Goal: Transaction & Acquisition: Subscribe to service/newsletter

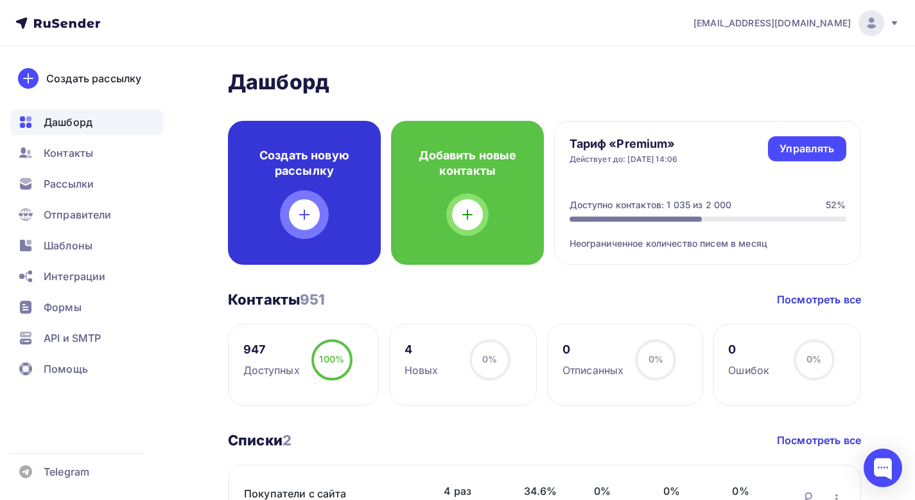
click at [319, 201] on div "Создать новую рассылку" at bounding box center [304, 193] width 153 height 144
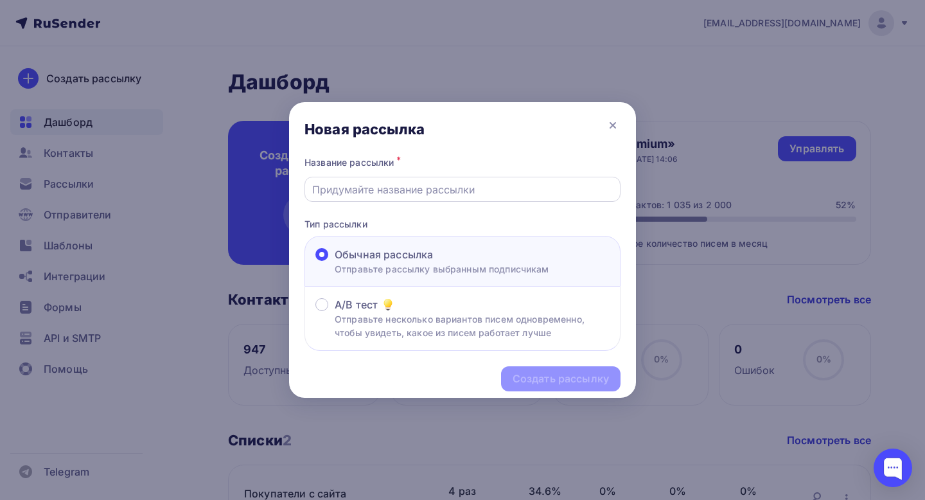
click at [536, 193] on input "text" at bounding box center [462, 189] width 301 height 15
click at [481, 182] on input "text" at bounding box center [462, 189] width 301 height 15
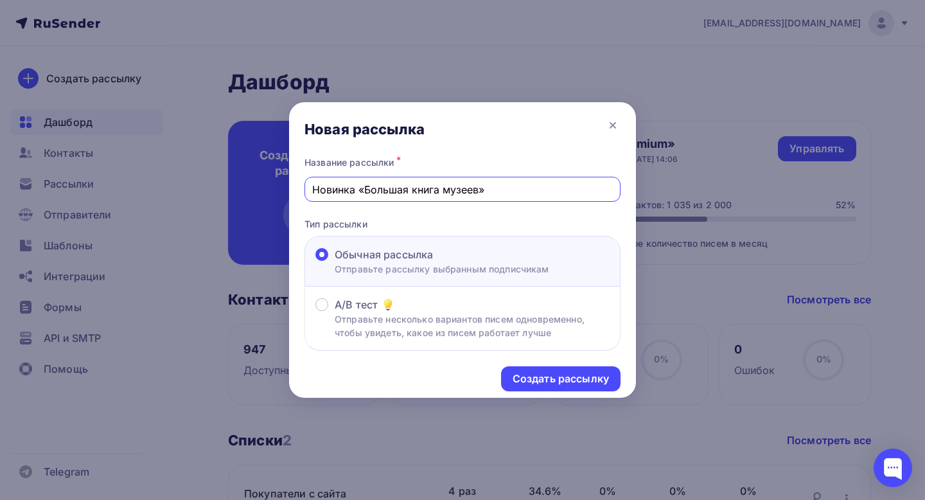
click at [354, 188] on input "Новинка «Большая книга музеев»" at bounding box center [462, 189] width 301 height 15
type input "Новинка «Большая книга музеев»"
click at [556, 381] on div "Создать рассылку" at bounding box center [561, 378] width 96 height 15
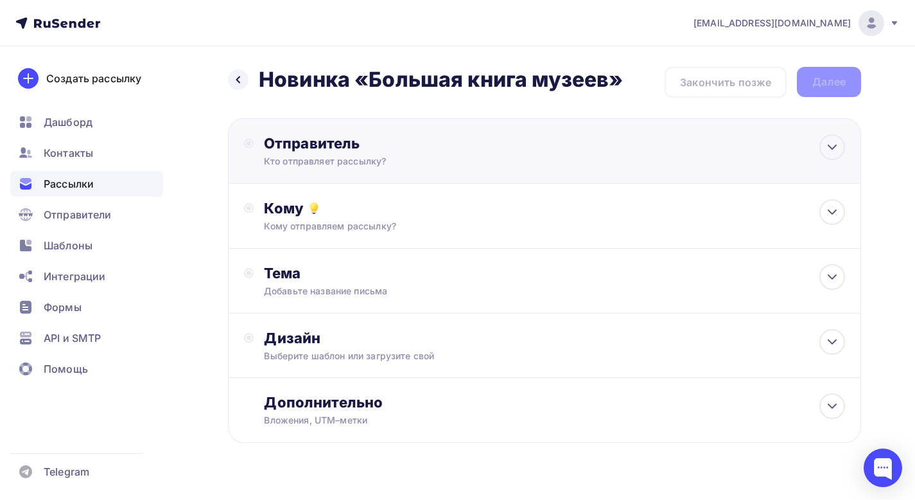
click at [564, 142] on div "Отправитель Кто отправляет рассылку? Email * Выберите отправителя [EMAIL_ADDRES…" at bounding box center [544, 151] width 633 height 66
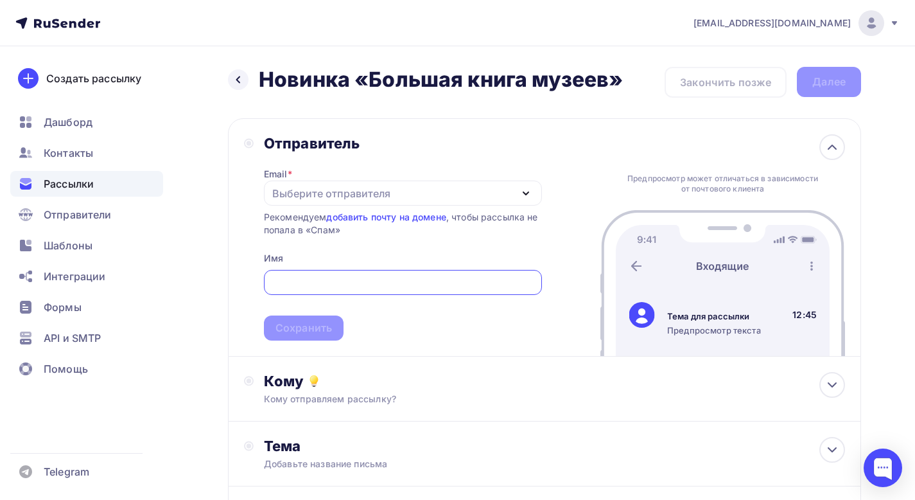
click at [439, 200] on div "Выберите отправителя" at bounding box center [403, 192] width 278 height 25
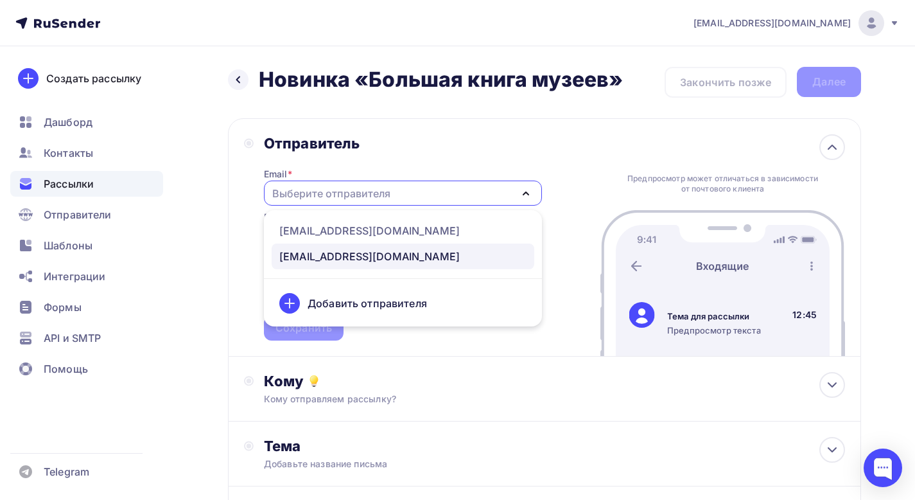
click at [417, 254] on div "[EMAIL_ADDRESS][DOMAIN_NAME]" at bounding box center [402, 256] width 247 height 15
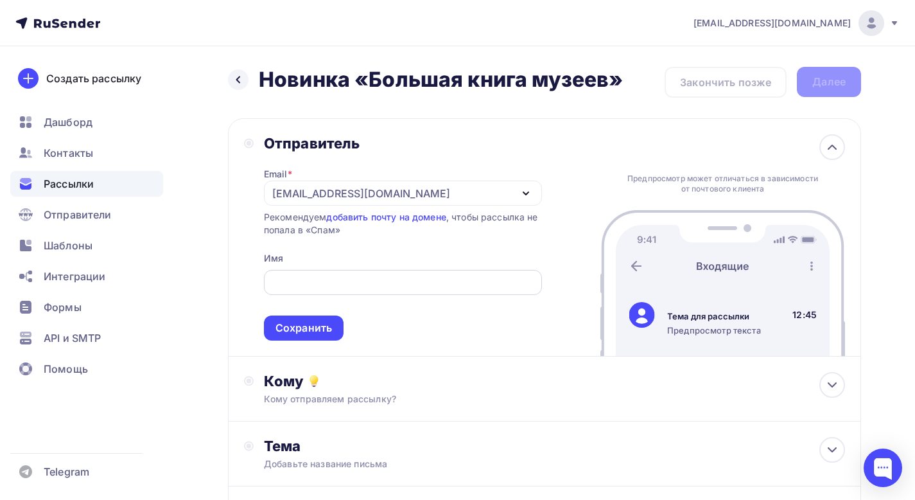
click at [374, 277] on input "text" at bounding box center [402, 282] width 263 height 15
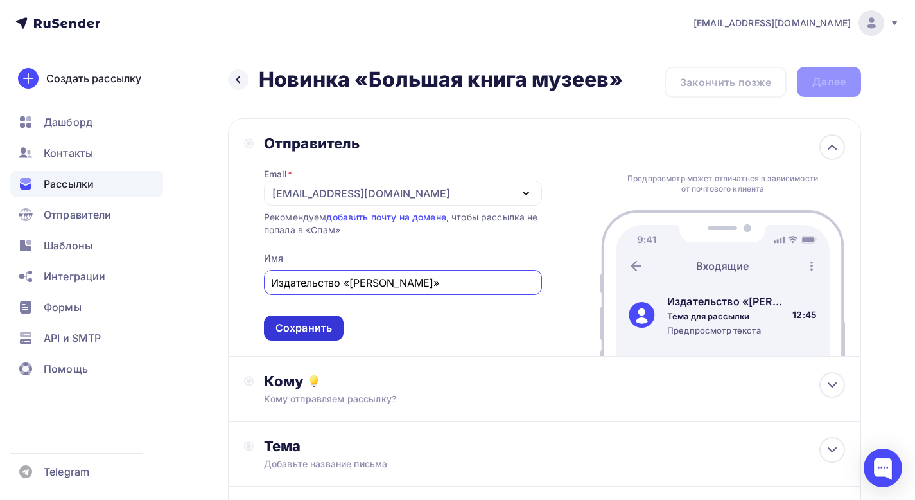
type input "Издательство «[PERSON_NAME]»"
click at [307, 327] on div "Сохранить" at bounding box center [304, 327] width 57 height 15
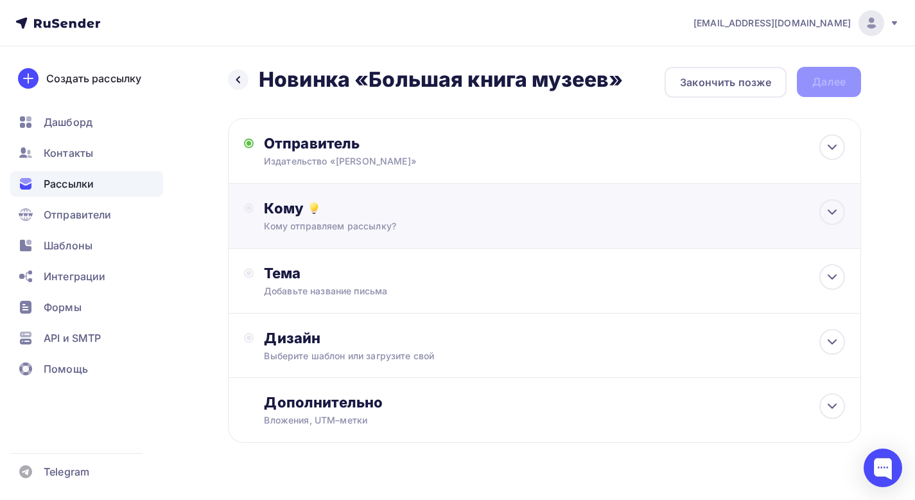
click at [420, 220] on div "Кому отправляем рассылку?" at bounding box center [525, 226] width 523 height 13
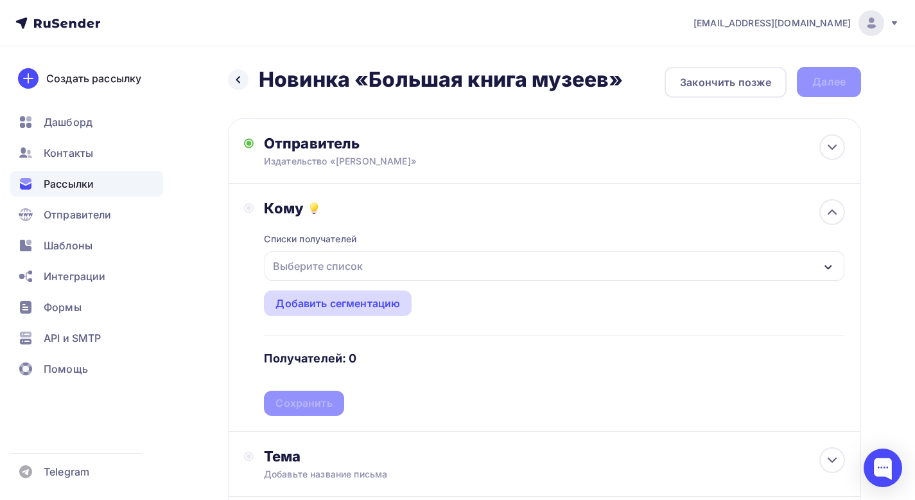
click at [335, 299] on div "Добавить сегментацию" at bounding box center [338, 302] width 125 height 15
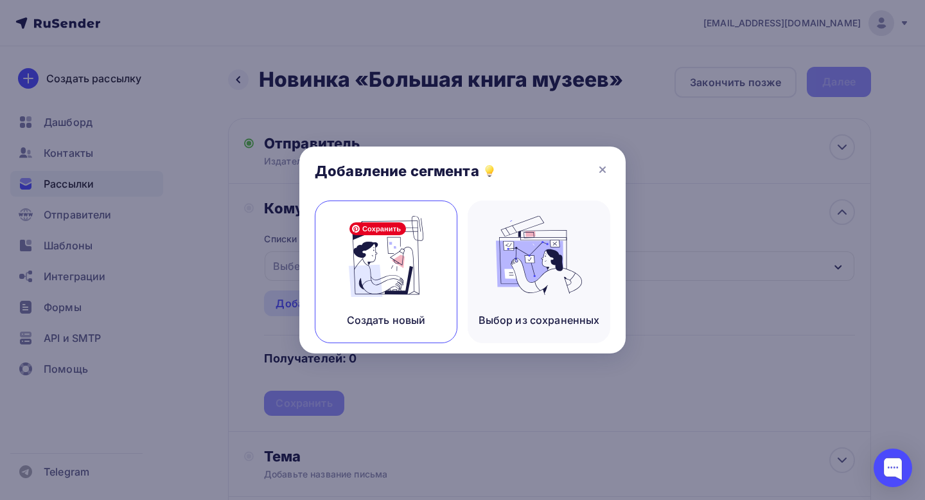
click at [403, 290] on img at bounding box center [386, 256] width 86 height 81
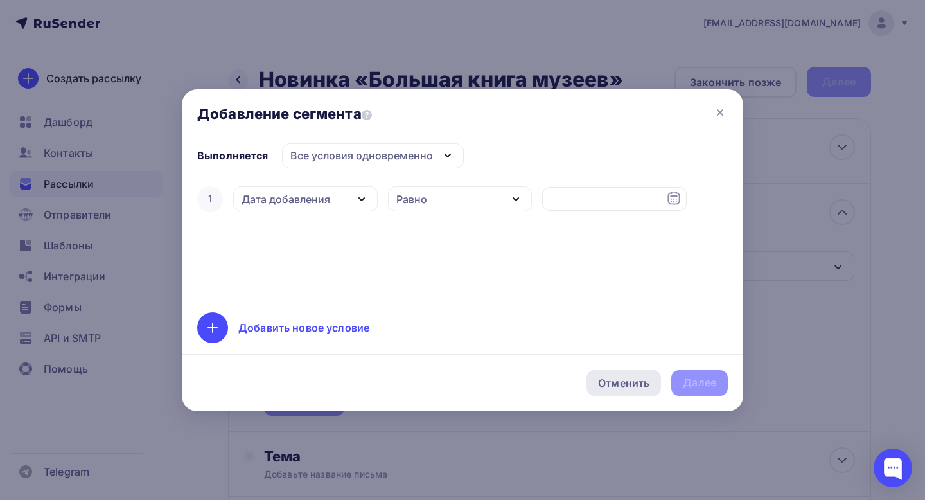
click at [623, 387] on div "Отменить" at bounding box center [623, 382] width 51 height 15
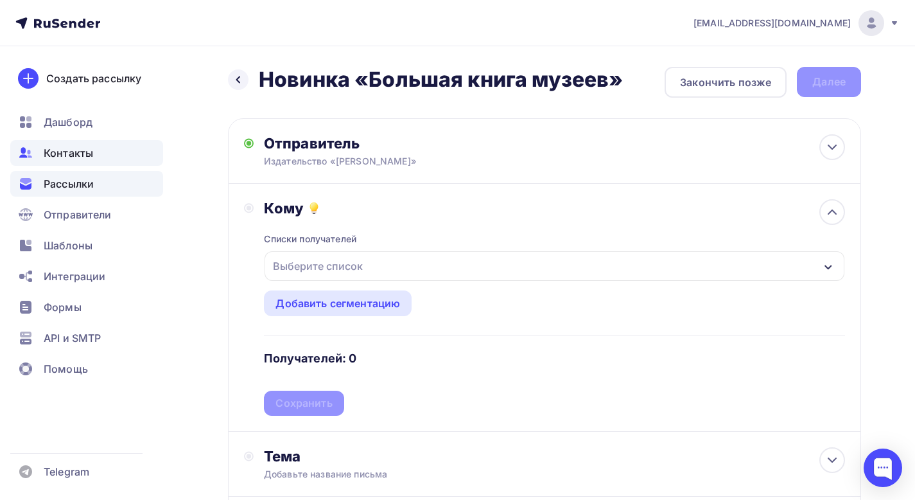
click at [67, 152] on span "Контакты" at bounding box center [68, 152] width 49 height 15
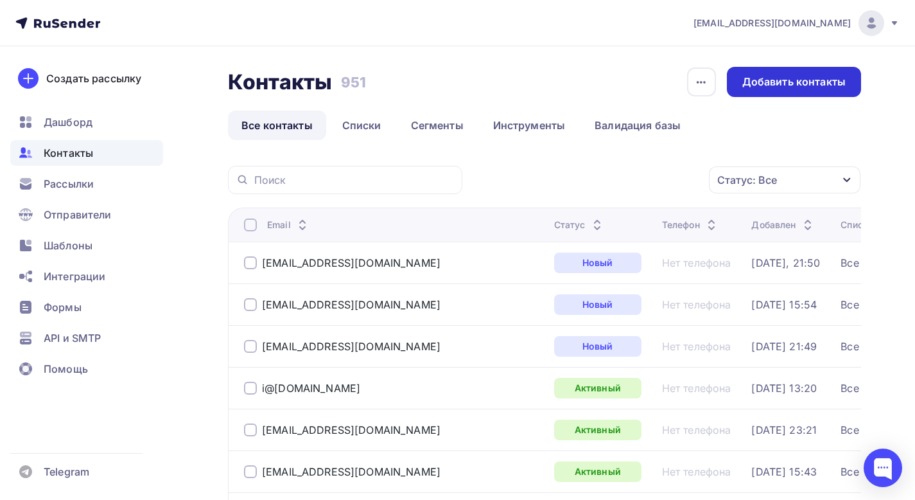
click at [770, 80] on div "Добавить контакты" at bounding box center [793, 82] width 103 height 15
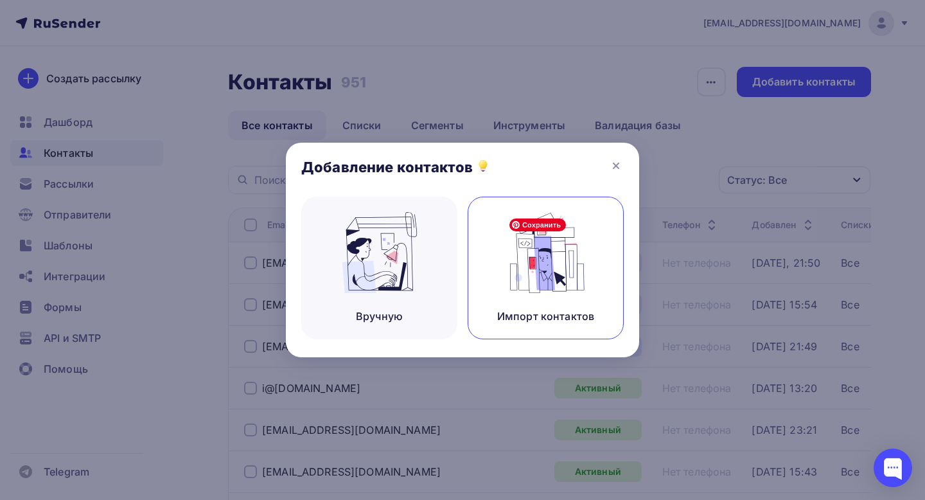
click at [539, 279] on img at bounding box center [546, 252] width 86 height 81
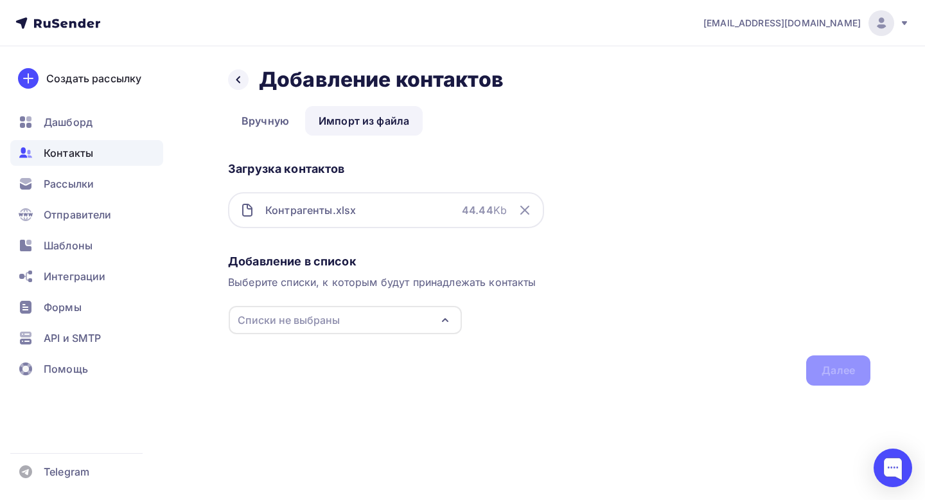
click at [428, 319] on div "Списки не выбраны" at bounding box center [345, 320] width 233 height 28
click at [331, 439] on div "Создать список" at bounding box center [311, 440] width 83 height 15
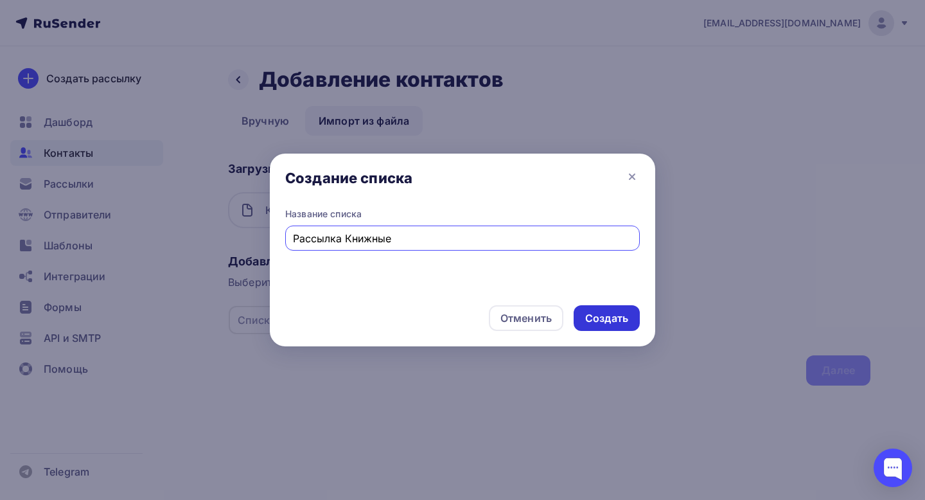
type input "Рассылка Книжные"
click at [597, 318] on div "Создать" at bounding box center [606, 318] width 43 height 15
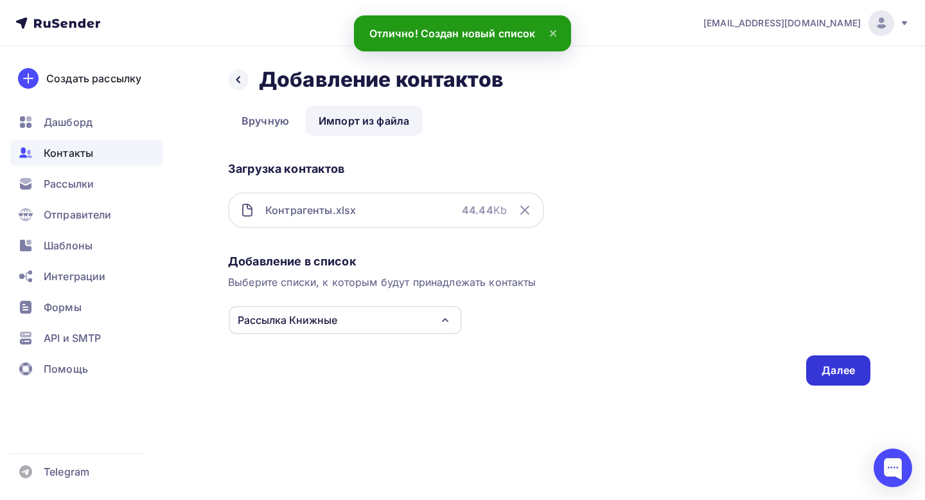
click at [840, 371] on div "Далее" at bounding box center [837, 370] width 33 height 15
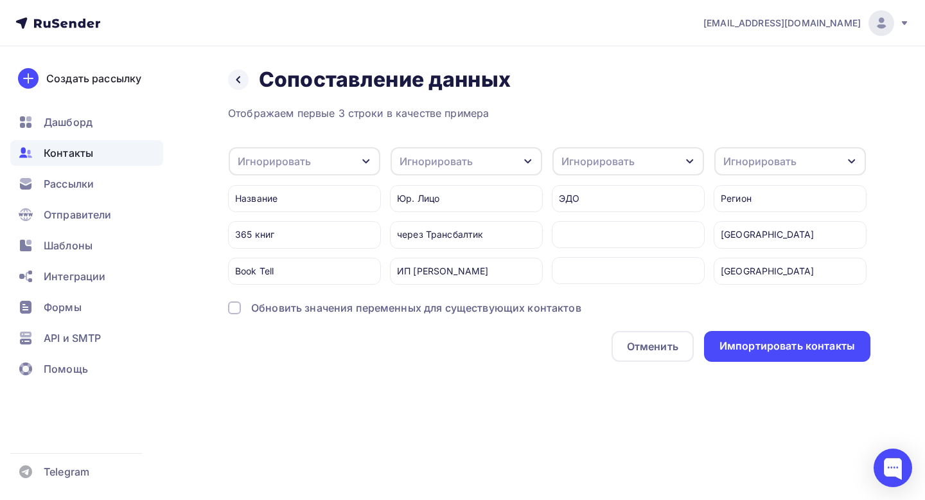
click at [378, 156] on div "Игнорировать" at bounding box center [305, 161] width 152 height 28
click at [292, 232] on div "Имя" at bounding box center [284, 228] width 75 height 15
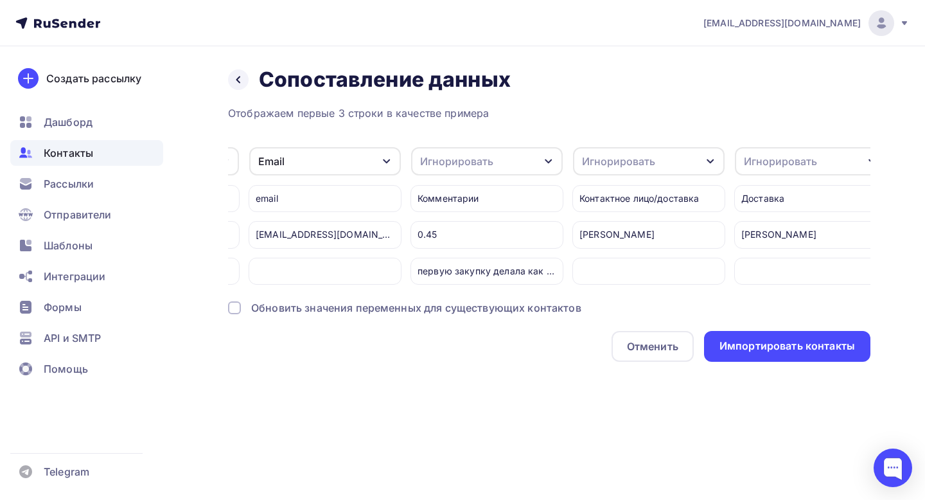
scroll to position [0, 629]
click at [532, 159] on div "Игнорировать" at bounding box center [484, 161] width 152 height 28
click at [482, 232] on div "Игнорировать" at bounding box center [460, 228] width 75 height 15
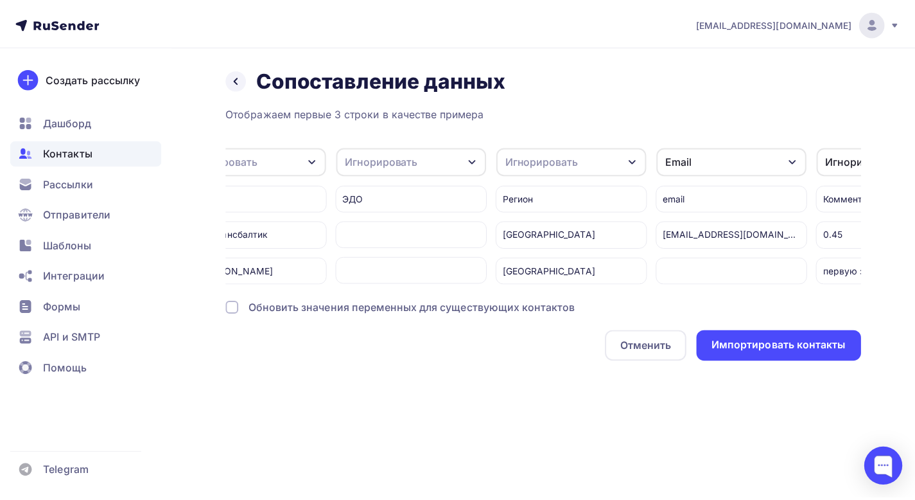
scroll to position [0, 0]
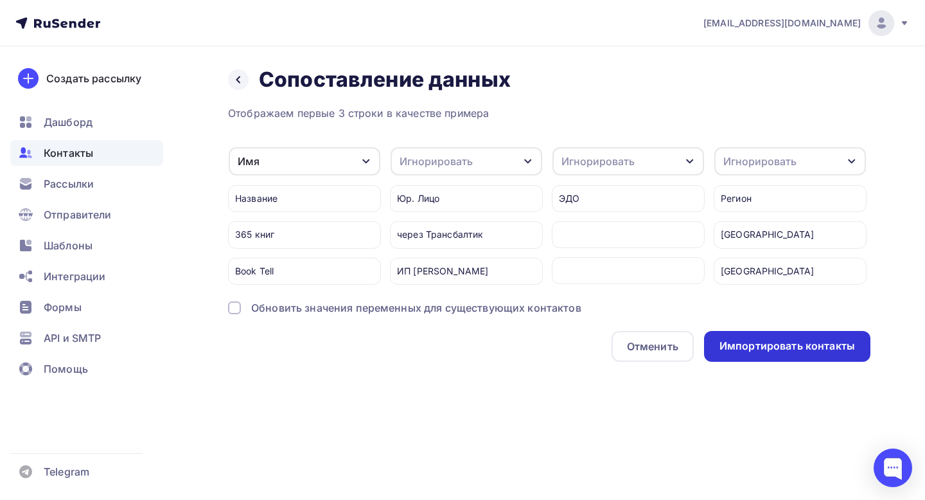
click at [794, 353] on div "Импортировать контакты" at bounding box center [787, 345] width 136 height 15
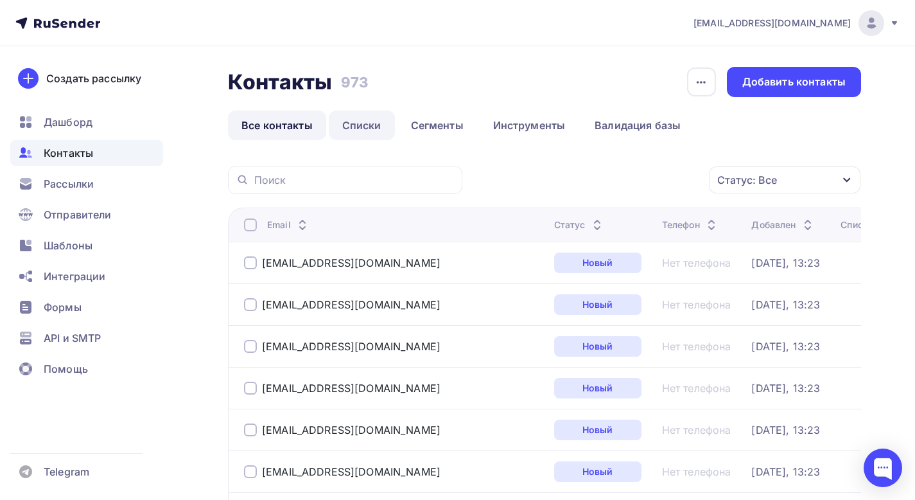
click at [365, 129] on link "Списки" at bounding box center [362, 125] width 66 height 30
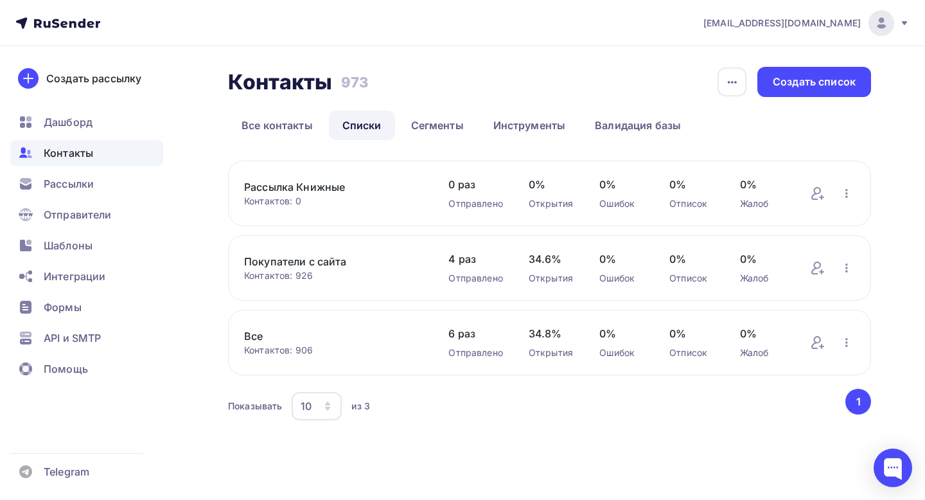
click at [329, 184] on link "Рассылка Книжные" at bounding box center [333, 186] width 179 height 15
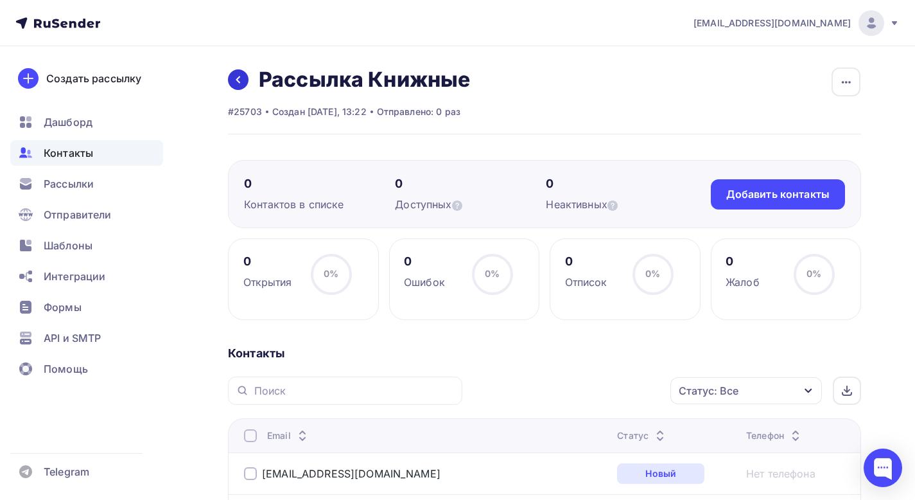
click at [233, 82] on icon at bounding box center [238, 80] width 10 height 10
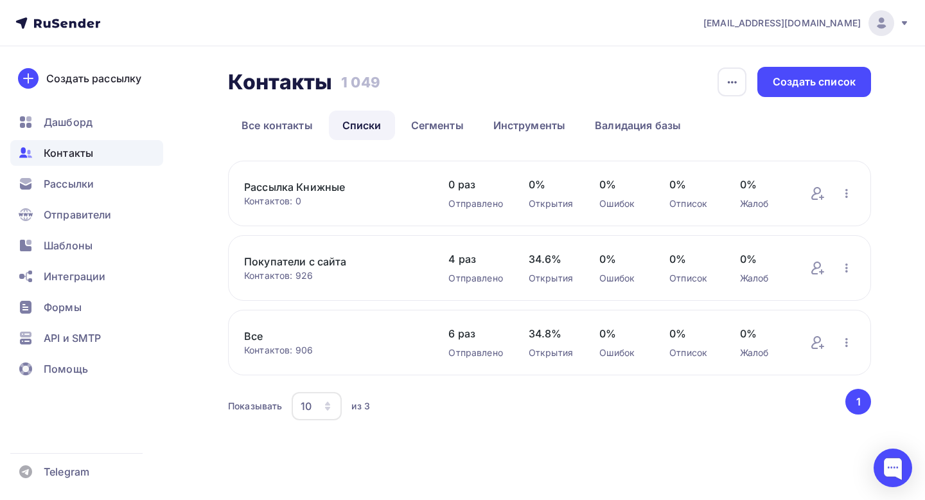
click at [289, 185] on link "Рассылка Книжные" at bounding box center [333, 186] width 179 height 15
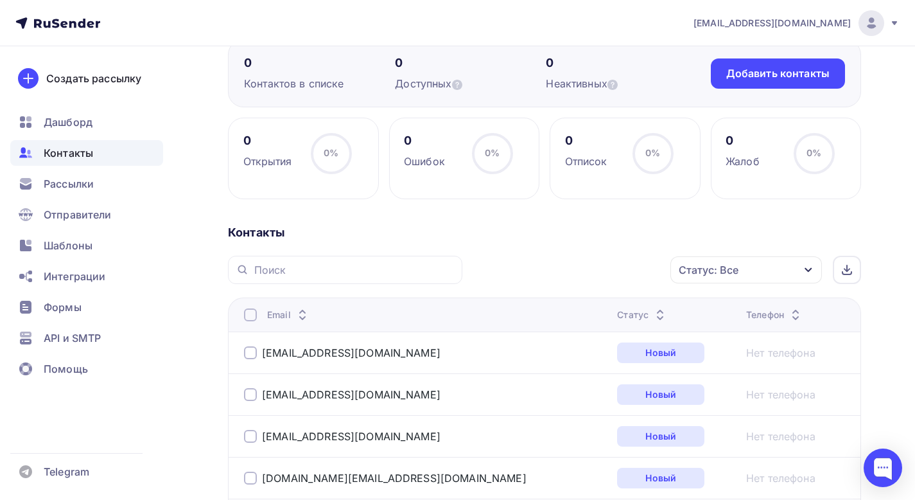
scroll to position [135, 0]
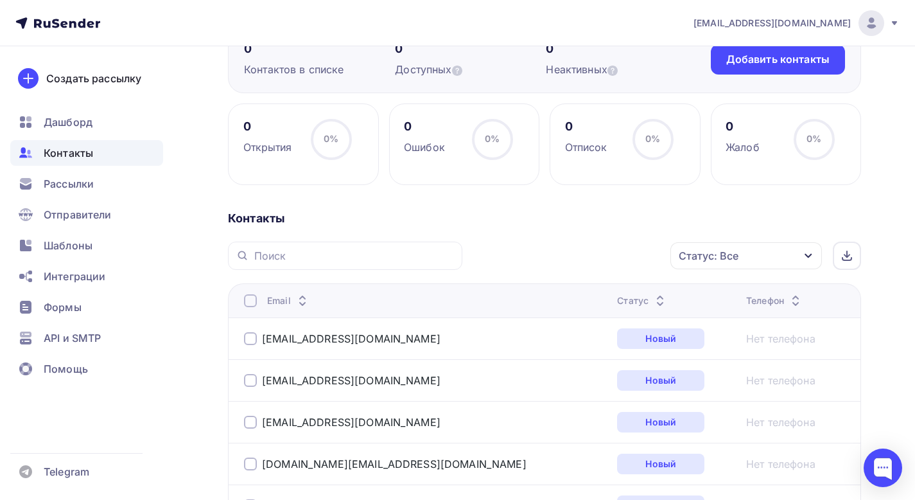
click at [250, 297] on div at bounding box center [250, 300] width 13 height 13
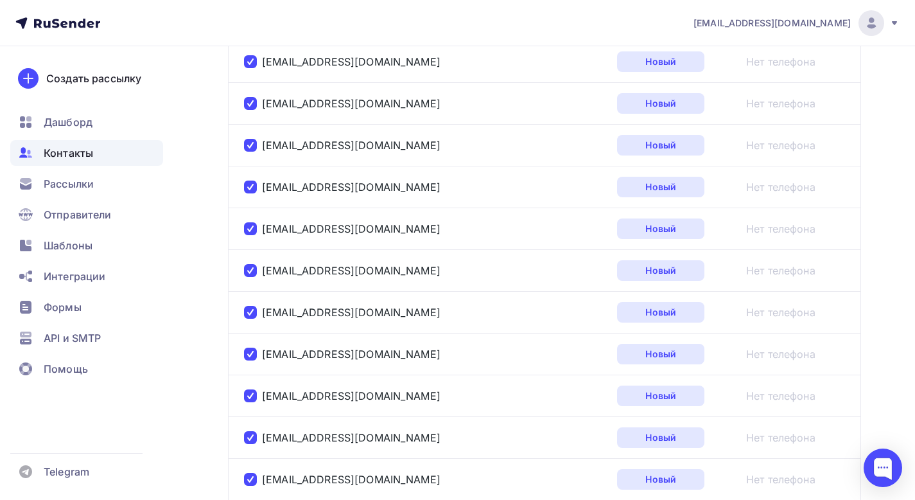
scroll to position [2171, 0]
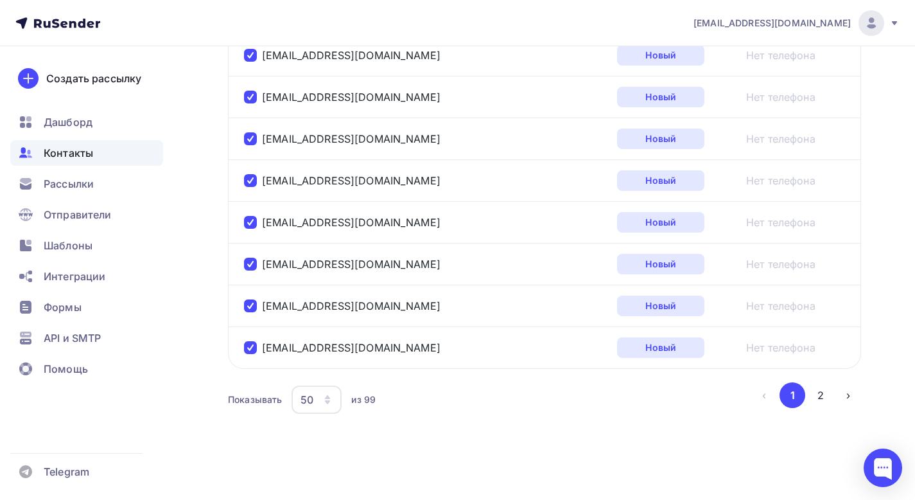
click at [331, 402] on icon "button" at bounding box center [327, 399] width 10 height 10
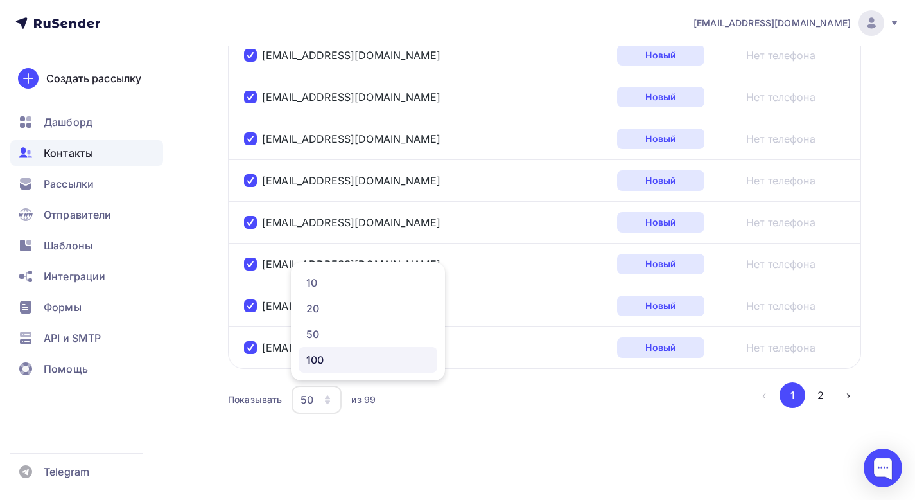
click at [333, 363] on div "100" at bounding box center [367, 359] width 123 height 15
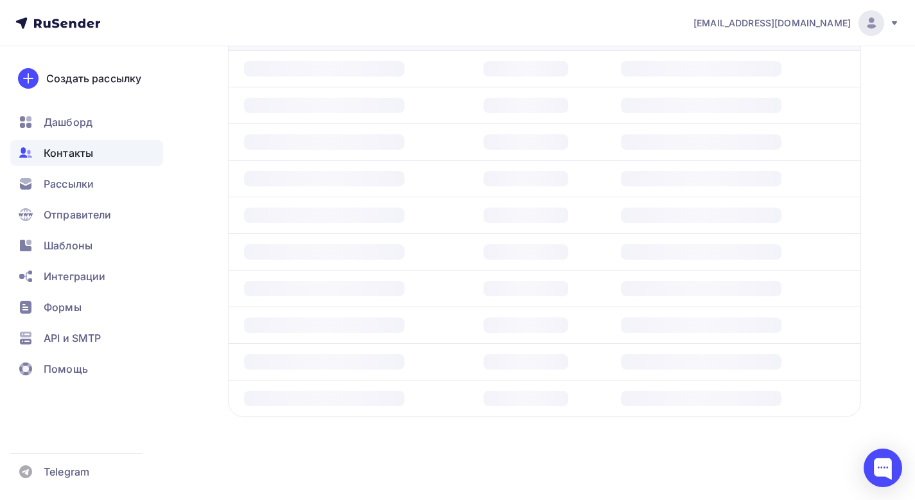
scroll to position [312, 0]
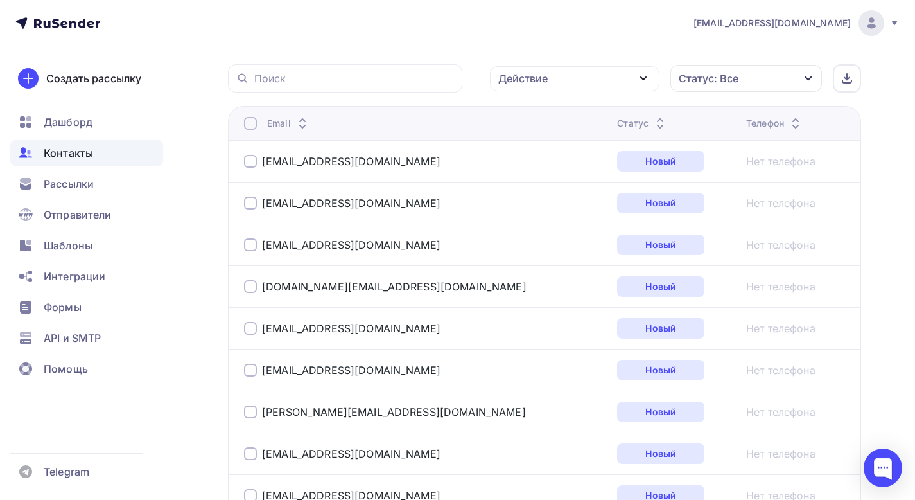
click at [254, 128] on div at bounding box center [250, 123] width 13 height 13
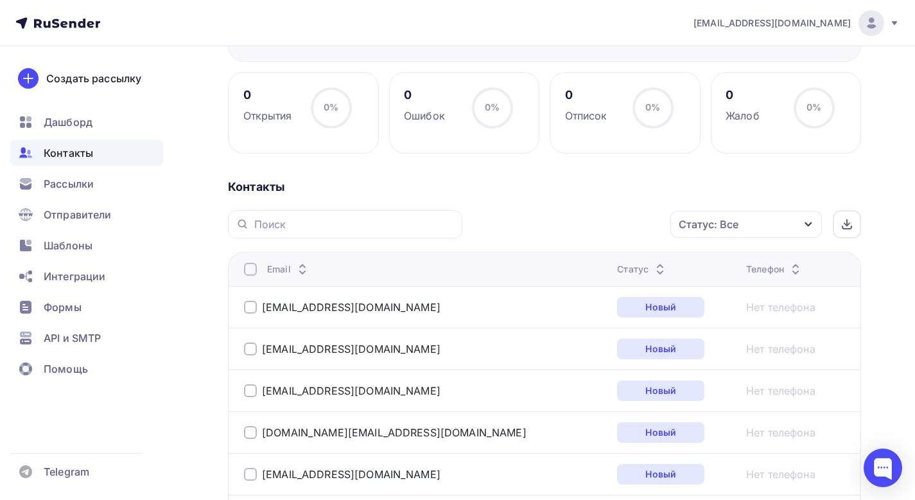
scroll to position [0, 0]
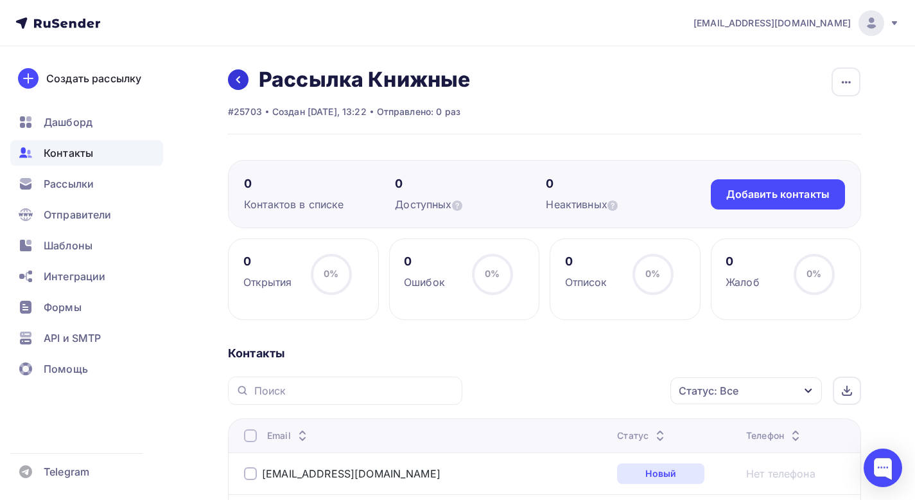
click at [238, 88] on link at bounding box center [238, 79] width 21 height 21
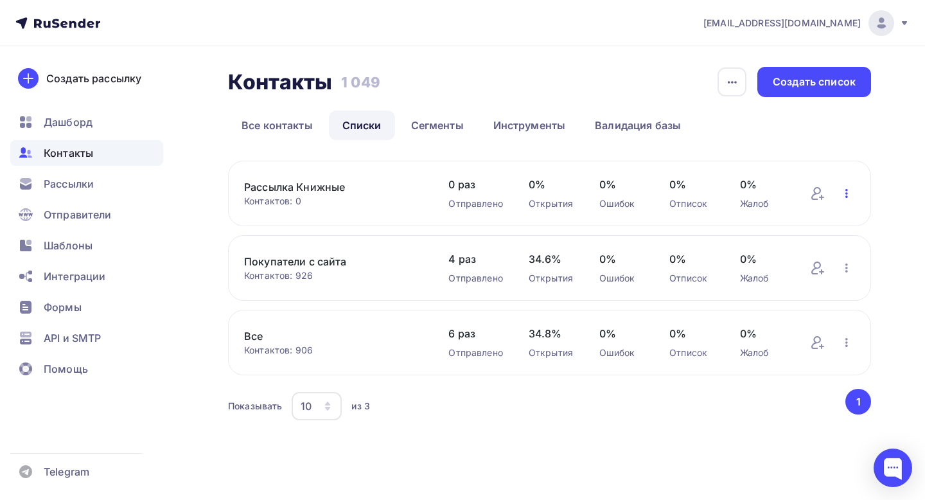
click at [846, 193] on icon "button" at bounding box center [846, 193] width 3 height 9
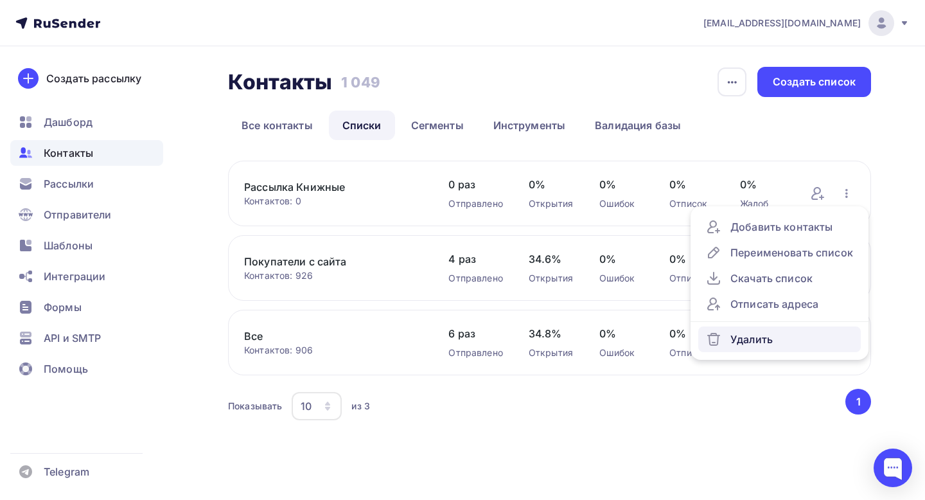
click at [742, 340] on div "Удалить" at bounding box center [779, 338] width 147 height 15
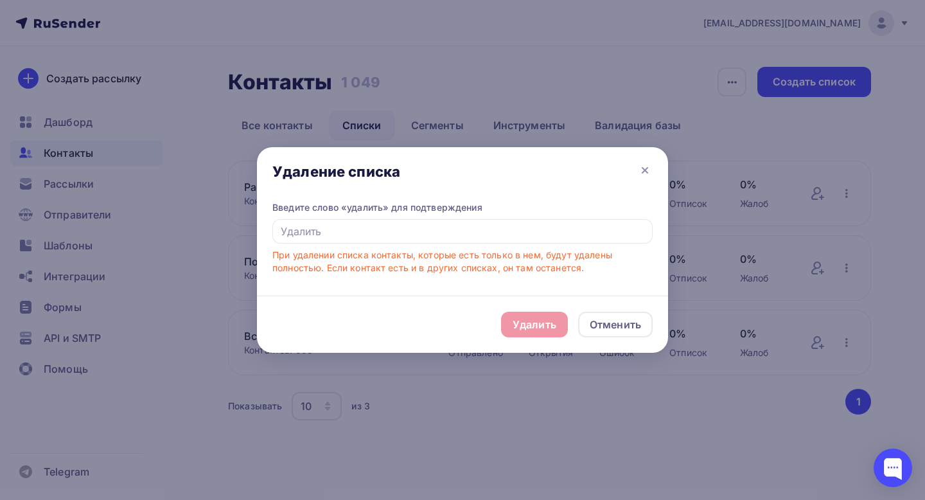
click at [529, 246] on div "Введите слово «удалить» для подтверждения При удалении списка контакты, которые…" at bounding box center [462, 237] width 380 height 73
click at [509, 239] on input "text" at bounding box center [462, 231] width 380 height 24
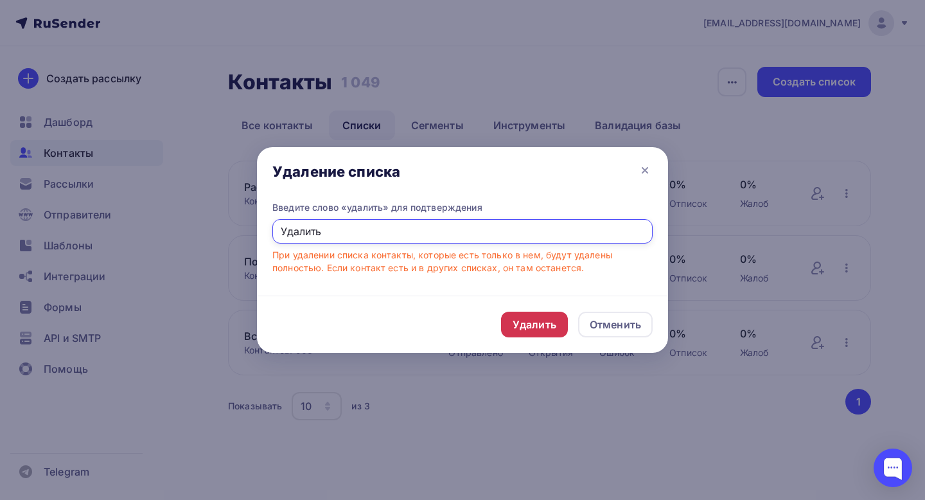
type input "Удалить"
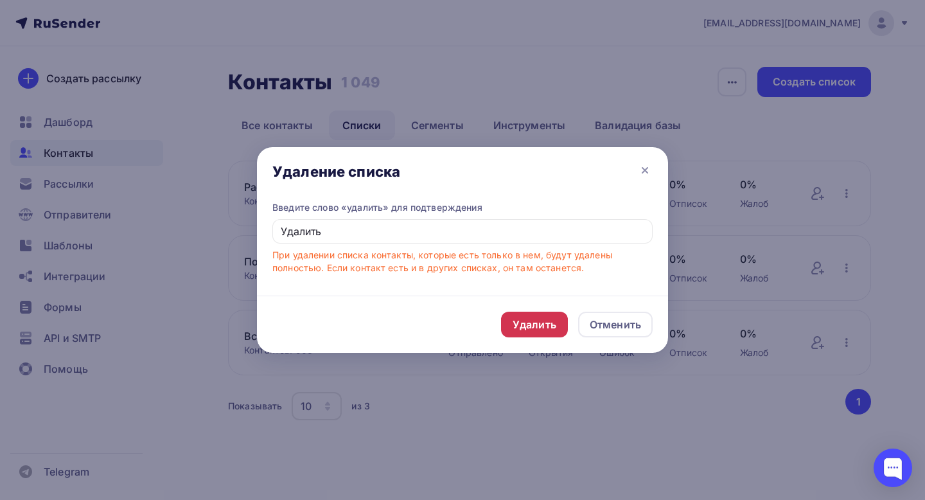
click at [513, 323] on div "Удалить" at bounding box center [535, 324] width 44 height 15
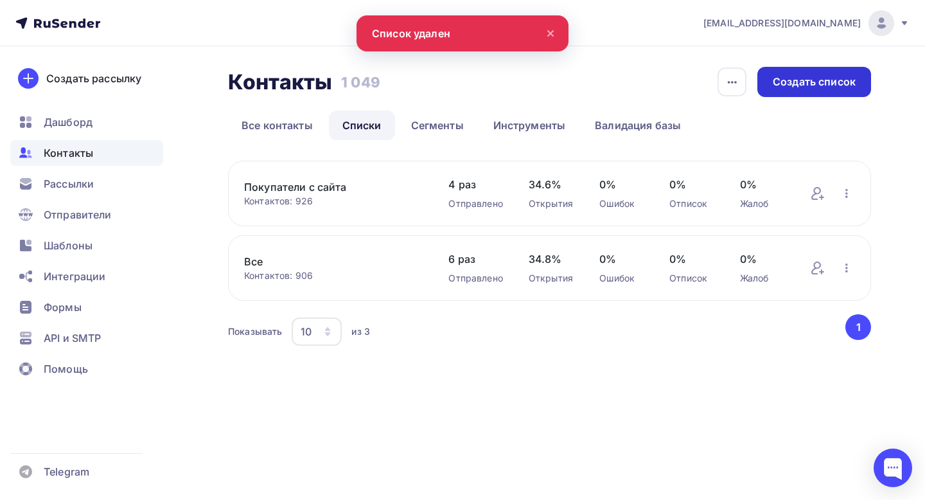
click at [794, 87] on div "Создать список" at bounding box center [814, 82] width 83 height 15
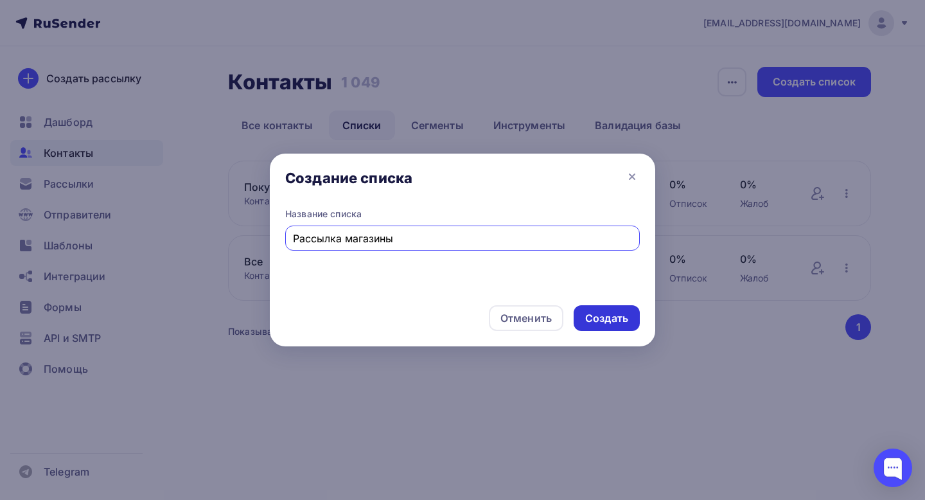
type input "Рассылка магазины"
click at [617, 313] on div "Создать" at bounding box center [606, 318] width 43 height 15
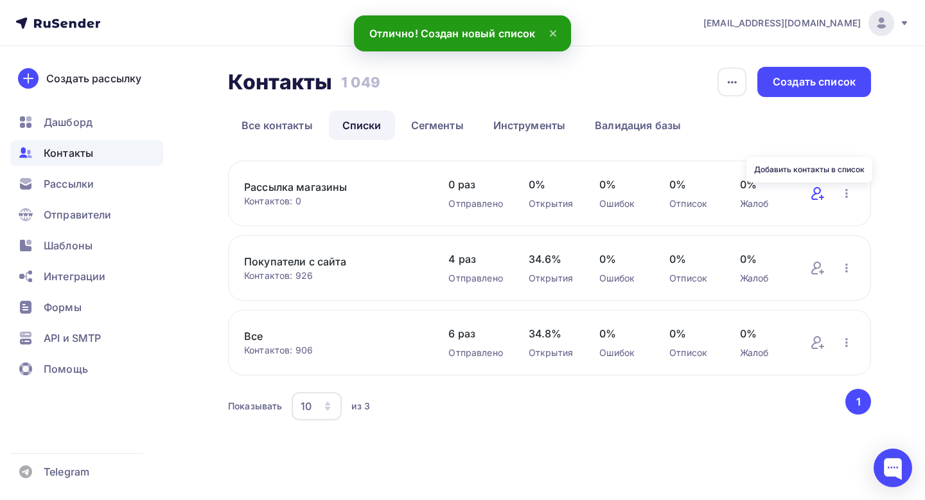
click at [814, 199] on icon at bounding box center [816, 193] width 10 height 13
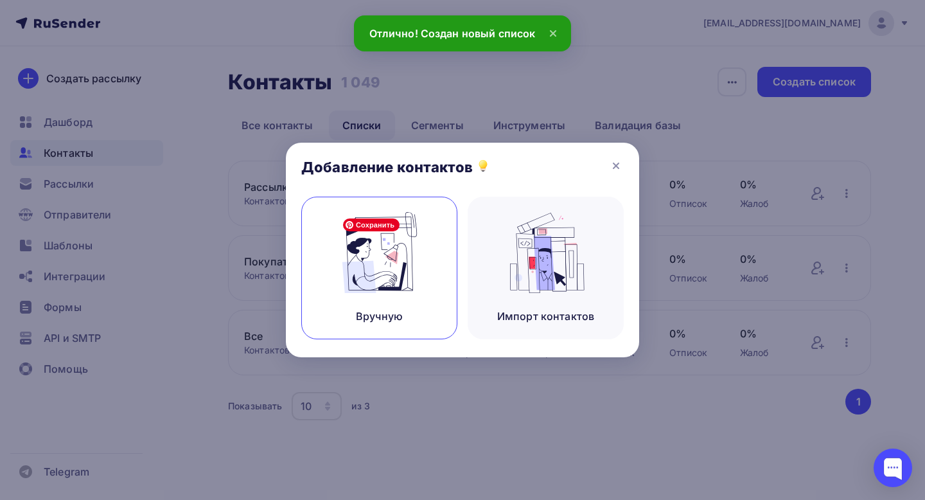
click at [367, 271] on img at bounding box center [380, 252] width 86 height 81
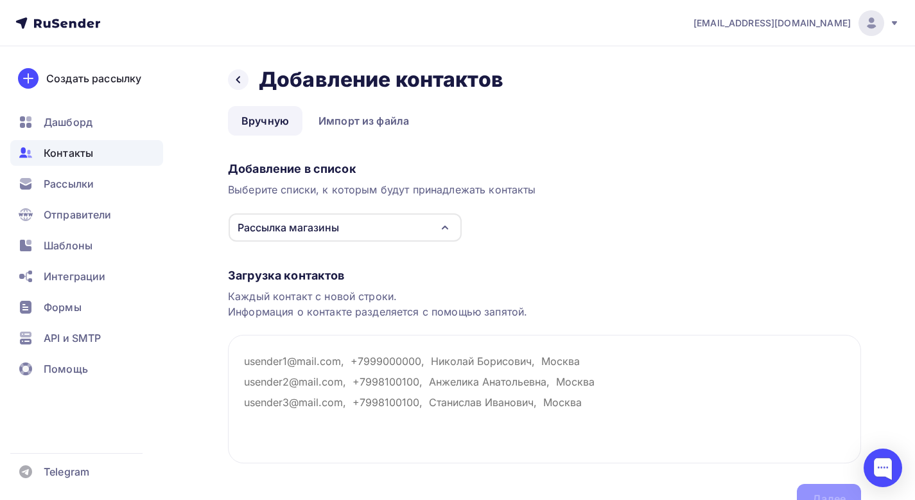
click at [380, 222] on div "Рассылка магазины" at bounding box center [345, 227] width 233 height 28
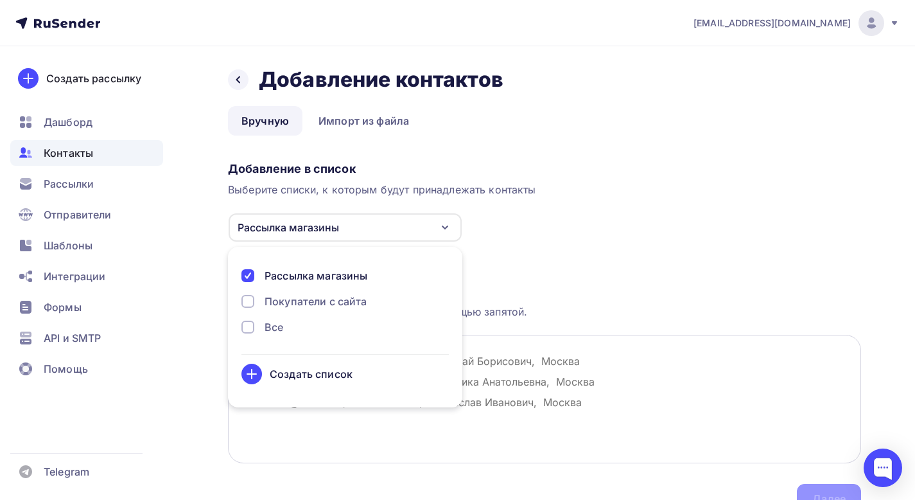
click at [487, 354] on textarea at bounding box center [544, 399] width 633 height 128
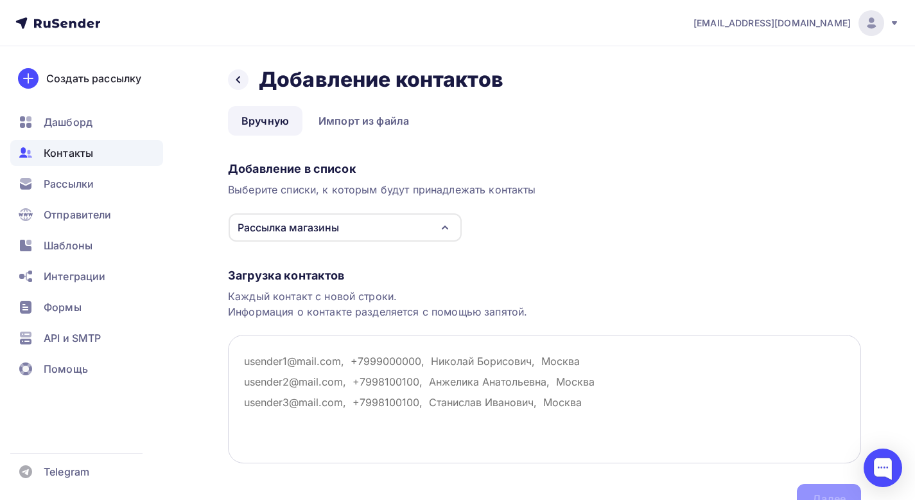
paste textarea "[EMAIL_ADDRESS][DOMAIN_NAME] [PERSON_NAME][DOMAIN_NAME][EMAIL_ADDRESS][DOMAIN_N…"
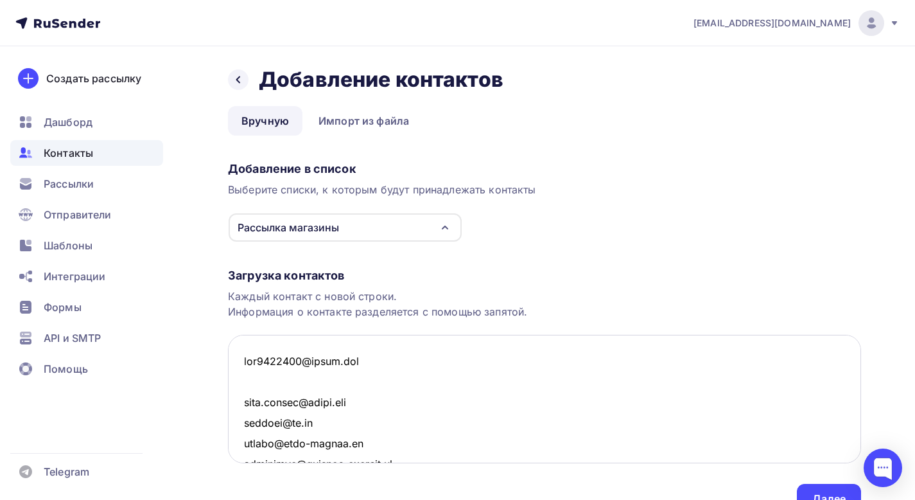
scroll to position [2248, 0]
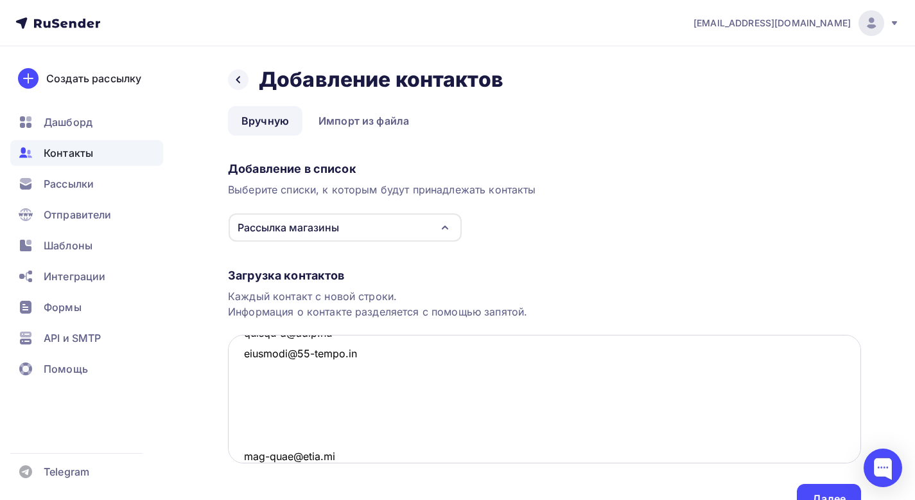
click at [376, 425] on textarea at bounding box center [544, 399] width 633 height 128
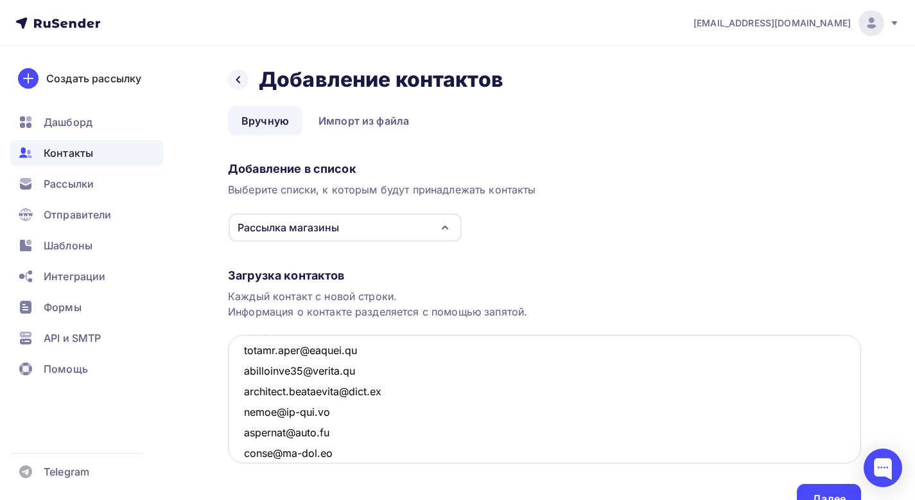
scroll to position [2185, 0]
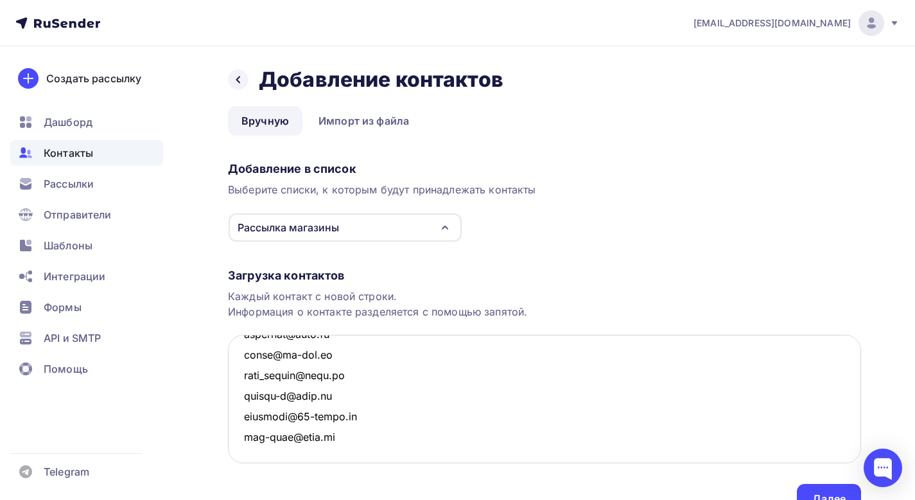
click at [325, 457] on textarea at bounding box center [544, 399] width 633 height 128
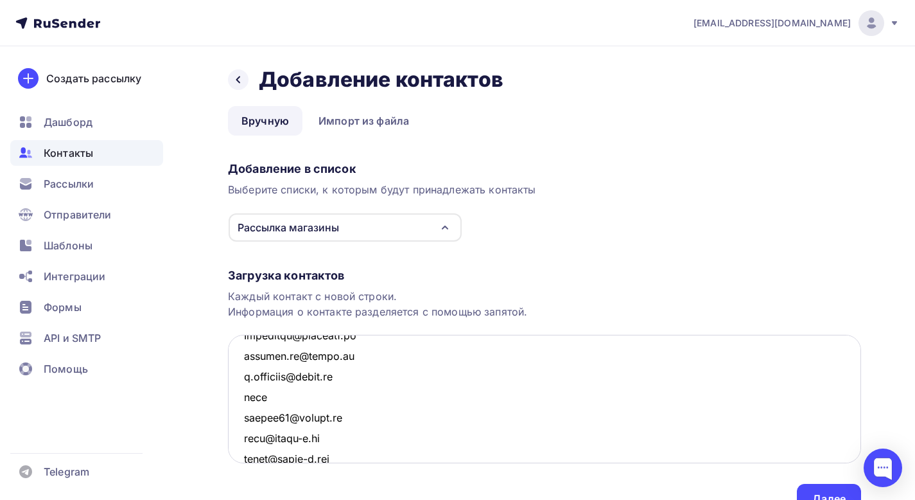
scroll to position [1484, 0]
click at [297, 390] on textarea at bounding box center [544, 399] width 633 height 128
click at [285, 392] on textarea at bounding box center [544, 399] width 633 height 128
click at [245, 399] on textarea at bounding box center [544, 399] width 633 height 128
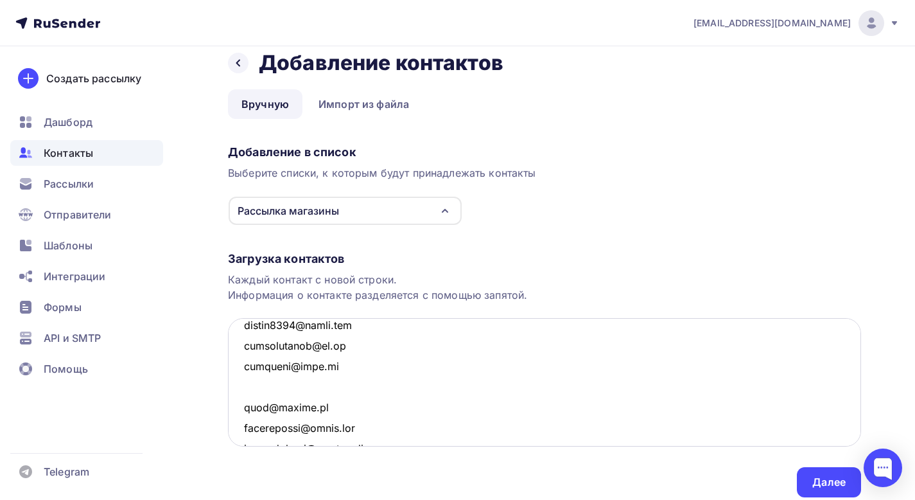
scroll to position [881, 0]
click at [320, 395] on textarea at bounding box center [544, 382] width 633 height 128
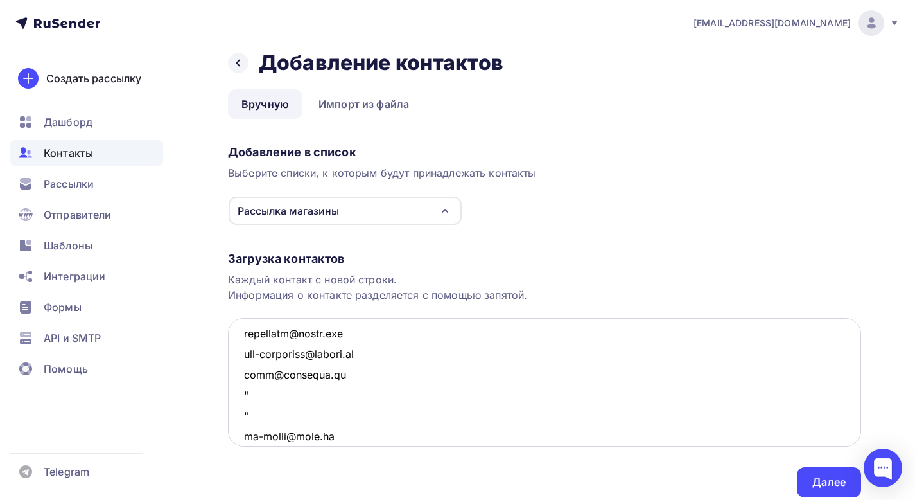
scroll to position [727, 0]
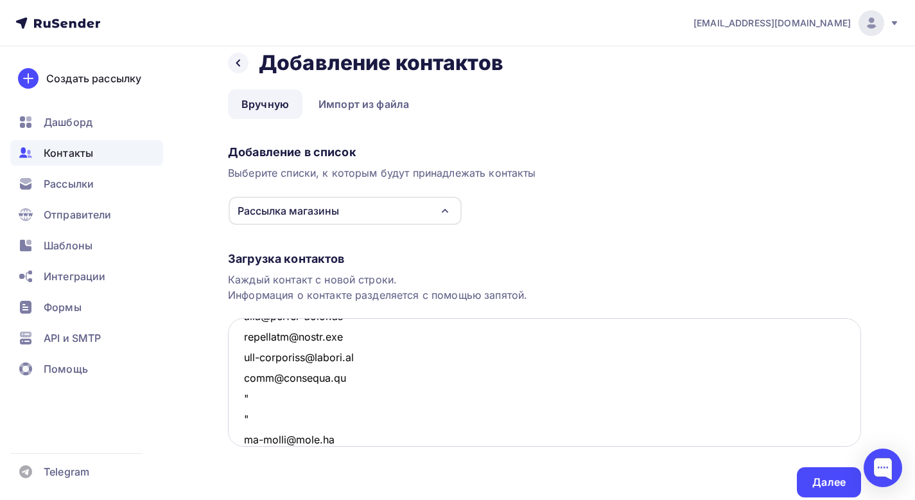
click at [274, 417] on textarea at bounding box center [544, 382] width 633 height 128
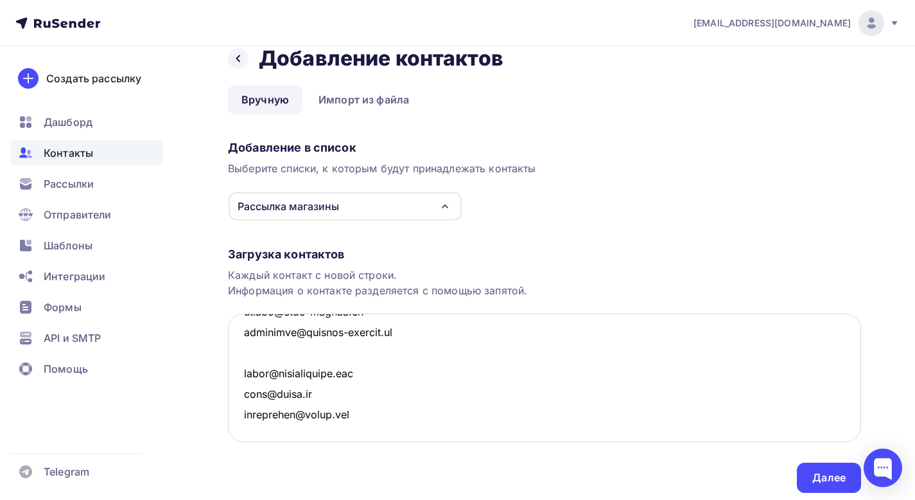
scroll to position [139, 0]
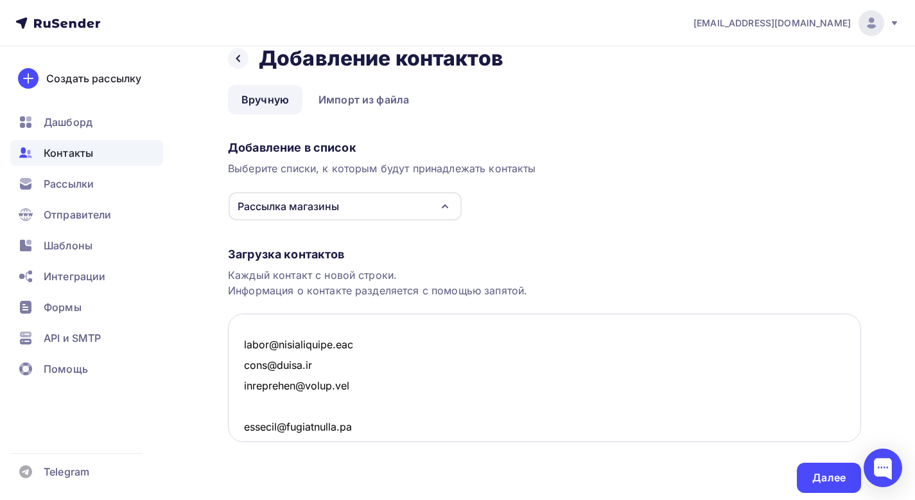
click at [263, 409] on textarea at bounding box center [544, 377] width 633 height 128
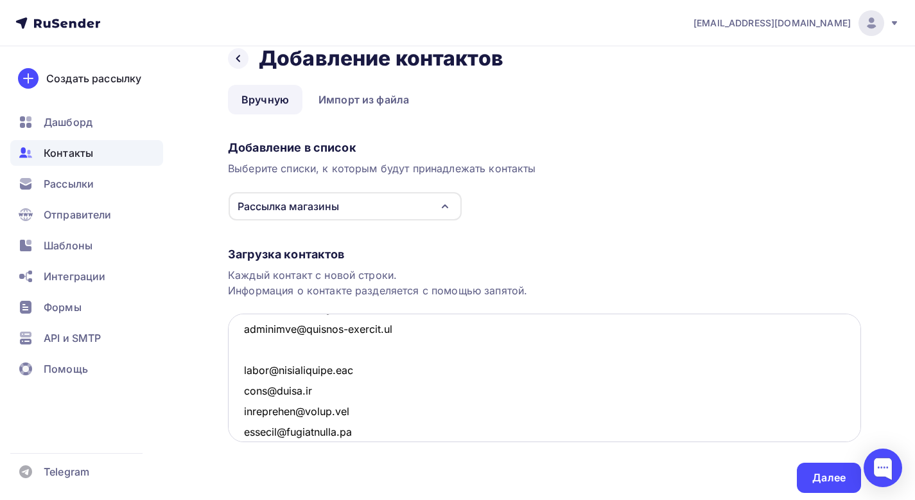
scroll to position [110, 0]
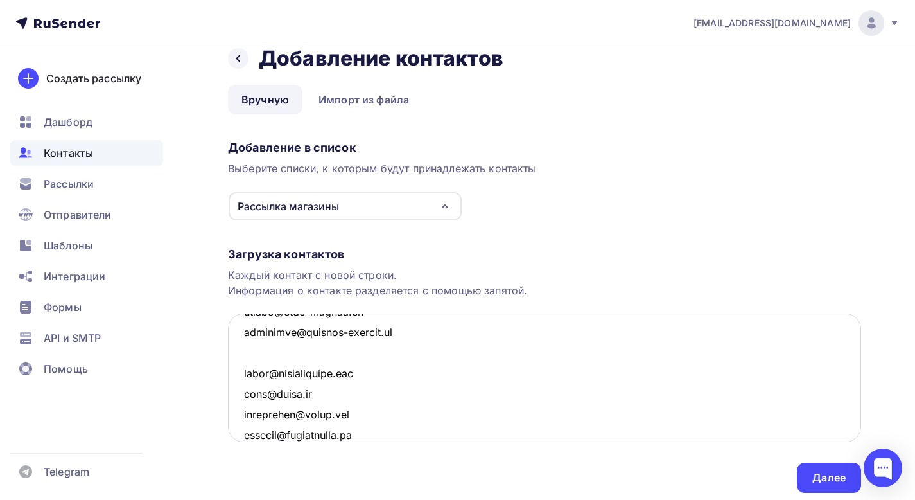
click at [270, 347] on textarea at bounding box center [544, 377] width 633 height 128
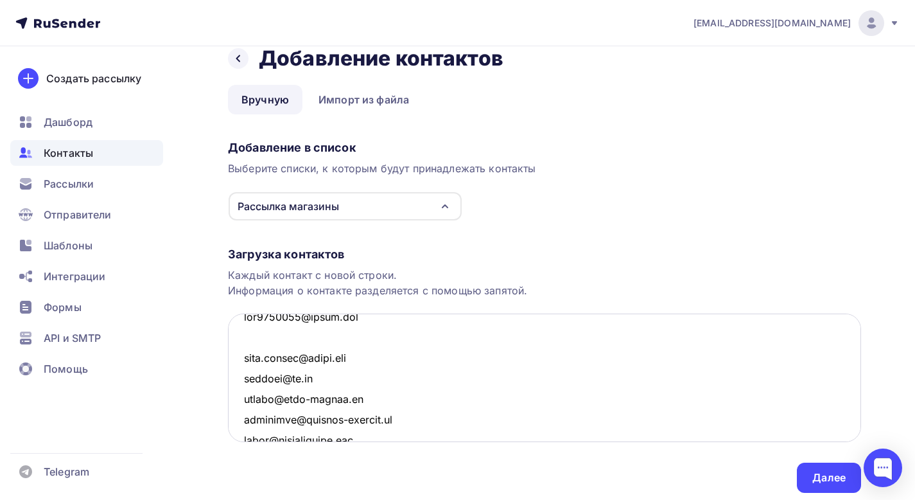
scroll to position [0, 0]
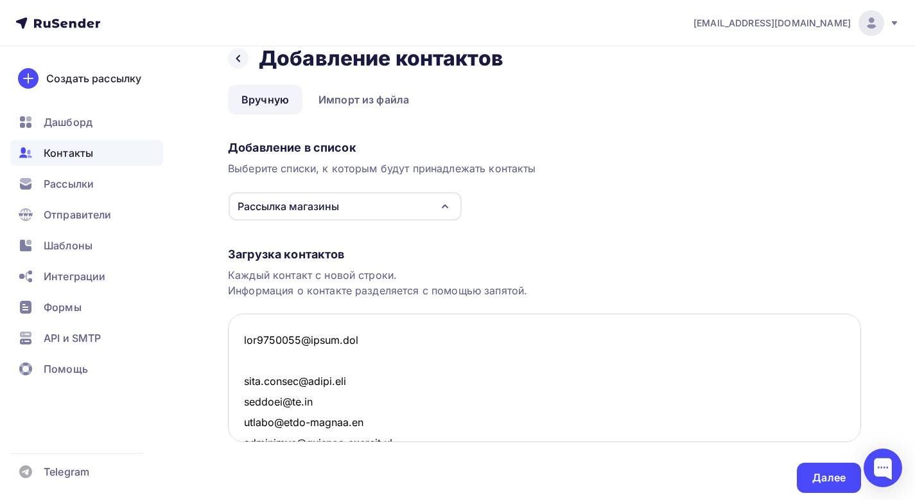
click at [289, 367] on textarea at bounding box center [544, 377] width 633 height 128
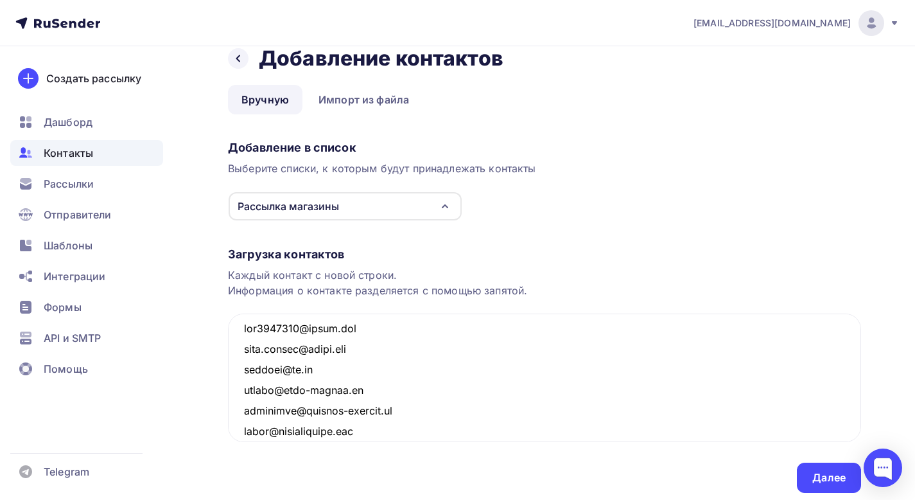
scroll to position [66, 0]
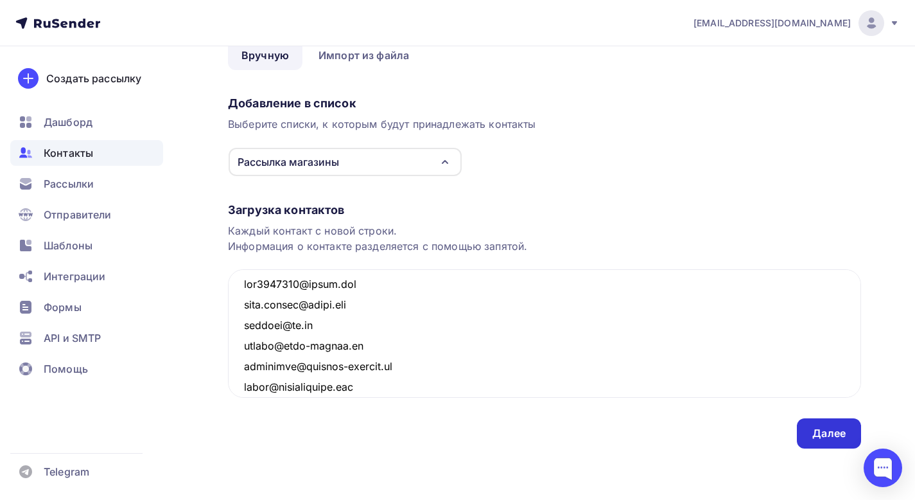
type textarea "[EMAIL_ADDRESS][DOMAIN_NAME] [PERSON_NAME][DOMAIN_NAME][EMAIL_ADDRESS][DOMAIN_N…"
click at [814, 436] on div "Далее" at bounding box center [828, 433] width 33 height 15
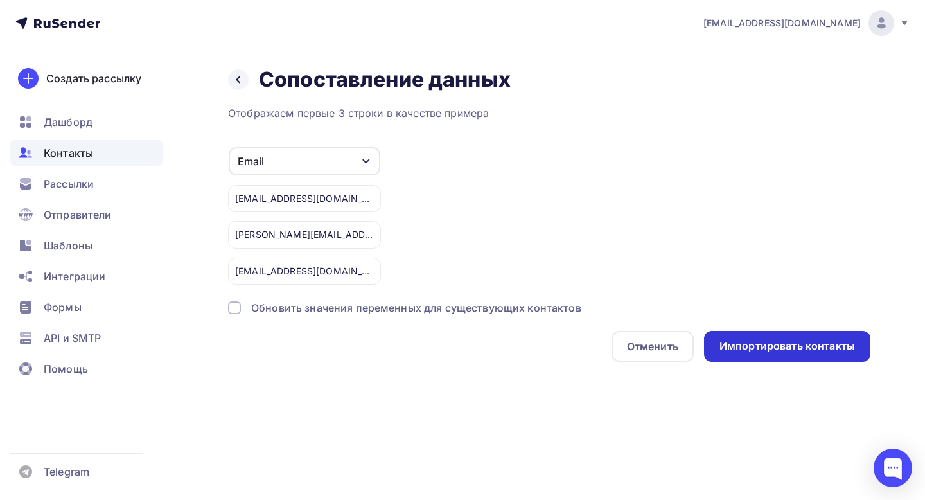
click at [732, 338] on div "Импортировать контакты" at bounding box center [787, 345] width 136 height 15
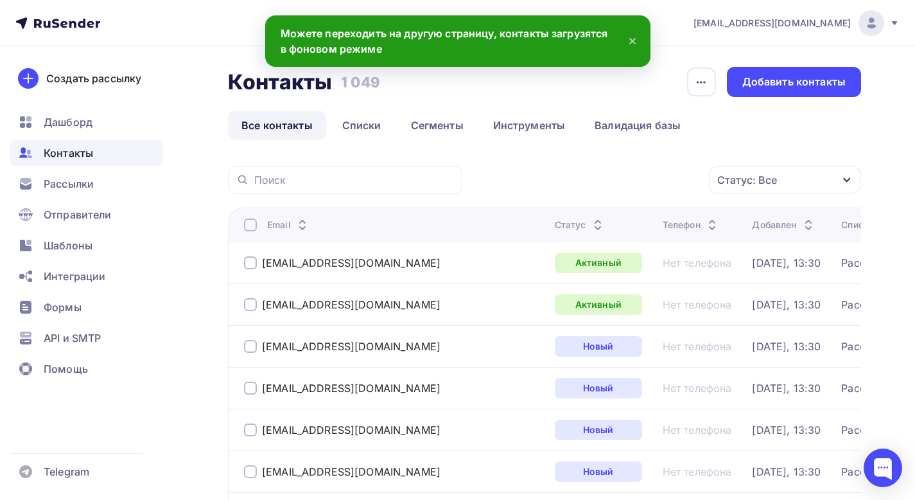
click at [286, 134] on link "Все контакты" at bounding box center [277, 125] width 98 height 30
click at [355, 127] on link "Списки" at bounding box center [362, 125] width 66 height 30
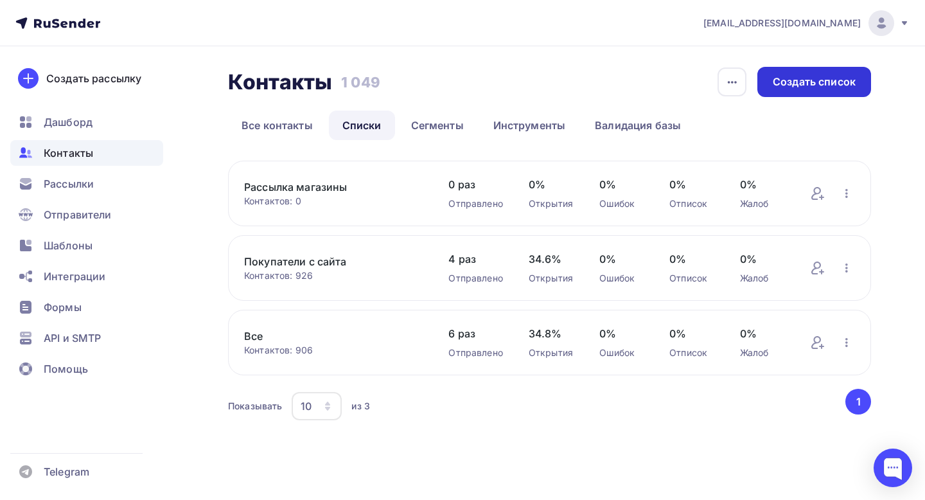
click at [828, 84] on div "Создать список" at bounding box center [814, 82] width 83 height 15
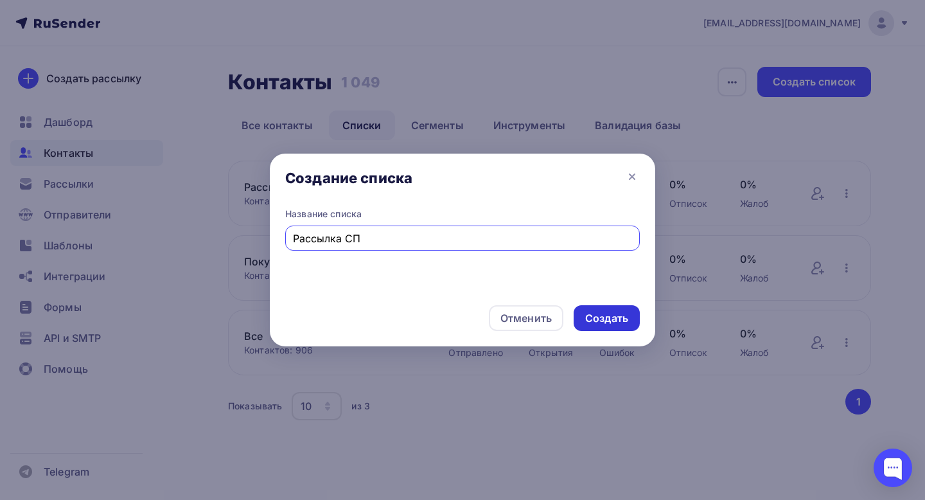
type input "Рассылка СП"
click at [608, 329] on div "Создать" at bounding box center [607, 318] width 66 height 26
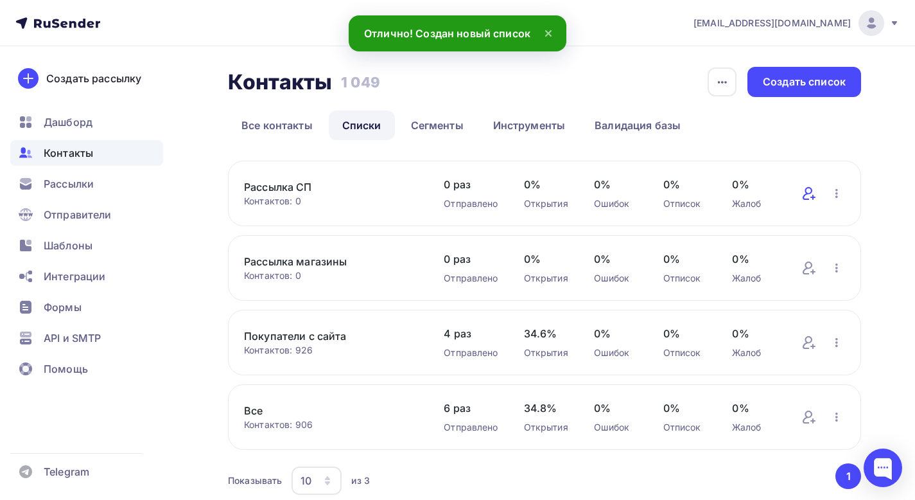
click at [809, 193] on icon at bounding box center [808, 193] width 10 height 13
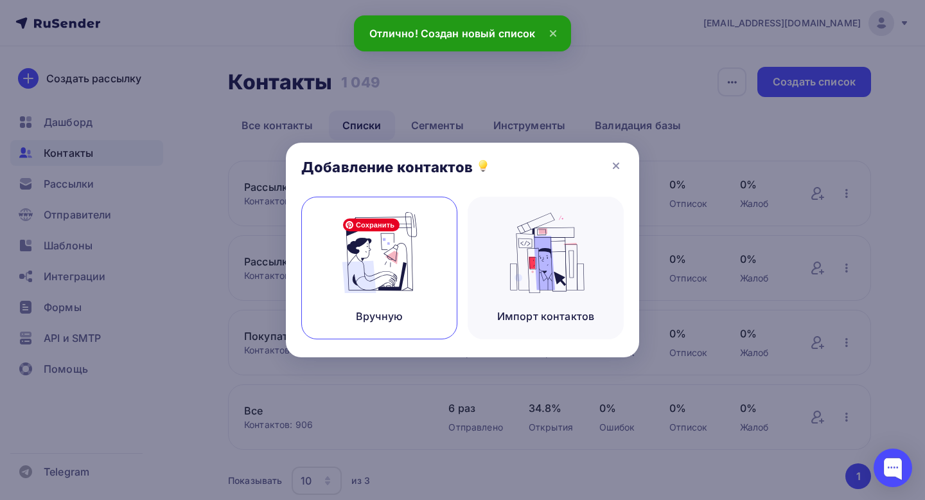
click at [398, 263] on img at bounding box center [380, 252] width 86 height 81
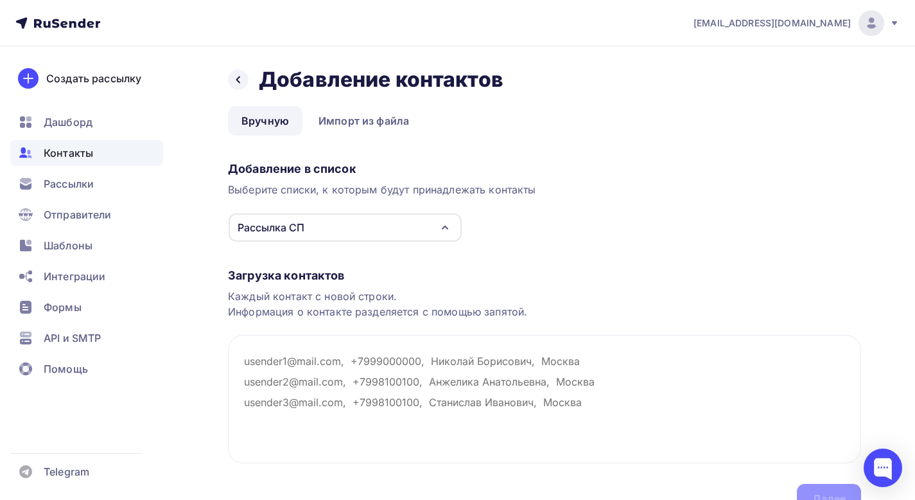
paste textarea "[EMAIL_ADDRESS][DOMAIN_NAME] [EMAIL_ADDRESS][DOMAIN_NAME] "[DOMAIN_NAME][EMAIL_…"
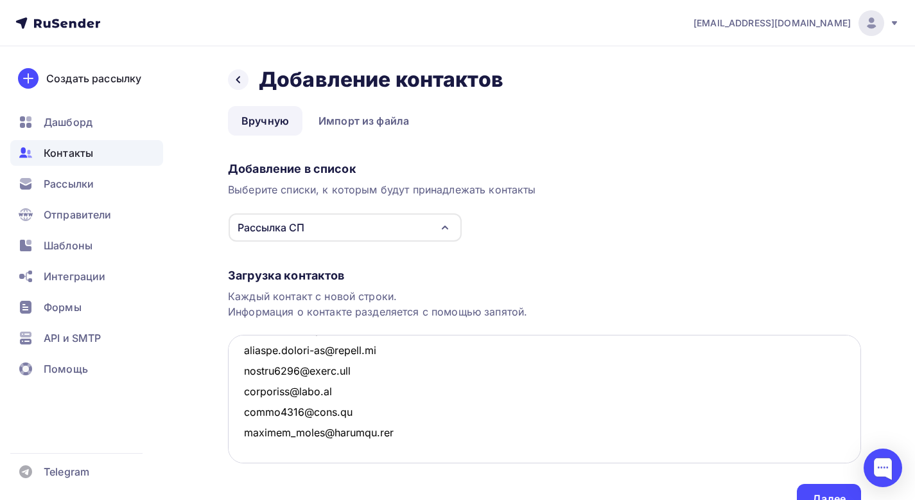
scroll to position [769, 0]
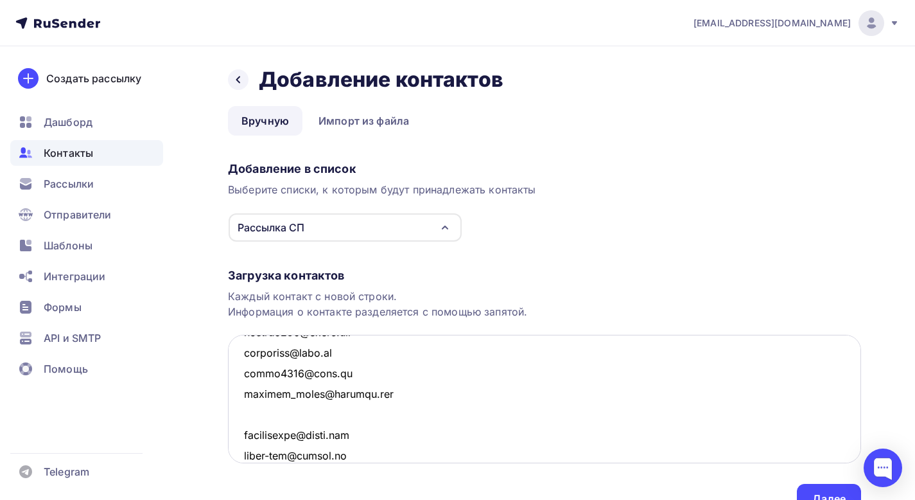
click at [328, 423] on textarea at bounding box center [544, 399] width 633 height 128
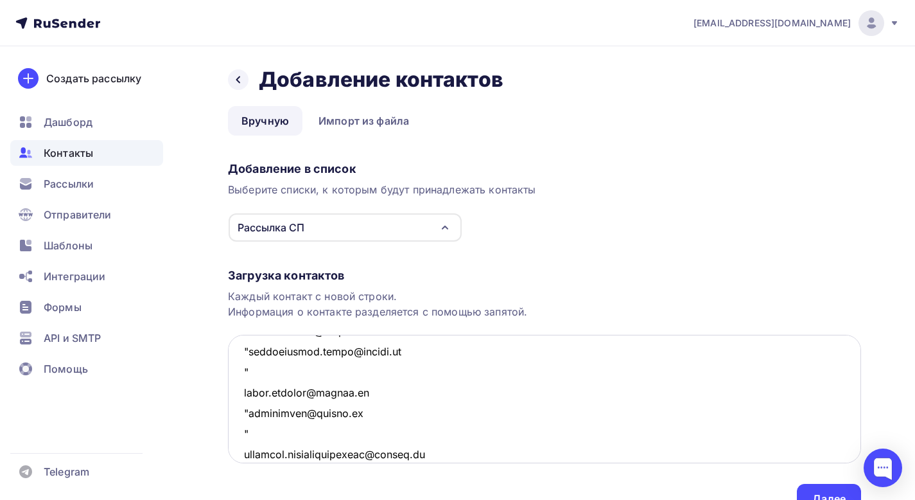
scroll to position [58, 0]
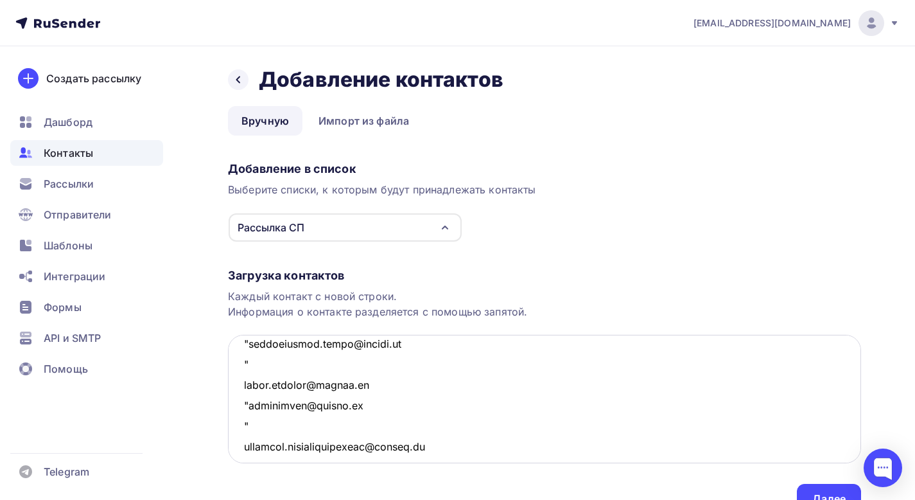
click at [288, 427] on textarea at bounding box center [544, 399] width 633 height 128
click at [247, 403] on textarea at bounding box center [544, 399] width 633 height 128
click at [288, 362] on textarea at bounding box center [544, 399] width 633 height 128
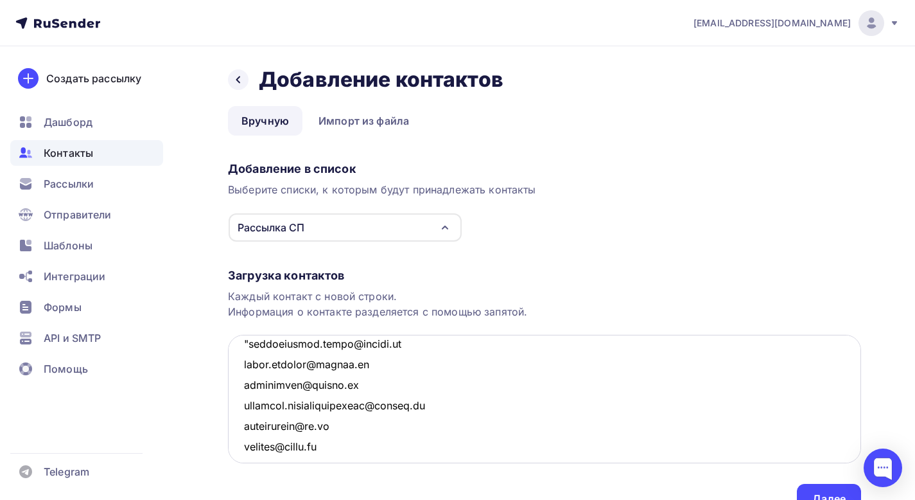
scroll to position [38, 0]
click at [250, 360] on textarea at bounding box center [544, 399] width 633 height 128
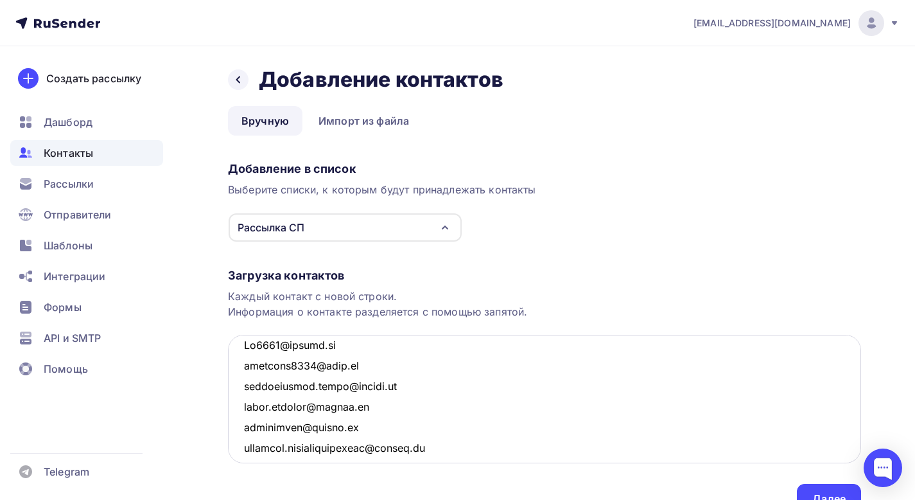
scroll to position [0, 0]
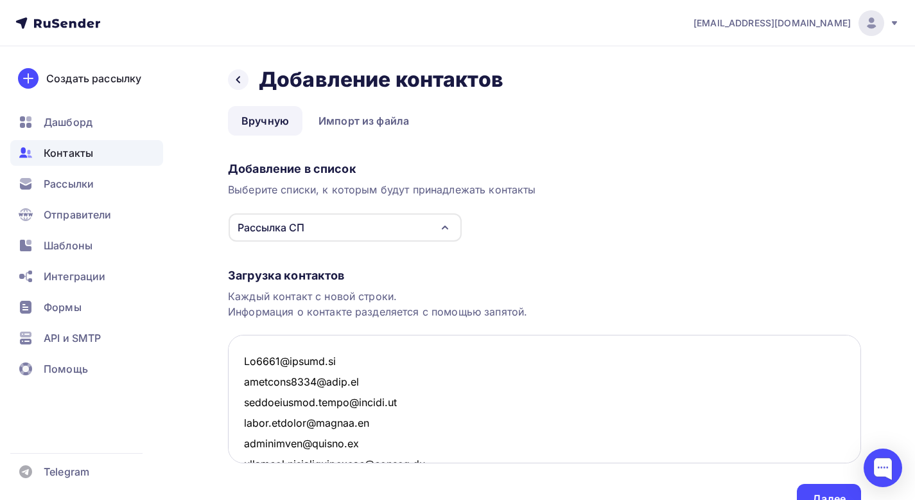
click at [291, 344] on textarea at bounding box center [544, 399] width 633 height 128
type textarea "[EMAIL_ADDRESS][DOMAIN_NAME] [EMAIL_ADDRESS][DOMAIN_NAME] [DOMAIN_NAME][EMAIL_A…"
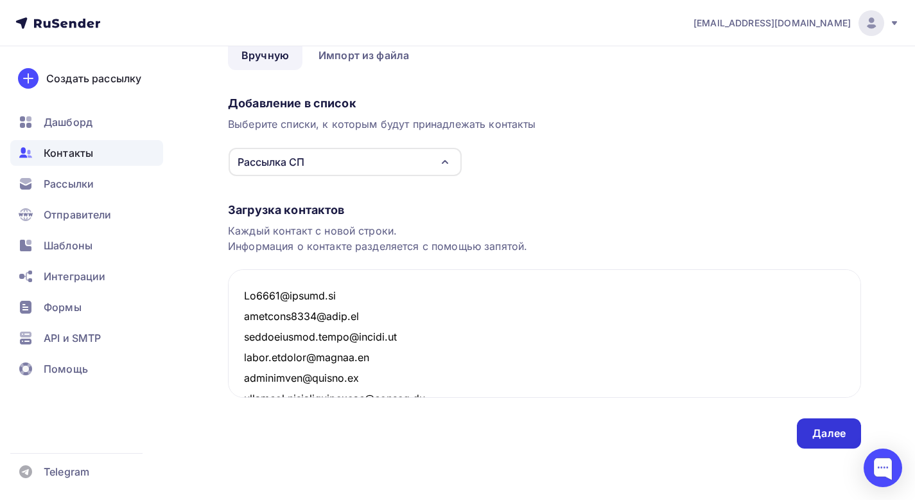
click at [829, 430] on div "Далее" at bounding box center [828, 433] width 33 height 15
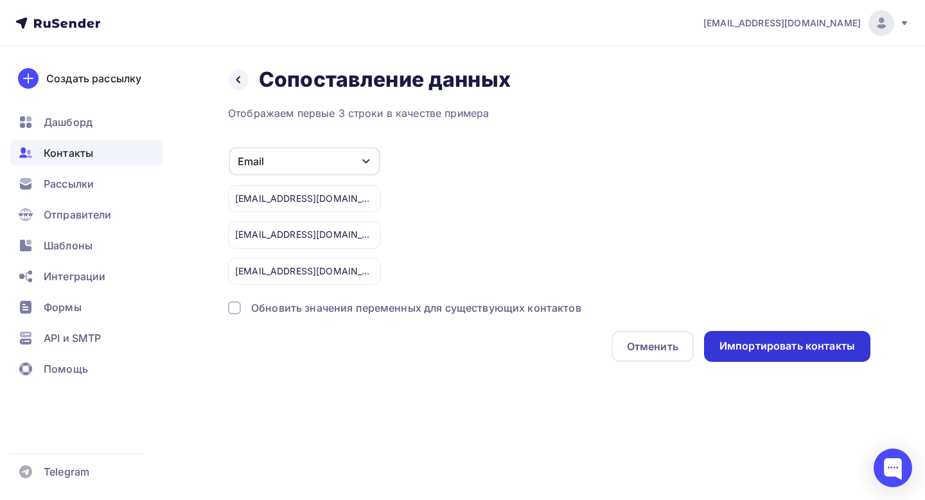
click at [767, 342] on div "Импортировать контакты" at bounding box center [787, 345] width 136 height 15
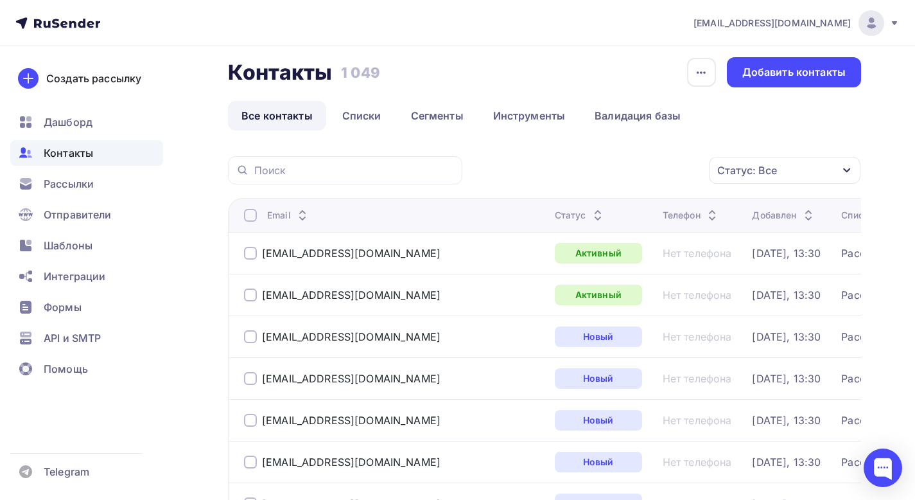
scroll to position [11, 0]
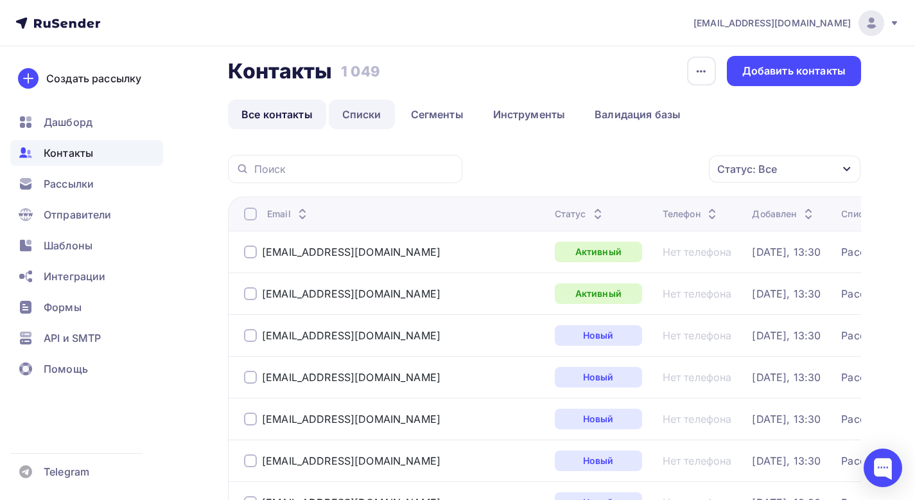
click at [349, 122] on link "Списки" at bounding box center [362, 115] width 66 height 30
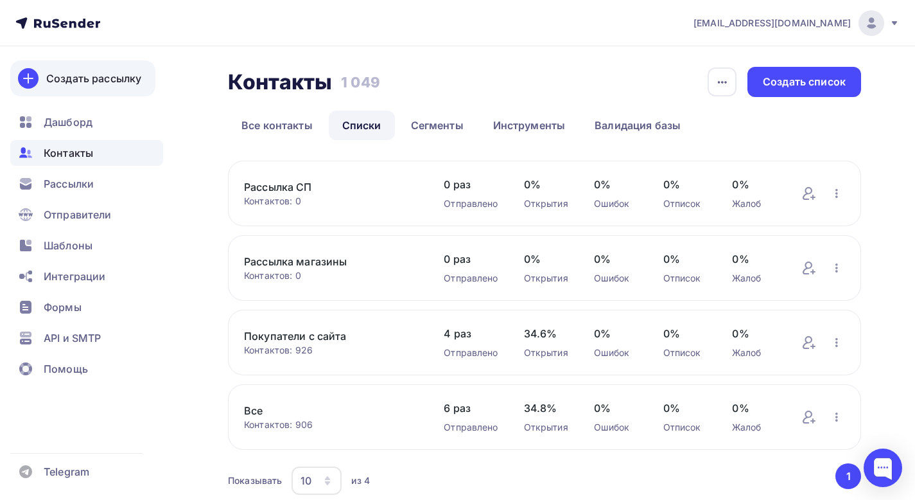
click at [136, 85] on div "Создать рассылку" at bounding box center [93, 78] width 95 height 15
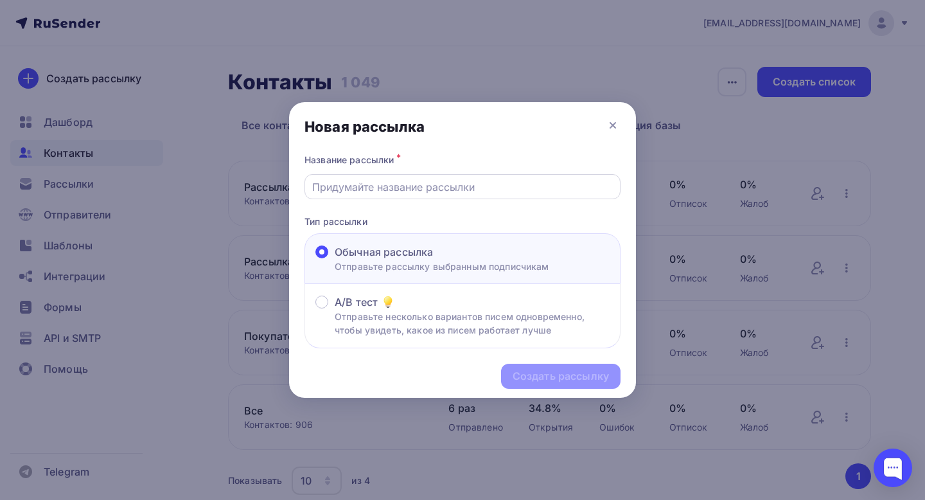
click at [380, 194] on div at bounding box center [462, 186] width 316 height 25
click at [376, 183] on input "text" at bounding box center [462, 186] width 301 height 15
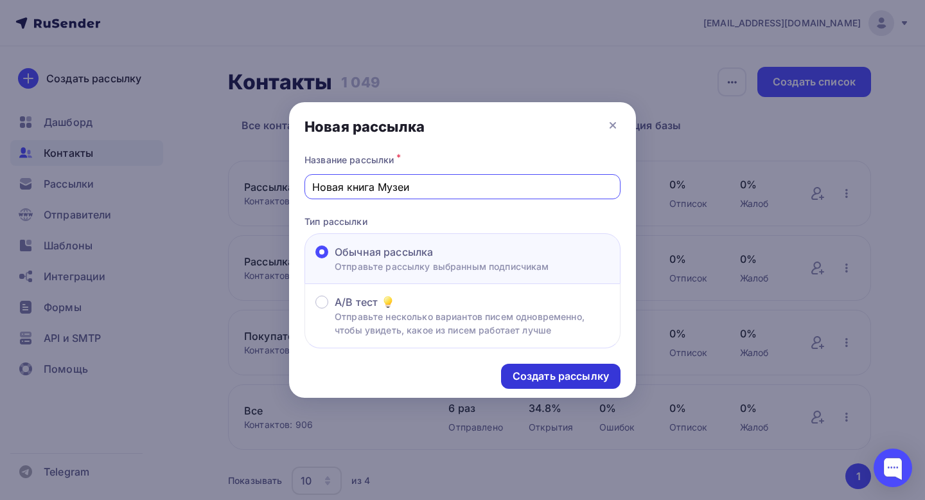
type input "Новая книга Музеи"
click at [543, 379] on div "Создать рассылку" at bounding box center [561, 376] width 96 height 15
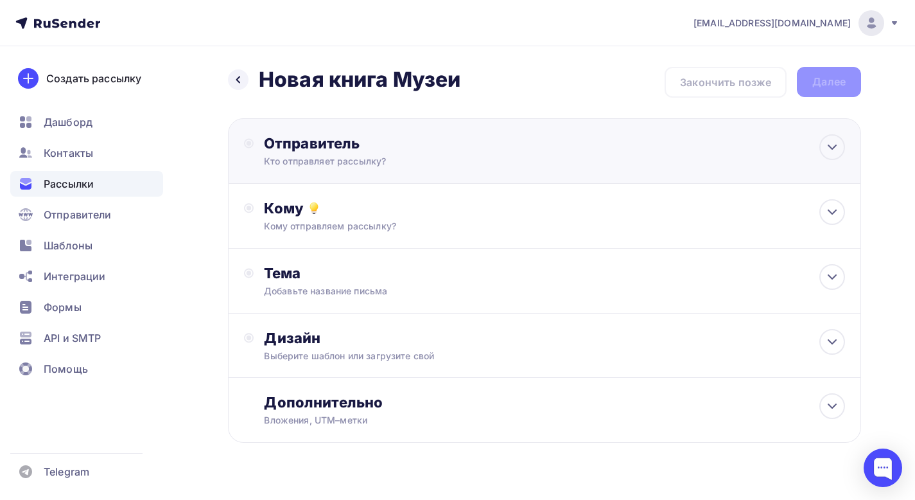
click at [437, 146] on div "Отправитель" at bounding box center [403, 143] width 278 height 18
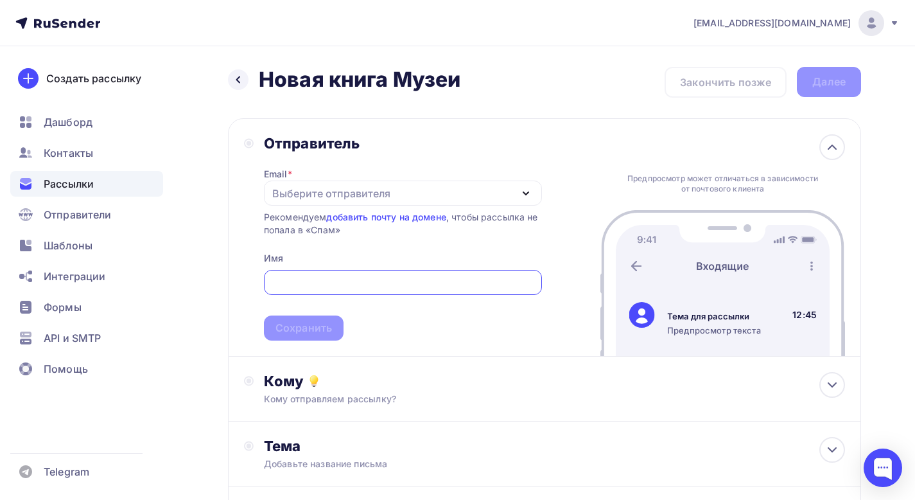
click at [464, 198] on div "Выберите отправителя" at bounding box center [403, 192] width 278 height 25
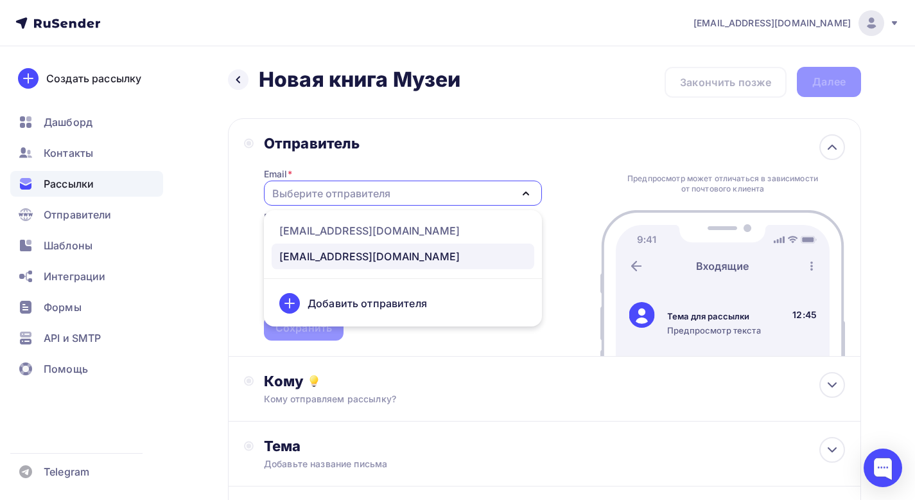
click at [429, 254] on div "[EMAIL_ADDRESS][DOMAIN_NAME]" at bounding box center [402, 256] width 247 height 15
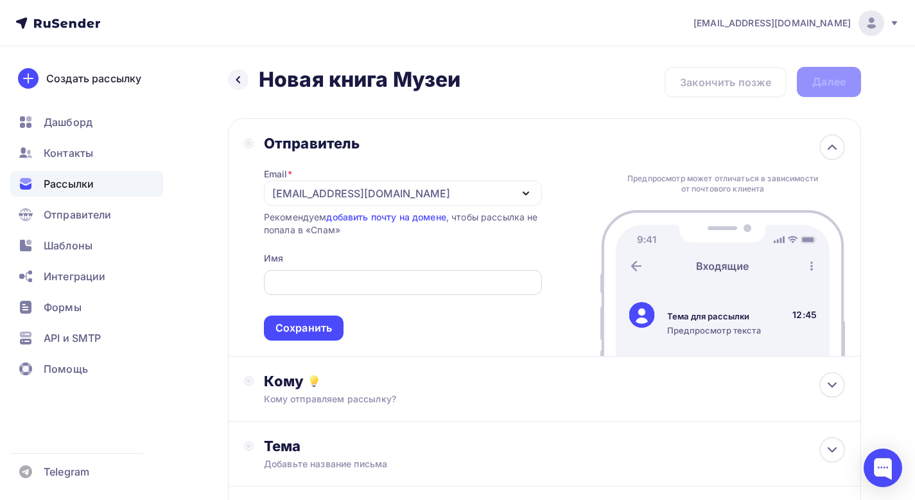
click at [407, 280] on input "text" at bounding box center [402, 282] width 263 height 15
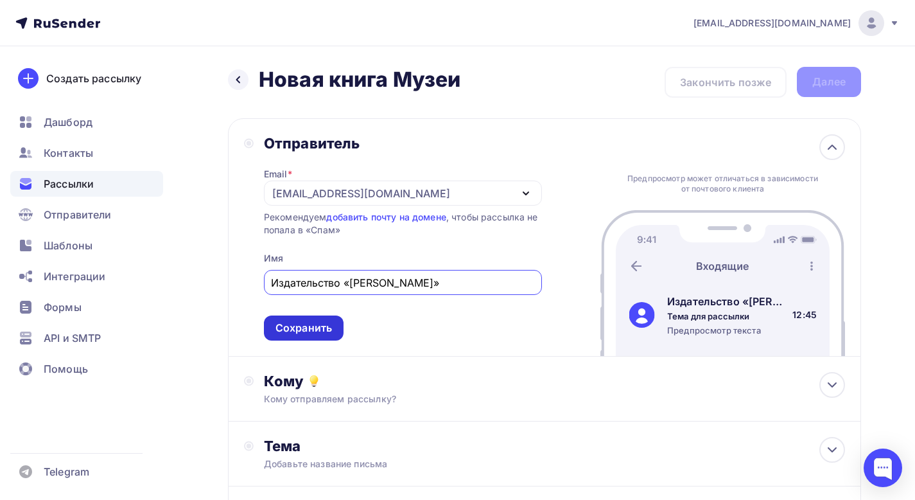
type input "Издательство «[PERSON_NAME]»"
click at [318, 322] on div "Сохранить" at bounding box center [304, 327] width 57 height 15
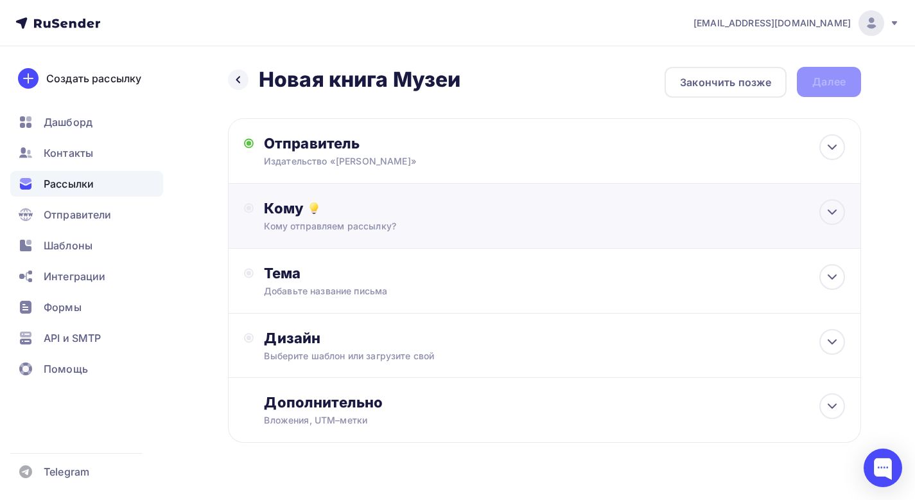
click at [447, 199] on div "Кому" at bounding box center [554, 208] width 581 height 18
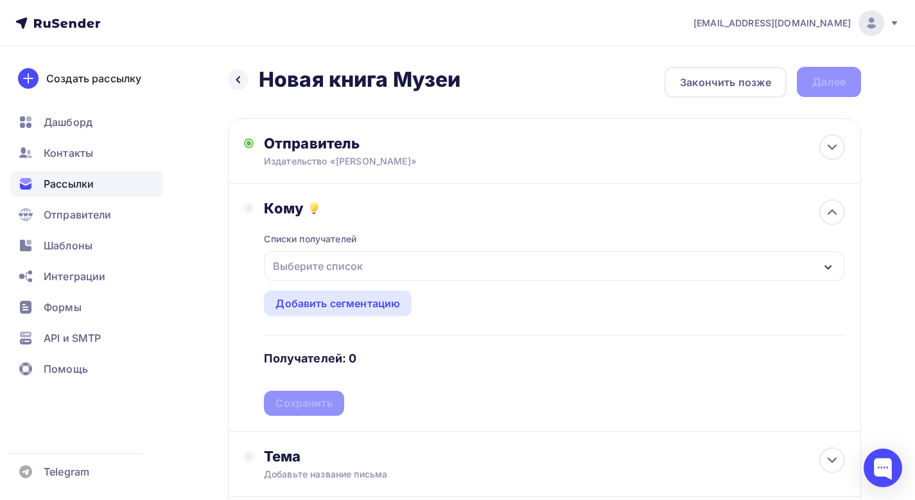
click at [356, 274] on div "Выберите список" at bounding box center [318, 265] width 100 height 23
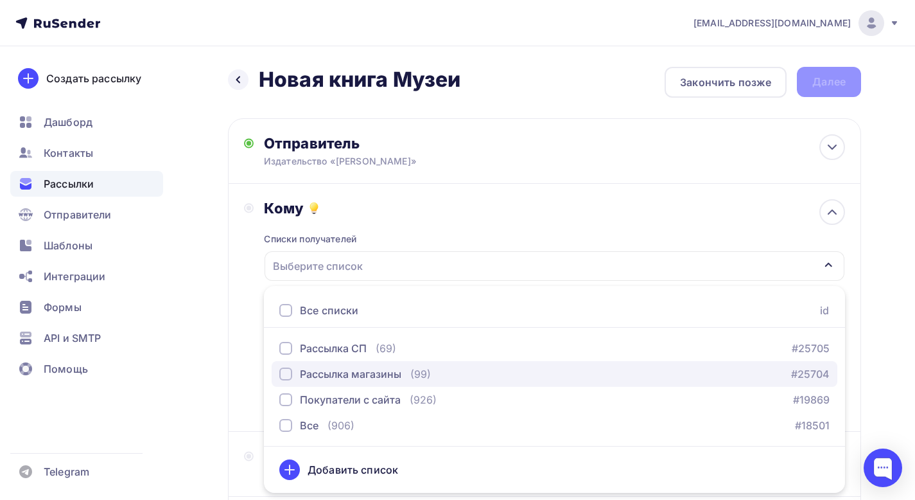
click at [286, 371] on div "button" at bounding box center [285, 373] width 13 height 13
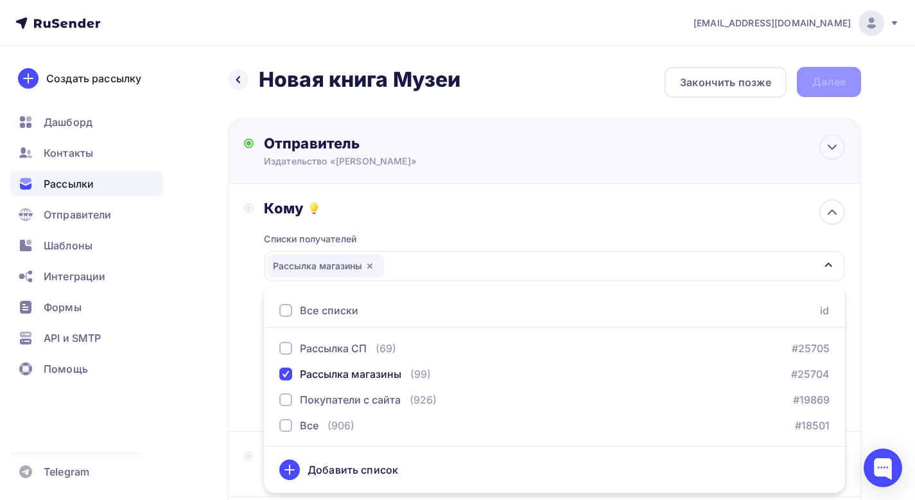
click at [391, 180] on div "Отправитель Издательство «[PERSON_NAME]» Email * [EMAIL_ADDRESS][DOMAIN_NAME] […" at bounding box center [544, 151] width 633 height 66
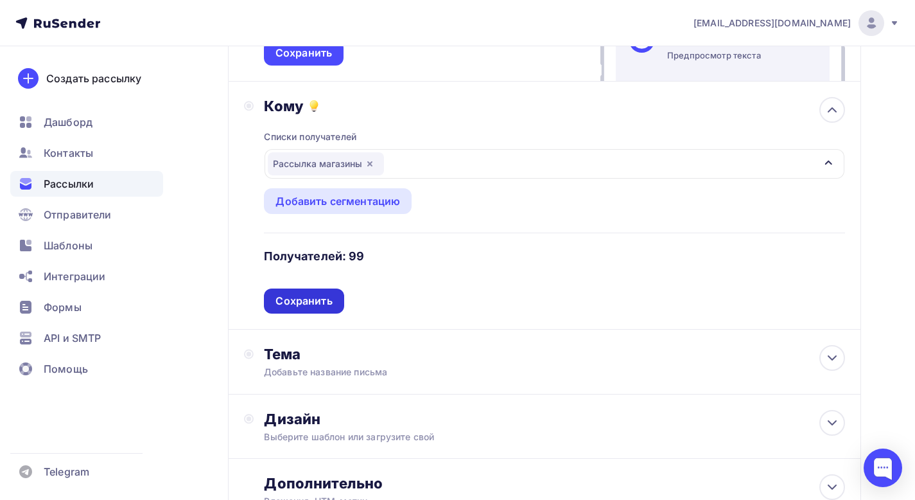
click at [292, 301] on div "Сохранить" at bounding box center [304, 301] width 57 height 15
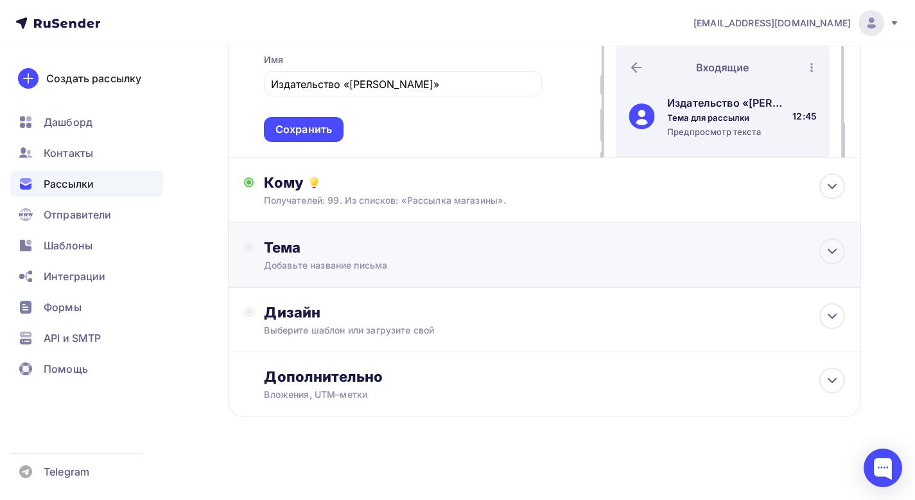
click at [319, 261] on div "Добавьте название письма" at bounding box center [378, 265] width 229 height 13
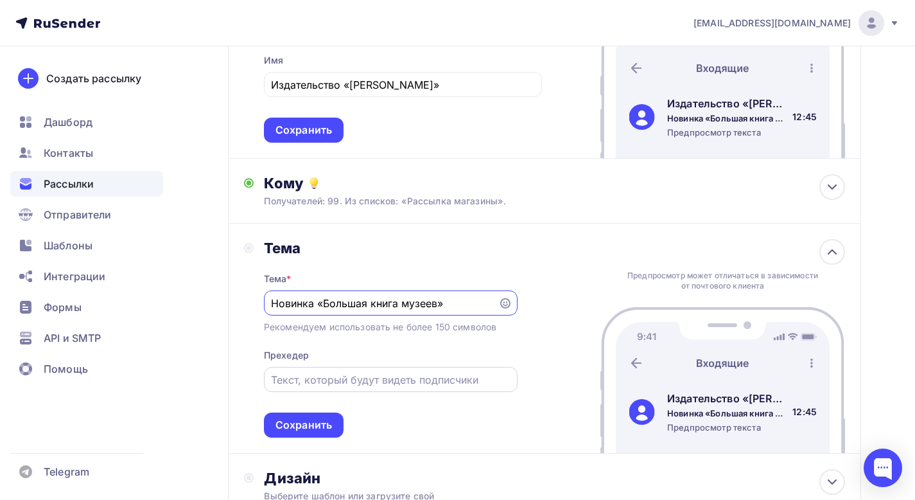
type input "Новинка «Большая книга музеев»"
click at [299, 381] on input "text" at bounding box center [390, 379] width 239 height 15
click at [329, 427] on div "Сохранить" at bounding box center [304, 424] width 57 height 15
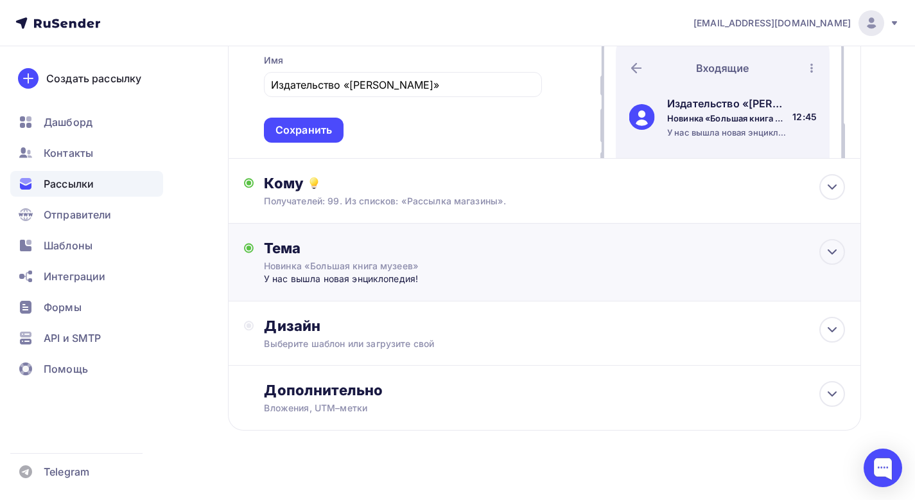
scroll to position [211, 0]
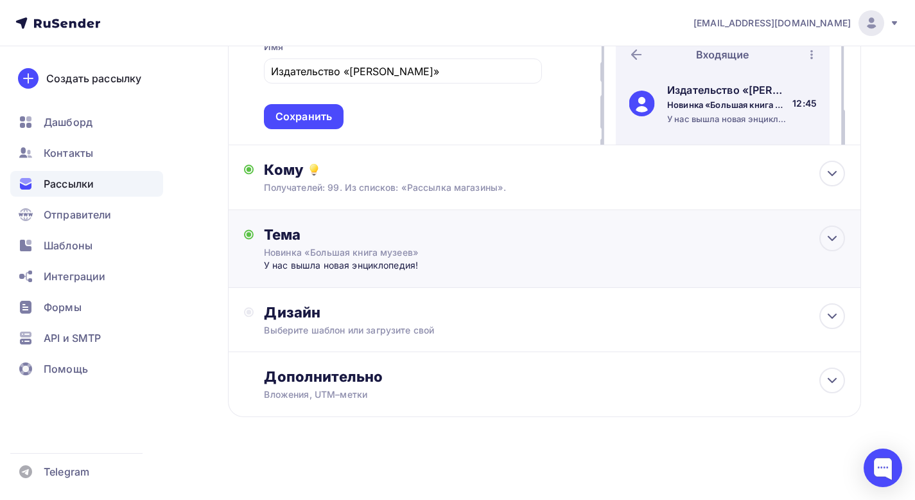
click at [435, 279] on div "Тема Новинка «Большая книга музеев» У нас вышла новая энциклопедия! Тема * Нови…" at bounding box center [544, 249] width 633 height 78
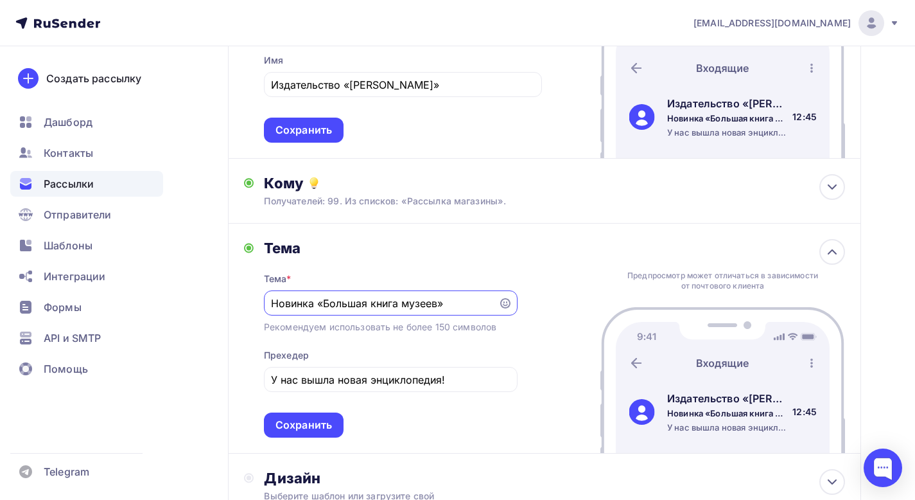
scroll to position [0, 0]
click at [452, 376] on input "У нас вышла новая энциклопедия!" at bounding box center [390, 379] width 239 height 15
type input "У нас вышла новая энциклопедия [DEMOGRAPHIC_DATA] авторов."
click at [317, 428] on div "Сохранить" at bounding box center [304, 424] width 57 height 15
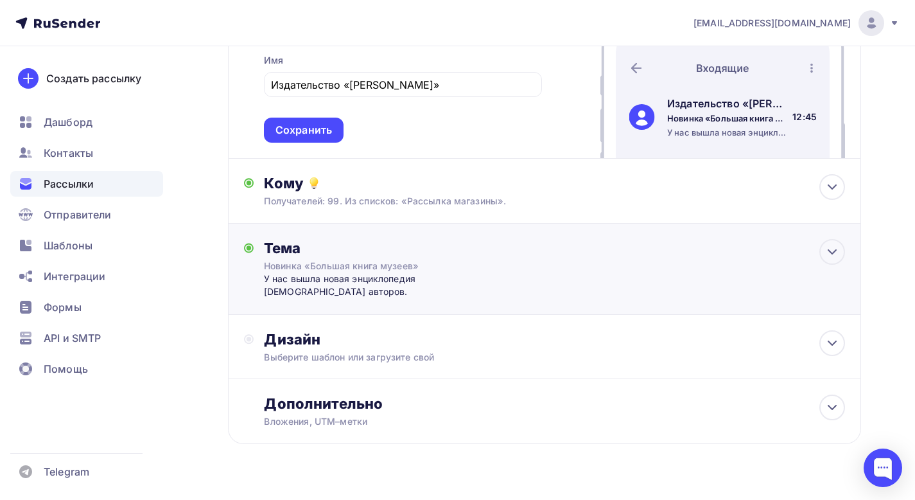
scroll to position [225, 0]
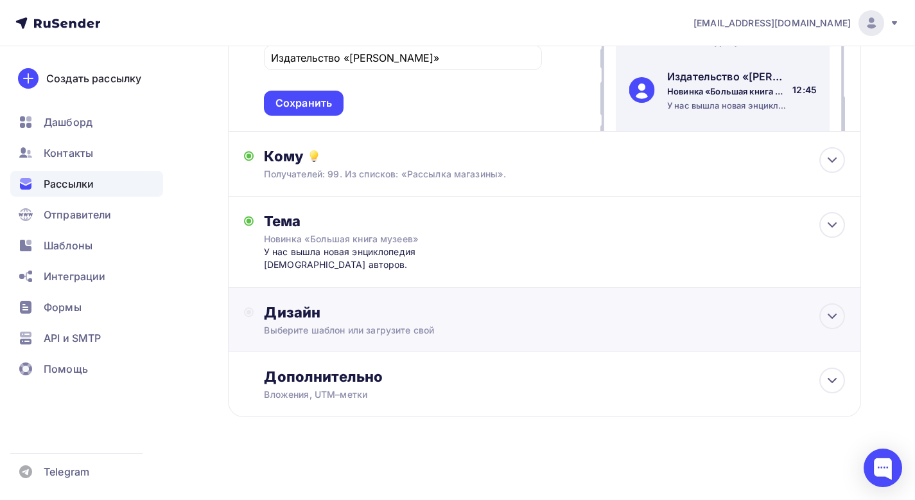
click at [377, 344] on div "Дизайн Выберите шаблон или загрузите свой" at bounding box center [544, 327] width 601 height 48
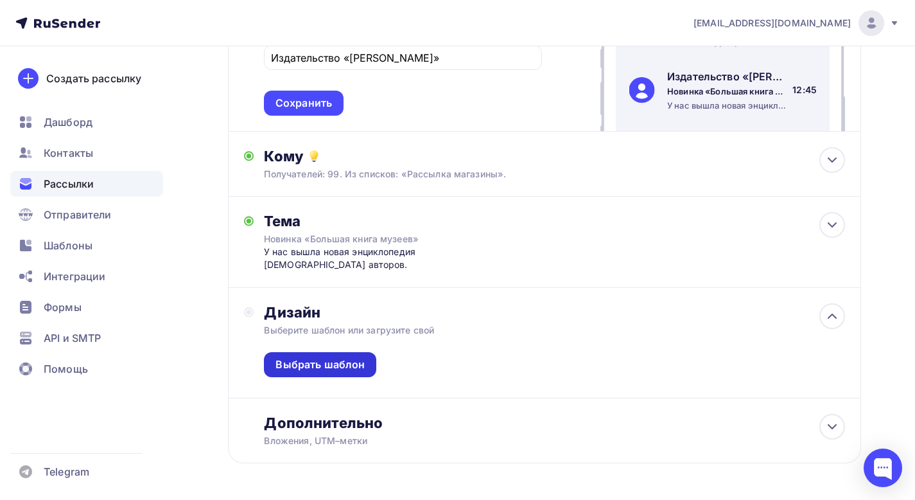
click at [344, 360] on div "Выбрать шаблон" at bounding box center [320, 364] width 89 height 15
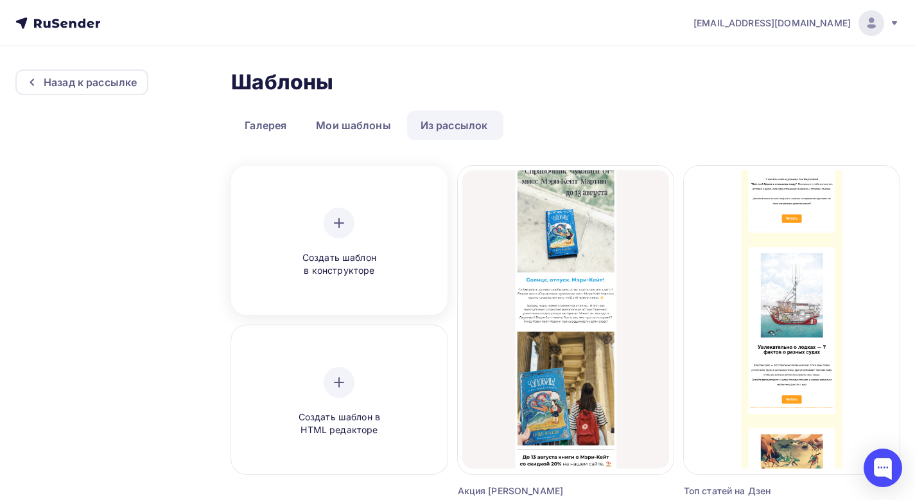
click at [339, 220] on icon at bounding box center [338, 222] width 15 height 15
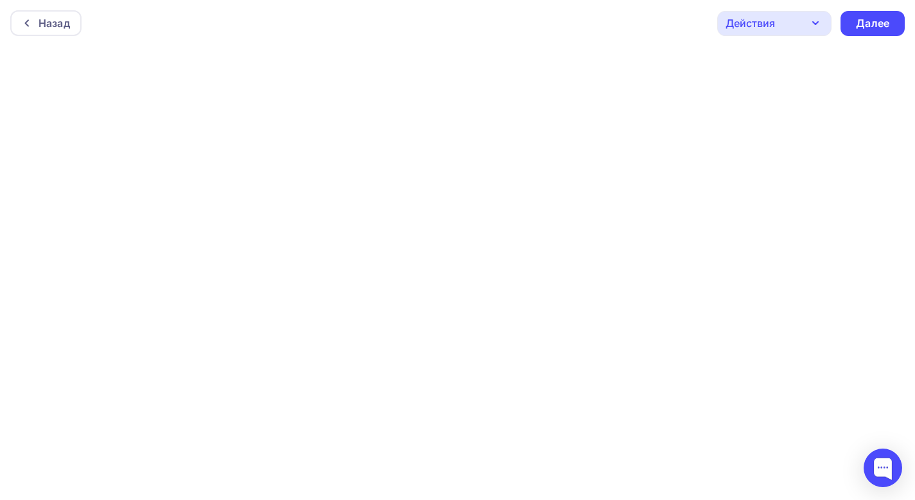
scroll to position [3, 0]
click at [672, 496] on html "Назад Действия Отправить тестовое письмо Предпросмотр Сохранить в Мои шаблоны В…" at bounding box center [457, 247] width 915 height 500
click at [820, 21] on icon "button" at bounding box center [815, 19] width 15 height 15
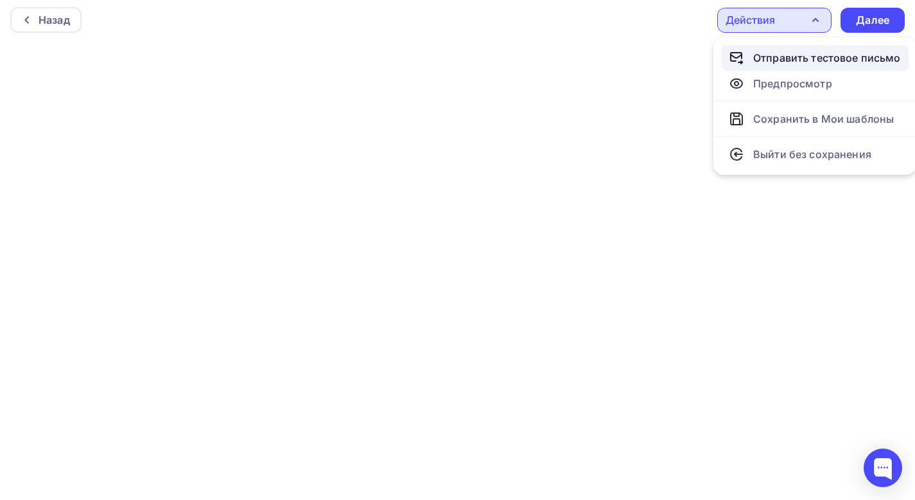
click at [814, 50] on div "Отправить тестовое письмо" at bounding box center [827, 57] width 148 height 15
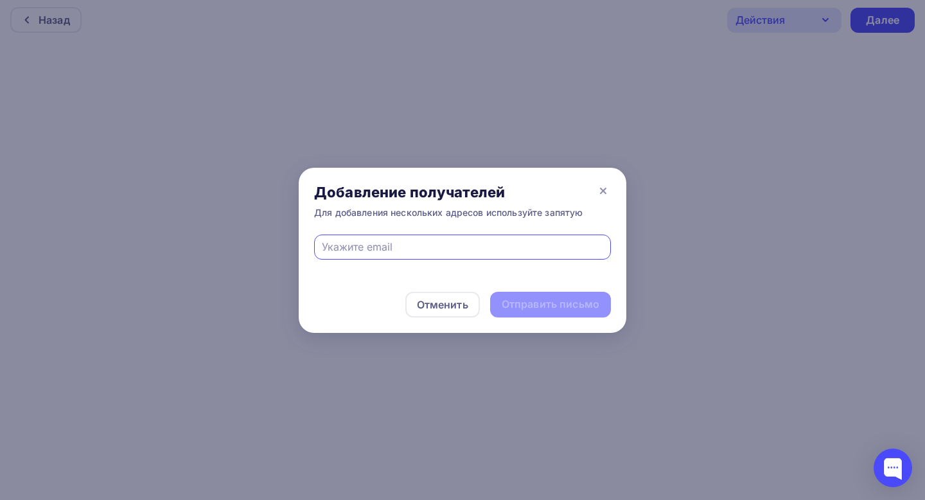
type input "«"
type input "с"
type input "[EMAIL_ADDRESS][DOMAIN_NAME]"
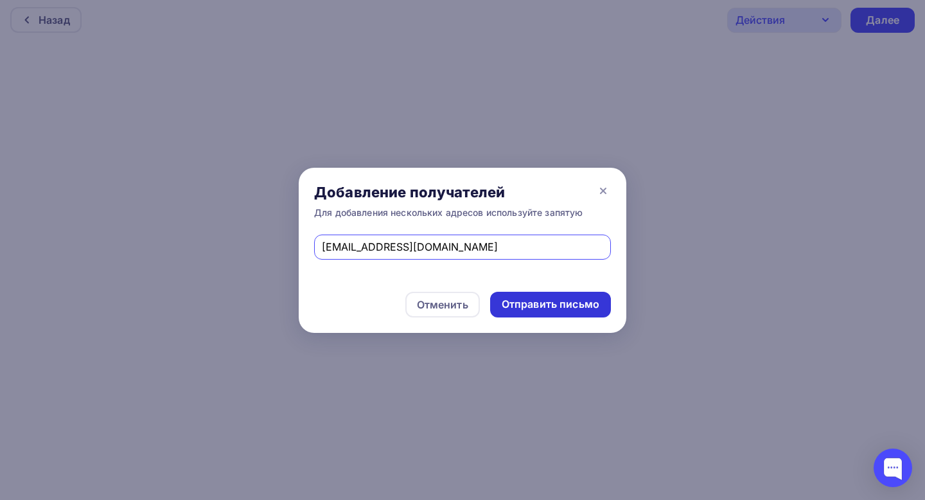
click at [536, 310] on div "Отправить письмо" at bounding box center [551, 304] width 98 height 15
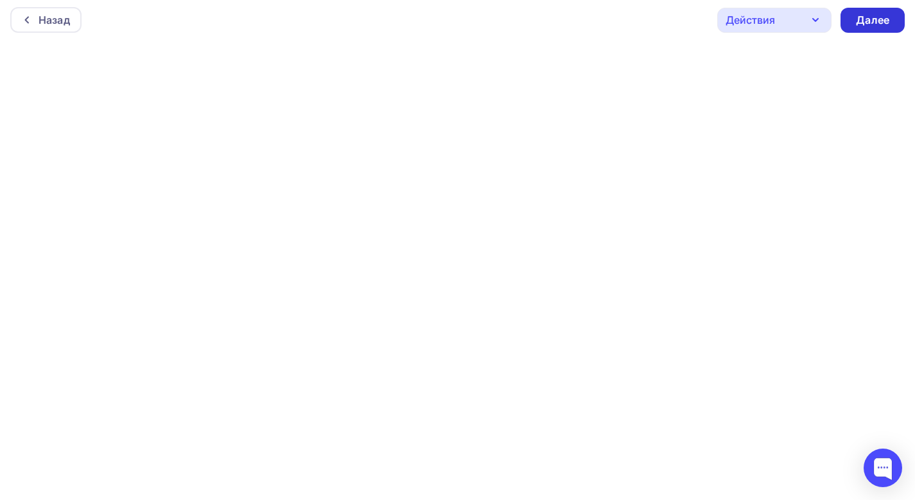
click at [876, 10] on div "Далее" at bounding box center [873, 20] width 64 height 25
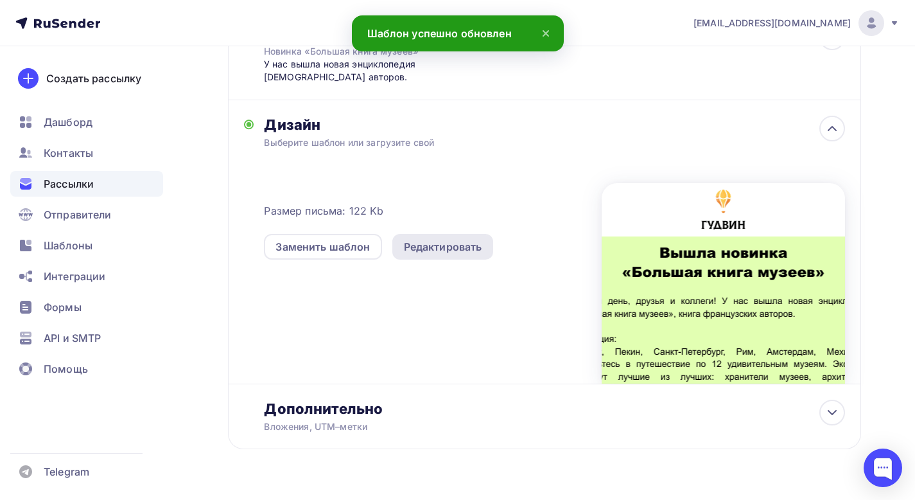
scroll to position [272, 0]
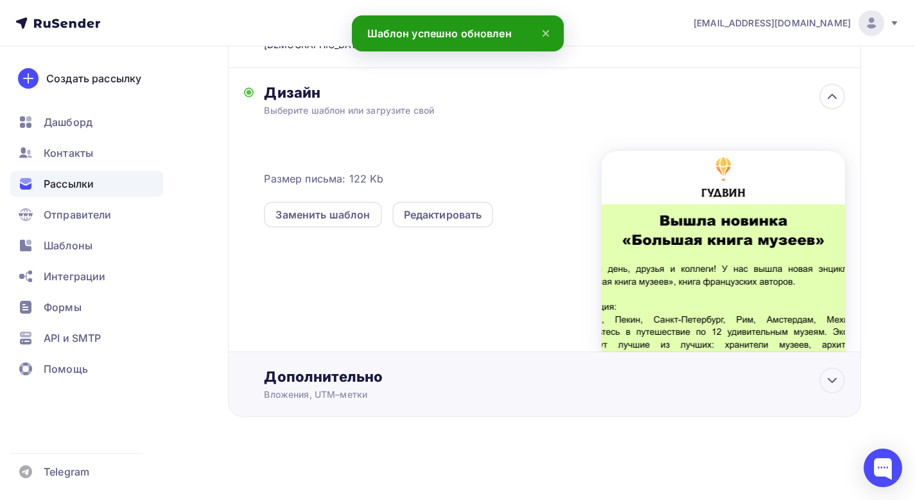
click at [392, 387] on div "Дополнительно Вложения, UTM–метки Вложения Добавить файл Максимальный суммарный…" at bounding box center [554, 383] width 581 height 33
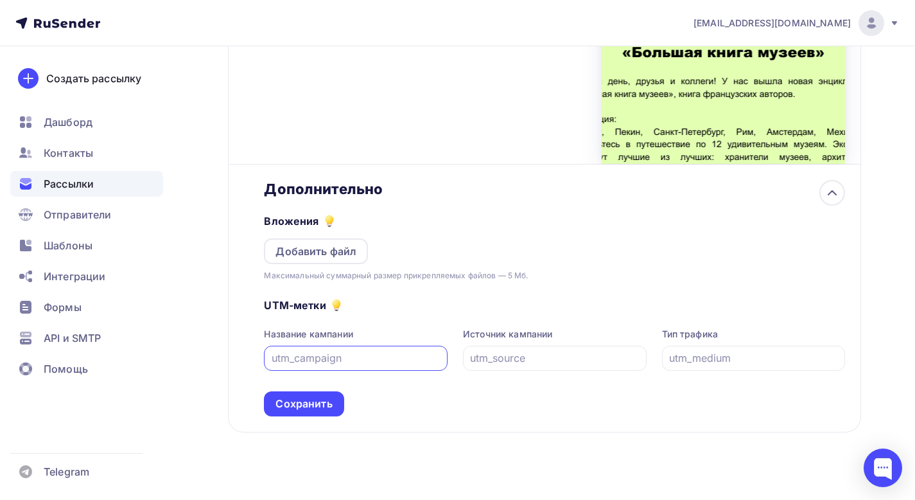
scroll to position [475, 0]
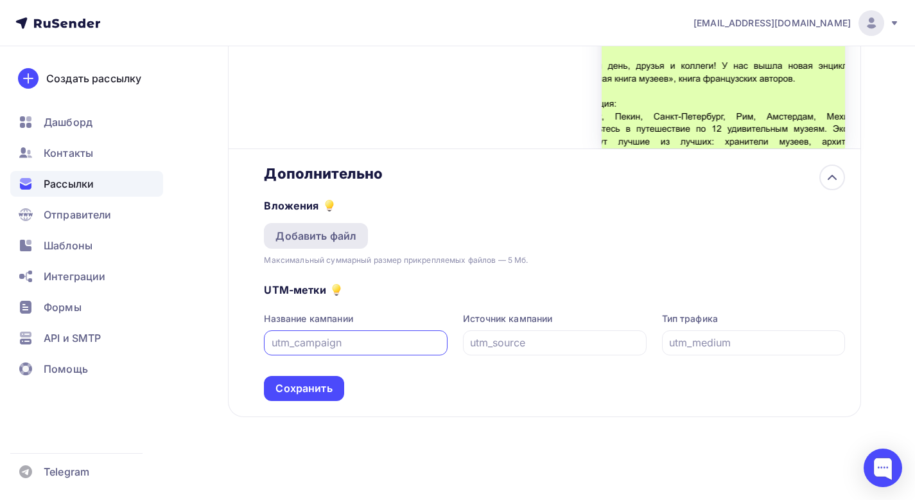
click at [336, 241] on div "Добавить файл" at bounding box center [316, 235] width 81 height 15
click at [333, 234] on div "Добавить файл" at bounding box center [316, 235] width 81 height 15
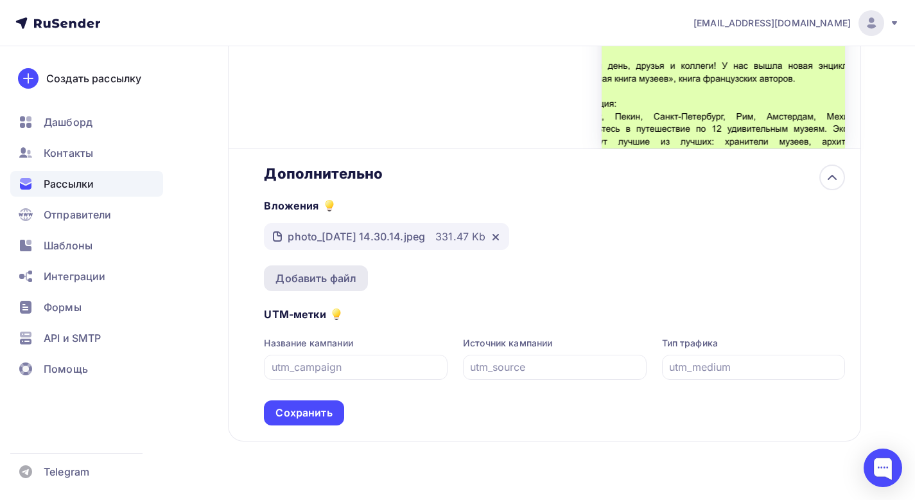
click at [320, 277] on div "Добавить файл" at bounding box center [316, 277] width 81 height 15
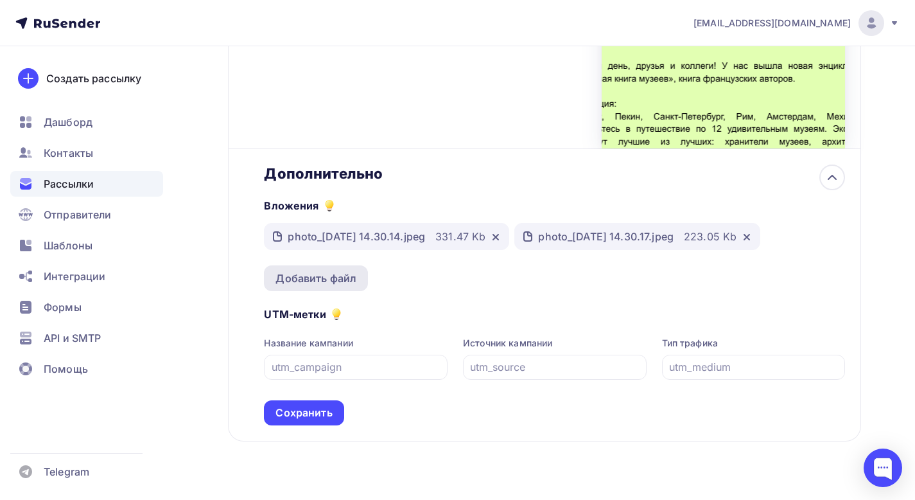
click at [342, 286] on div "Добавить файл" at bounding box center [316, 278] width 104 height 26
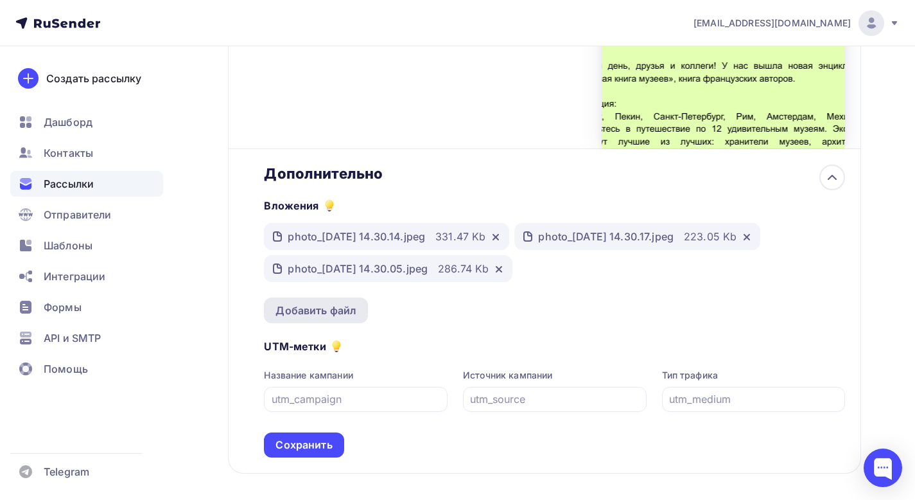
click at [340, 304] on div "Добавить файл" at bounding box center [316, 310] width 81 height 15
click at [315, 308] on div "Добавить файл" at bounding box center [316, 310] width 81 height 15
click at [322, 308] on div "Добавить файл" at bounding box center [316, 310] width 81 height 15
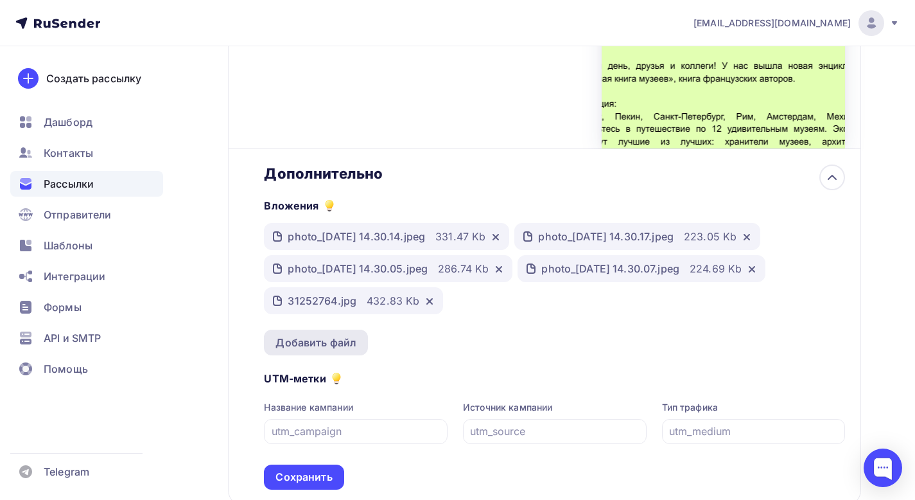
click at [307, 342] on div "Добавить файл" at bounding box center [316, 342] width 81 height 15
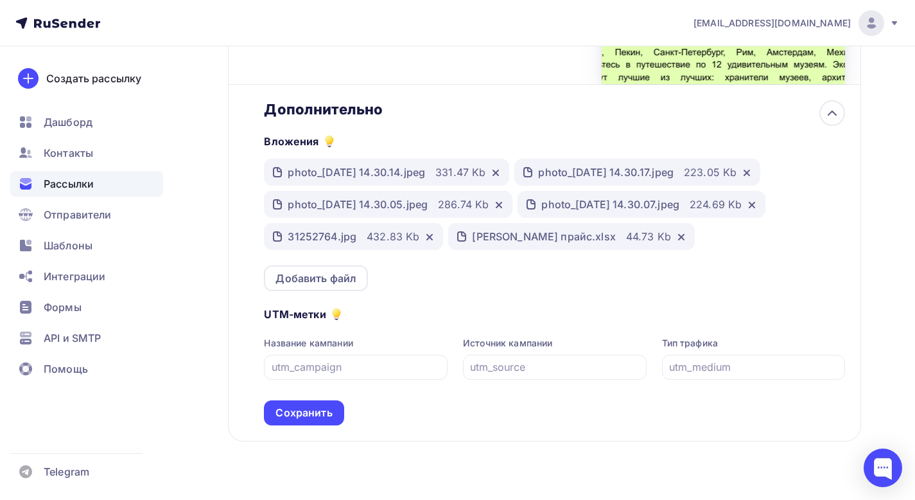
scroll to position [554, 0]
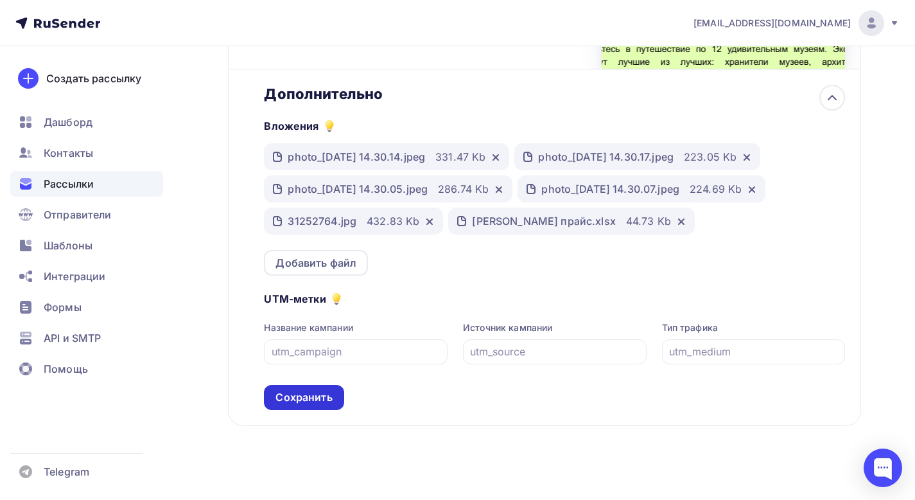
click at [314, 397] on div "Сохранить" at bounding box center [304, 397] width 57 height 15
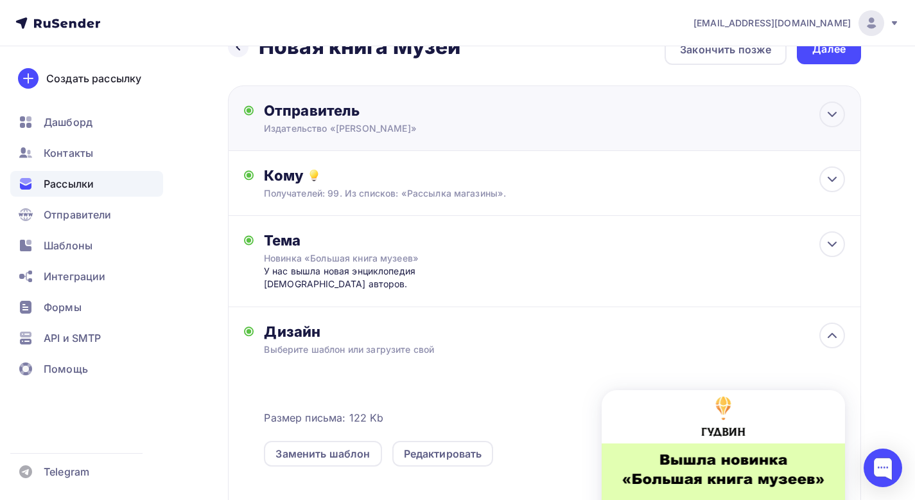
scroll to position [0, 0]
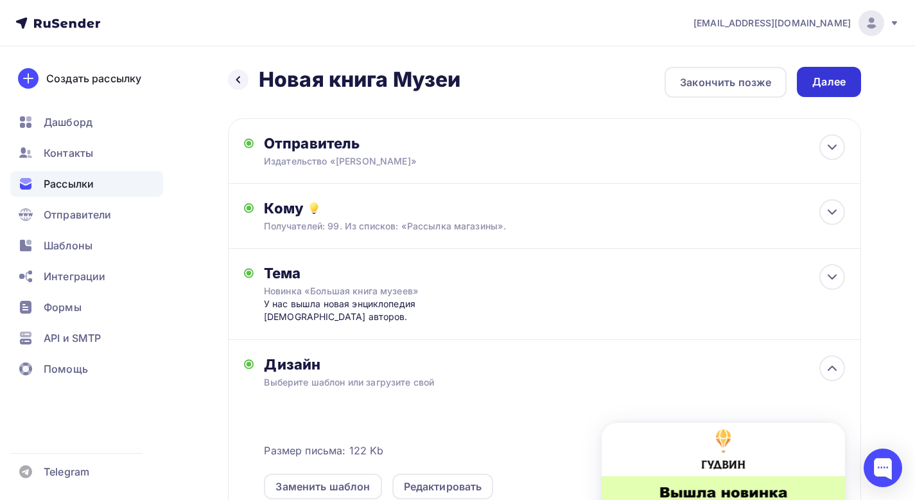
click at [836, 78] on div "Далее" at bounding box center [828, 82] width 33 height 15
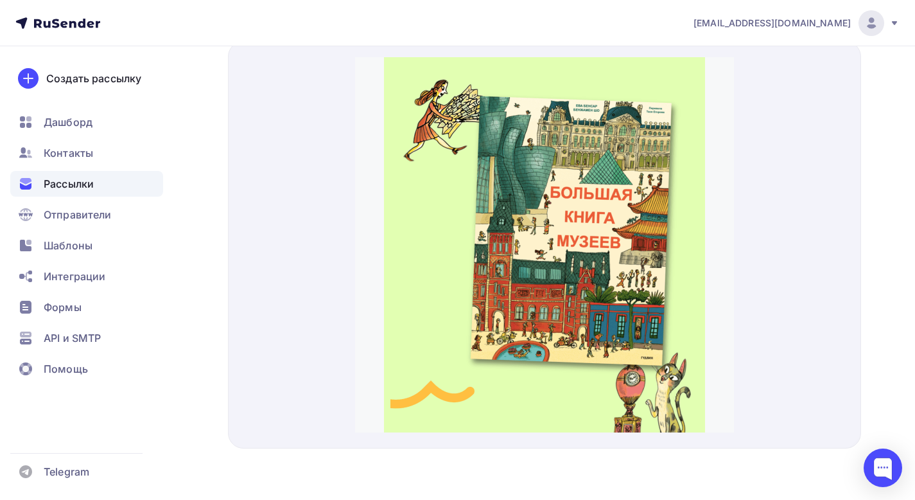
scroll to position [432, 0]
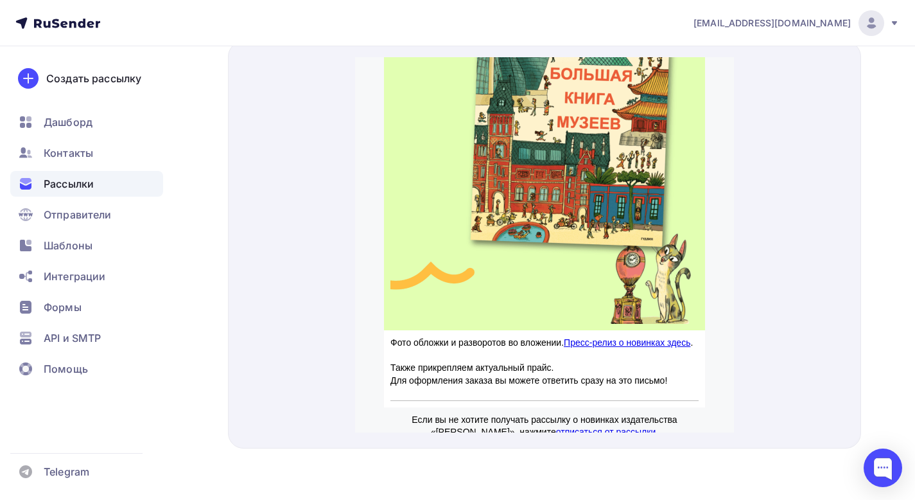
click at [654, 322] on link "Пресс-релиз о новинках здесь" at bounding box center [626, 327] width 127 height 10
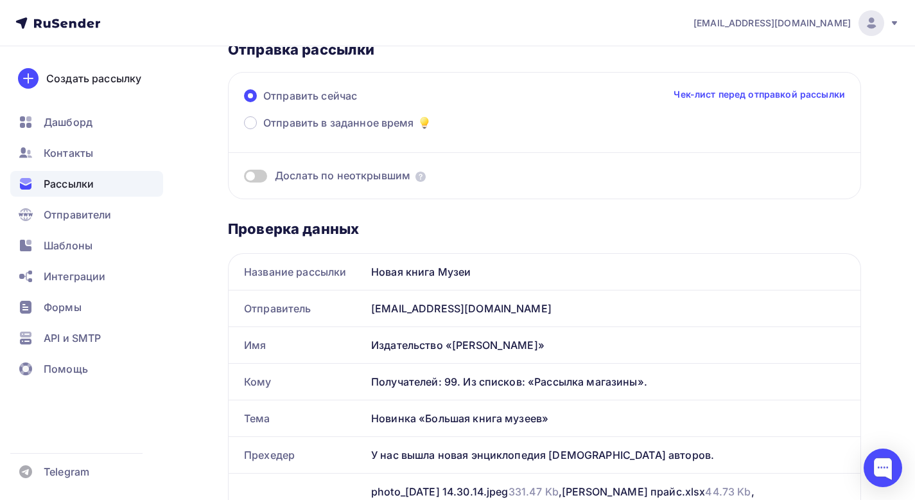
scroll to position [0, 0]
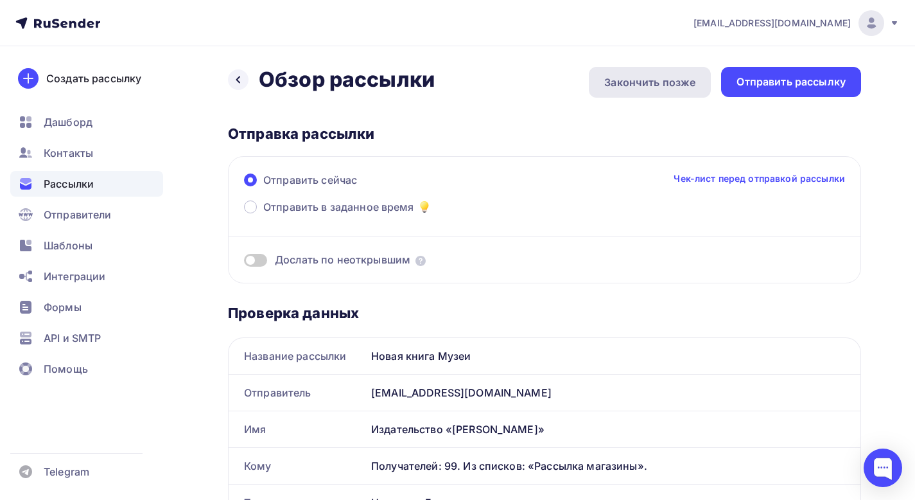
click at [665, 89] on div "Закончить позже" at bounding box center [649, 82] width 91 height 15
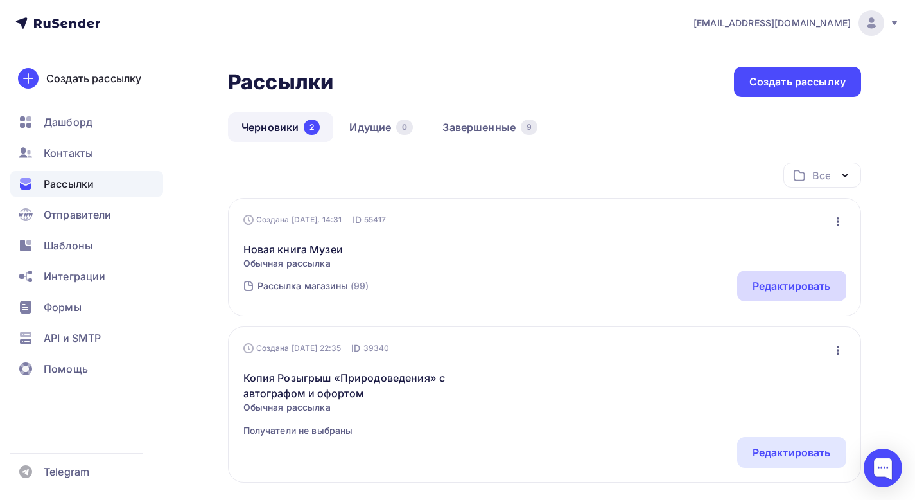
click at [766, 284] on div "Редактировать" at bounding box center [792, 285] width 78 height 15
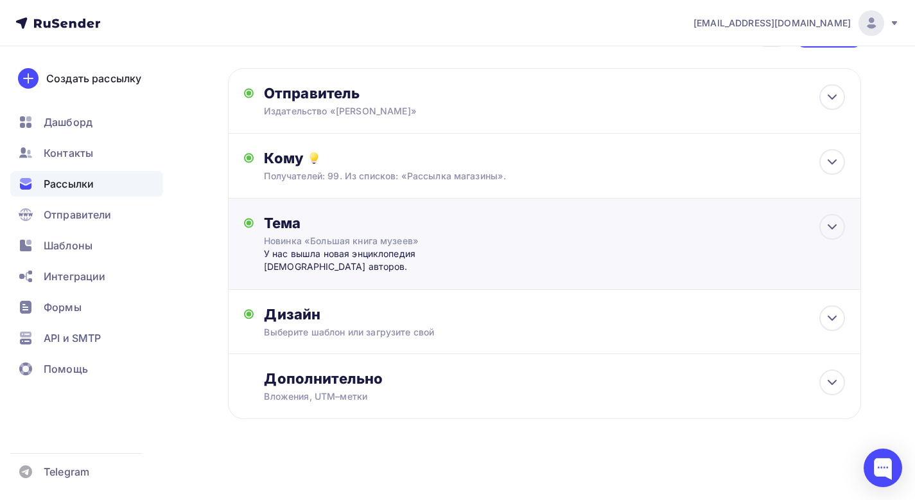
scroll to position [51, 0]
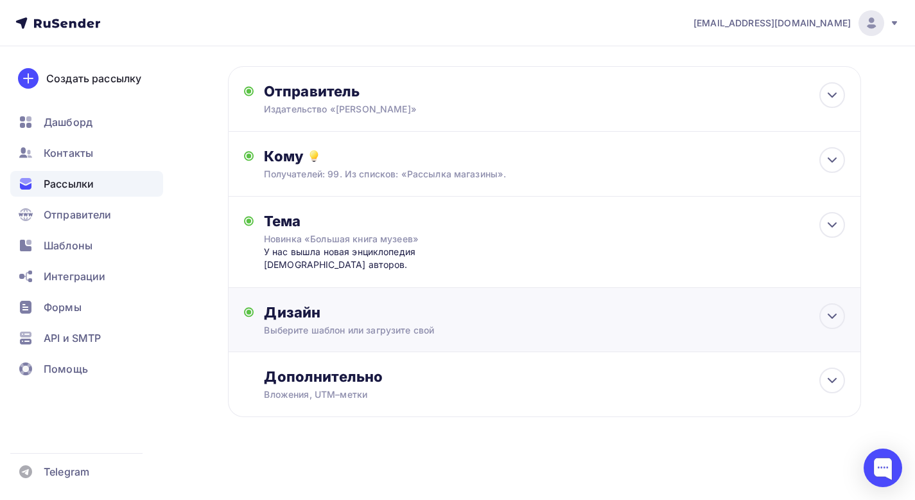
click at [548, 338] on div "Дизайн Выберите шаблон или загрузите свой Размер письма: 122 Kb Заменить шаблон…" at bounding box center [544, 327] width 601 height 48
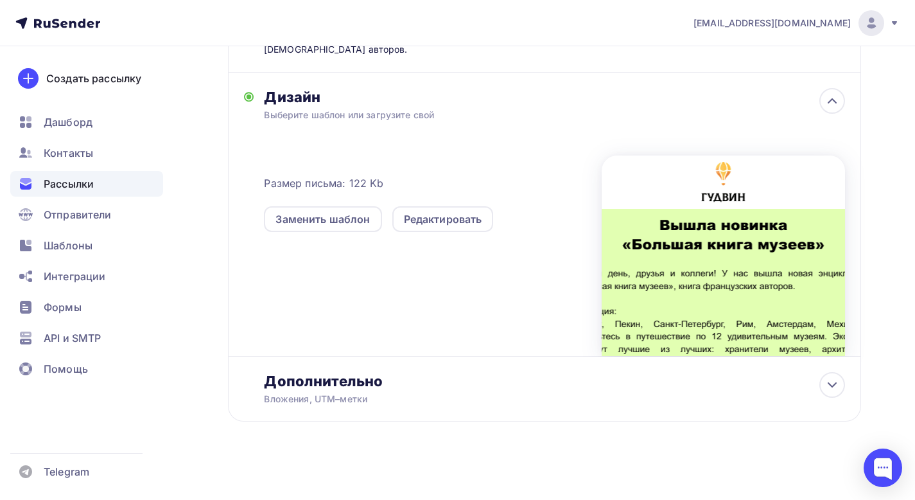
scroll to position [271, 0]
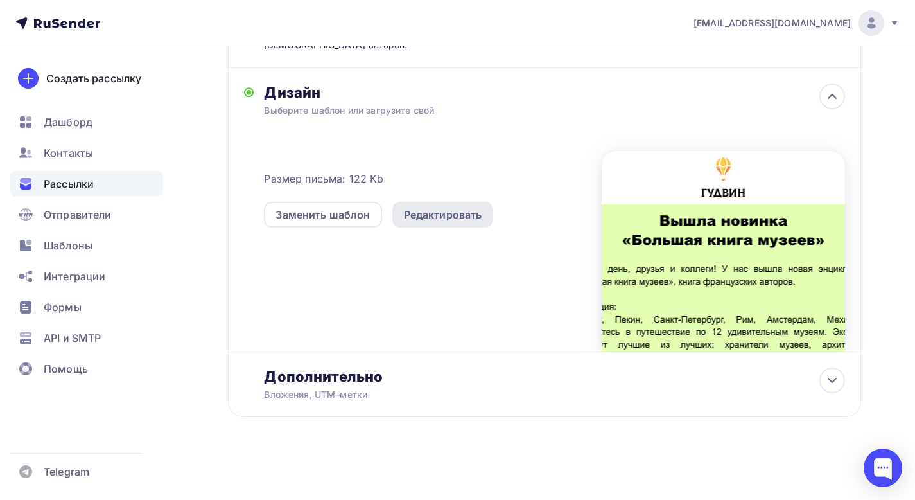
click at [461, 212] on div "Редактировать" at bounding box center [443, 214] width 78 height 15
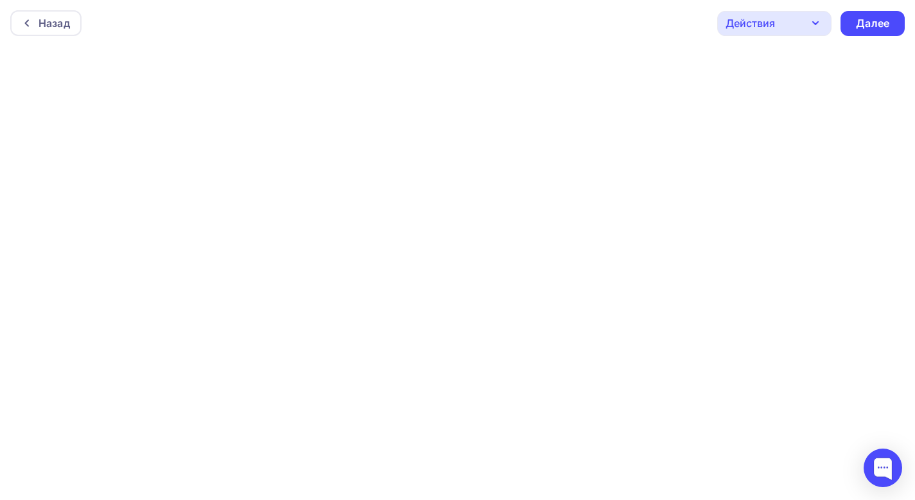
click at [803, 27] on div "Действия" at bounding box center [774, 23] width 114 height 25
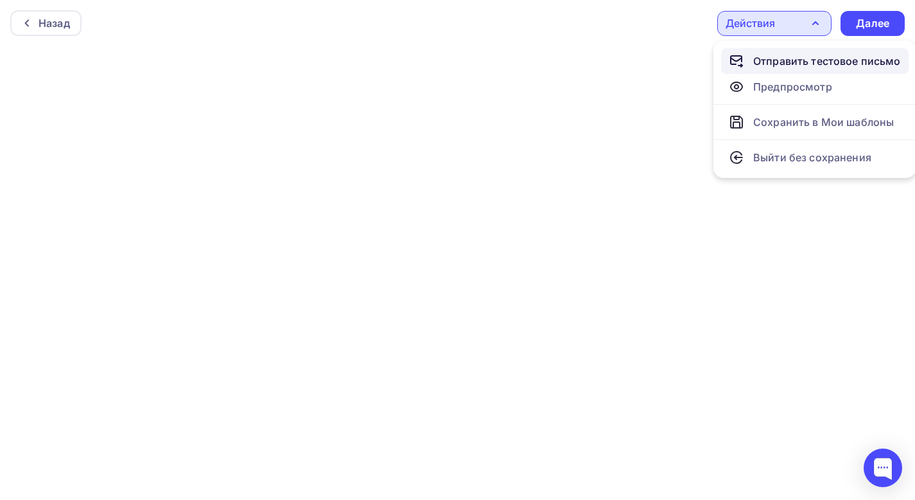
click at [807, 56] on div "Отправить тестовое письмо" at bounding box center [827, 60] width 148 height 15
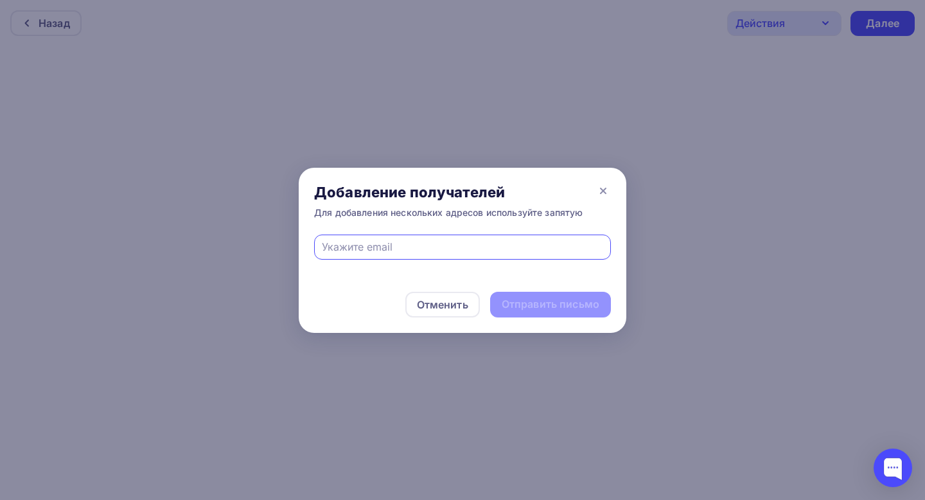
click at [454, 250] on input "text" at bounding box center [463, 246] width 282 height 15
type input "ы"
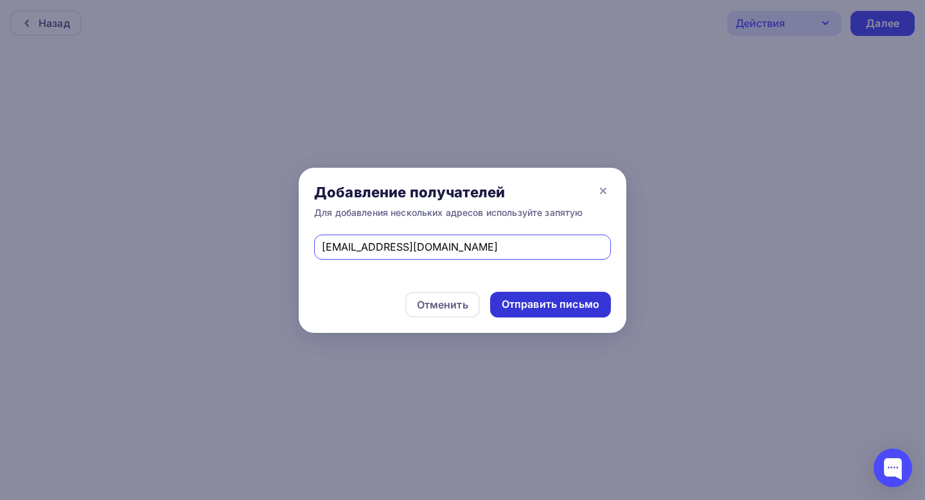
type input "[EMAIL_ADDRESS][DOMAIN_NAME]"
click at [522, 304] on div "Отправить письмо" at bounding box center [551, 304] width 98 height 15
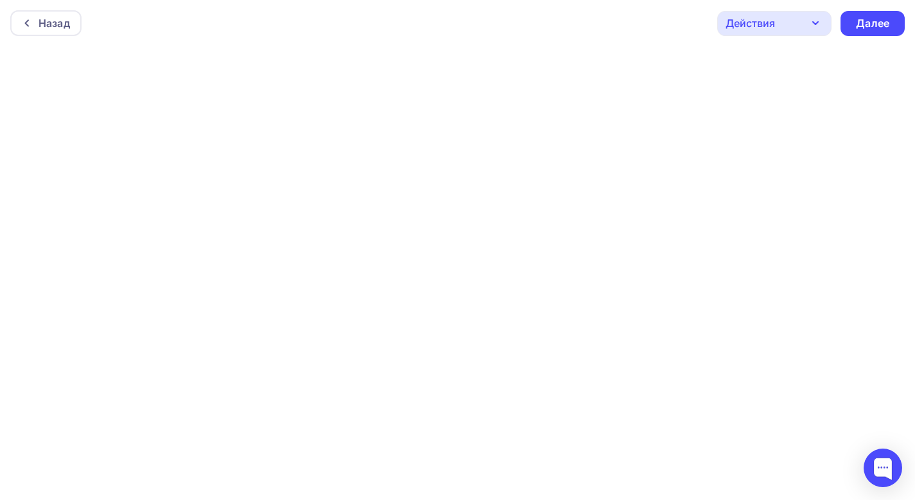
click at [807, 27] on div "Действия" at bounding box center [774, 23] width 114 height 25
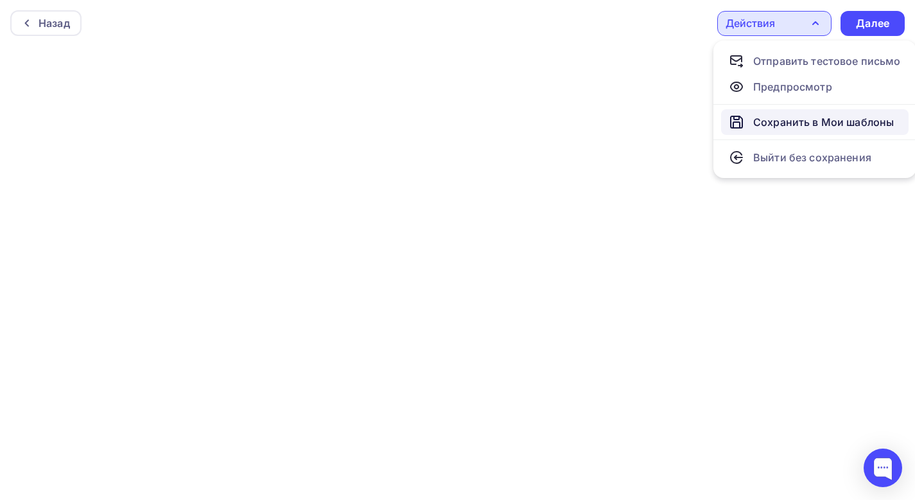
click at [779, 127] on div "Сохранить в Мои шаблоны" at bounding box center [823, 121] width 141 height 15
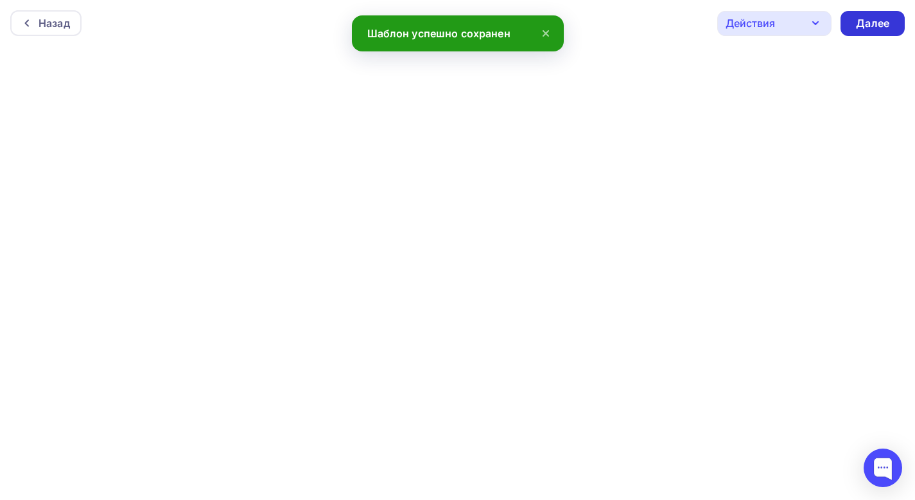
click at [881, 27] on div "Далее" at bounding box center [872, 23] width 33 height 15
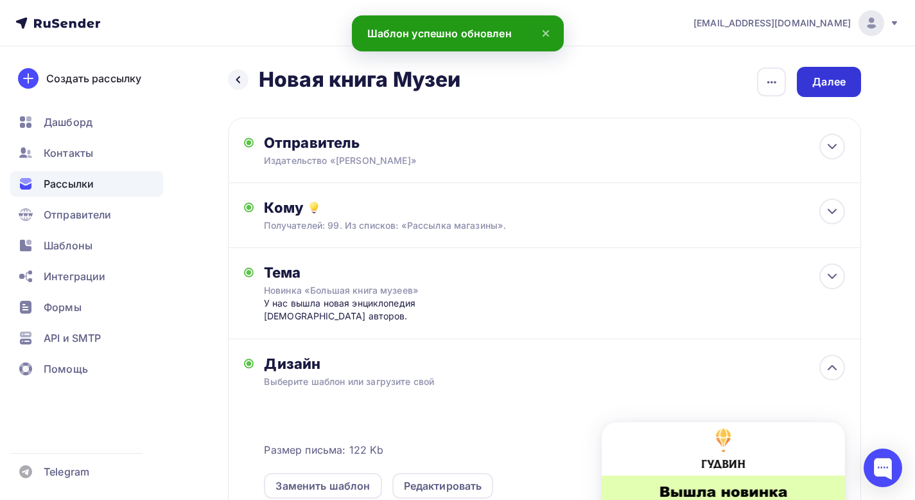
click at [823, 89] on div "Далее" at bounding box center [829, 82] width 64 height 30
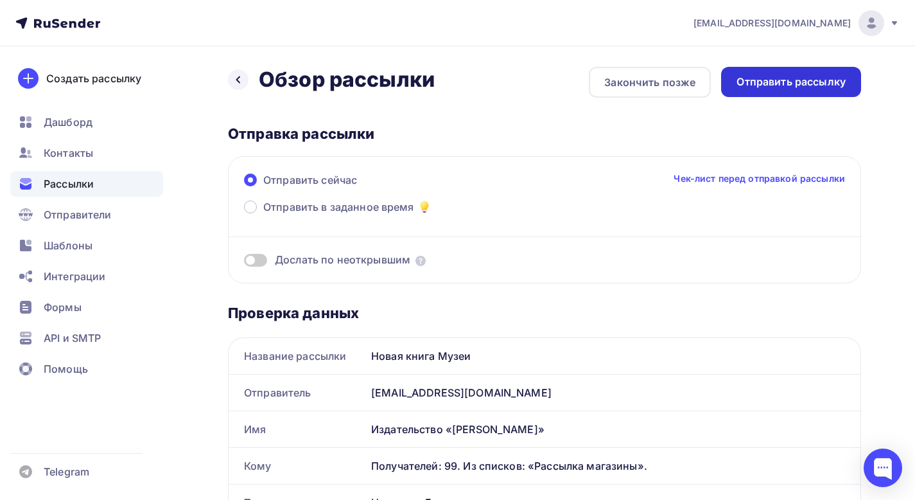
click at [816, 86] on div "Отправить рассылку" at bounding box center [791, 82] width 109 height 15
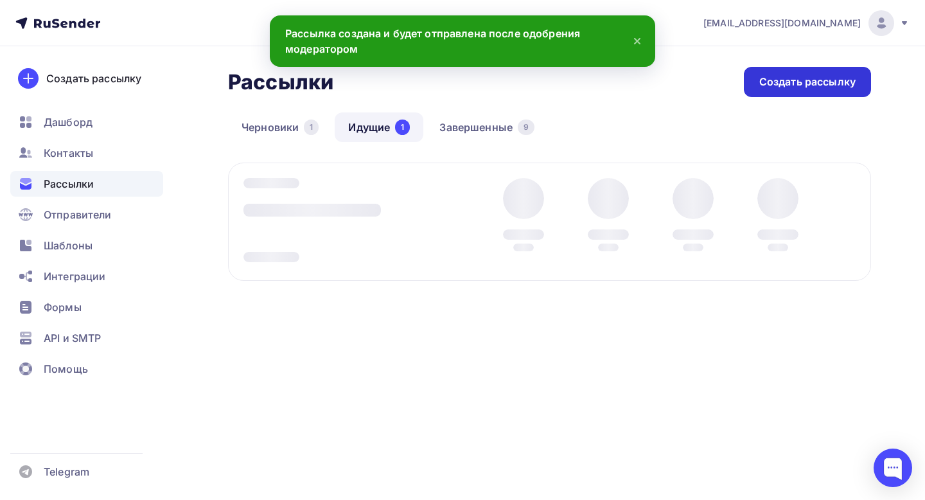
click at [756, 90] on div "Создать рассылку" at bounding box center [807, 82] width 127 height 30
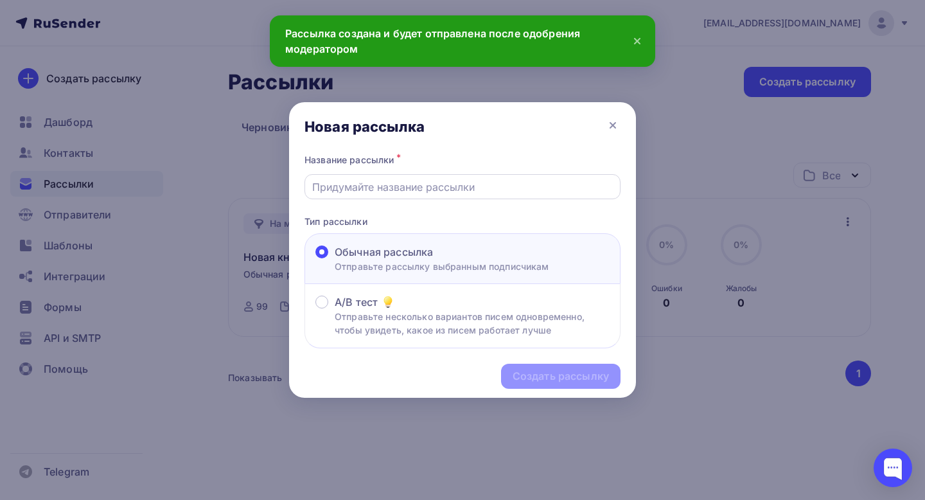
click at [522, 191] on input "text" at bounding box center [462, 186] width 301 height 15
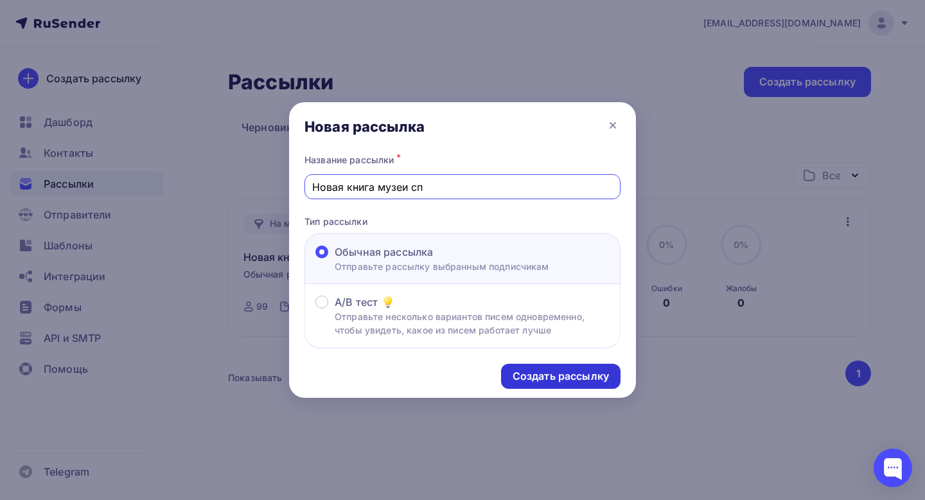
type input "Новая книга музеи сп"
click at [552, 384] on div "Создать рассылку" at bounding box center [560, 376] width 119 height 25
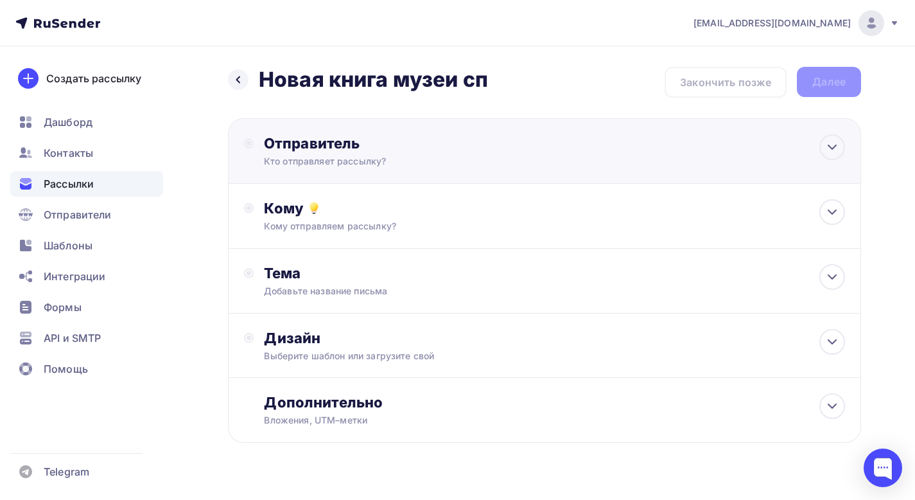
click at [413, 152] on div "Отправитель Кто отправляет рассылку? Email * Выберите отправителя [EMAIL_ADDRES…" at bounding box center [403, 150] width 278 height 33
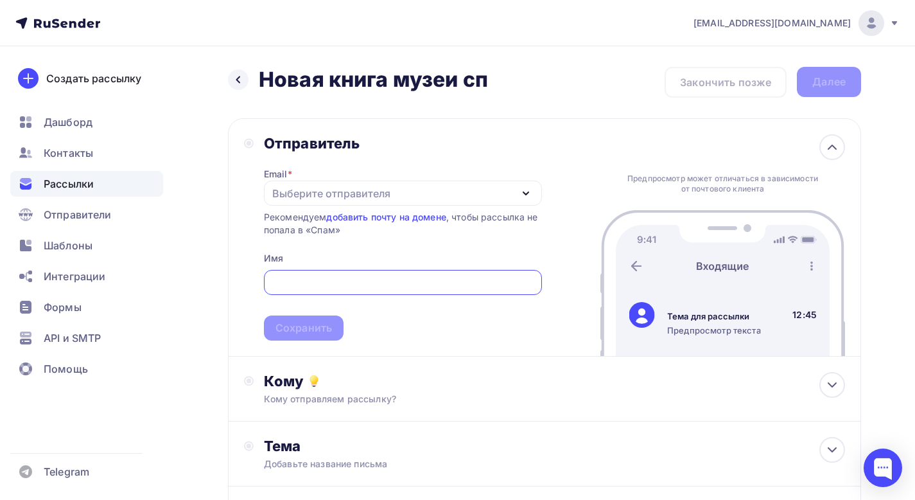
click at [380, 200] on div "Выберите отправителя" at bounding box center [331, 193] width 118 height 15
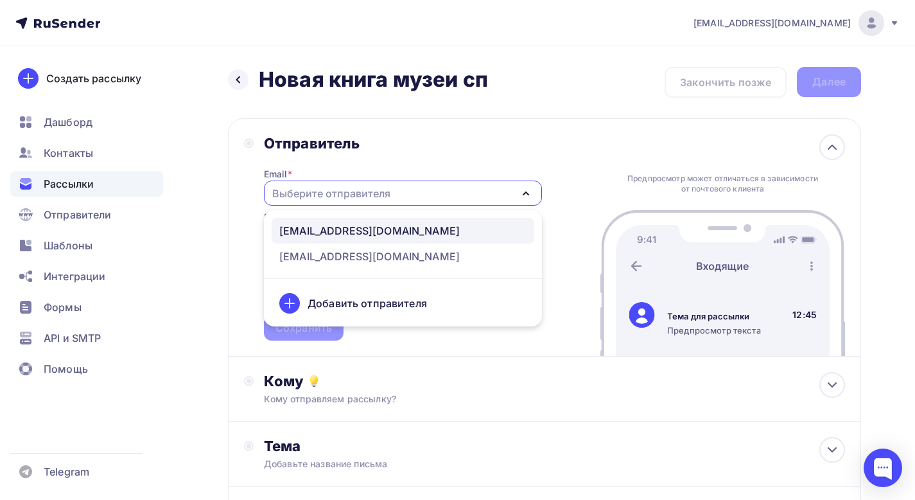
click at [380, 236] on div "[EMAIL_ADDRESS][DOMAIN_NAME]" at bounding box center [369, 230] width 180 height 15
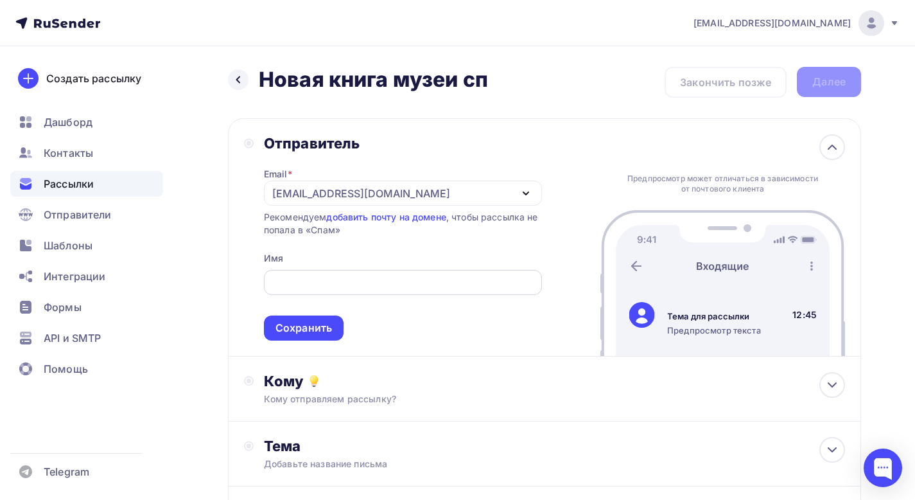
click at [368, 270] on div at bounding box center [403, 282] width 278 height 25
click at [374, 276] on input "text" at bounding box center [402, 282] width 263 height 15
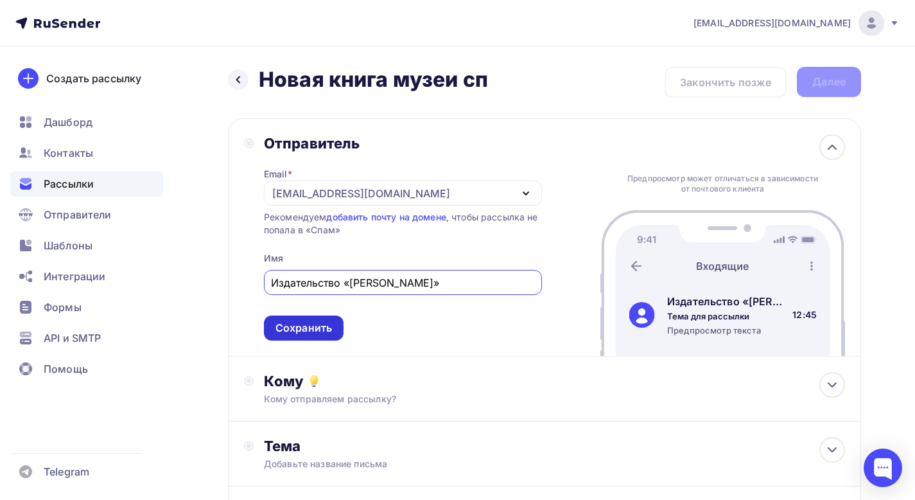
type input "Издательство «[PERSON_NAME]»"
click at [306, 328] on div "Сохранить" at bounding box center [304, 327] width 57 height 15
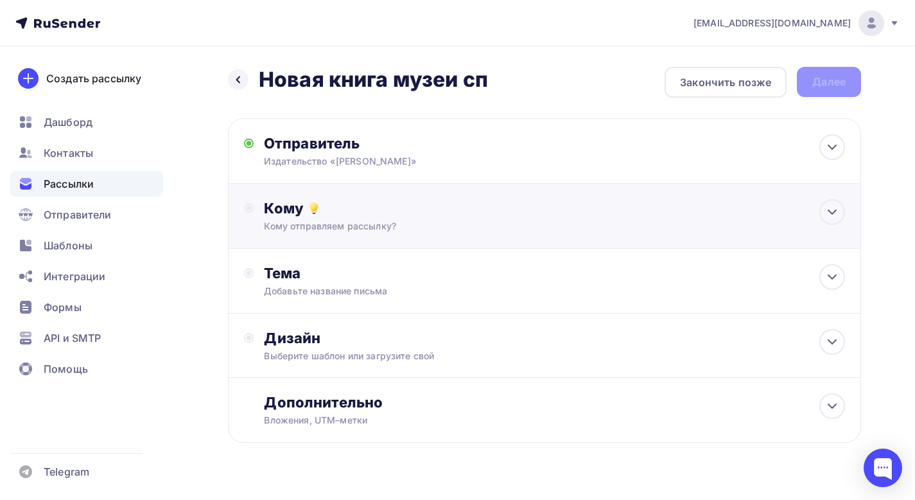
click at [383, 229] on div "Кому отправляем рассылку?" at bounding box center [525, 226] width 523 height 13
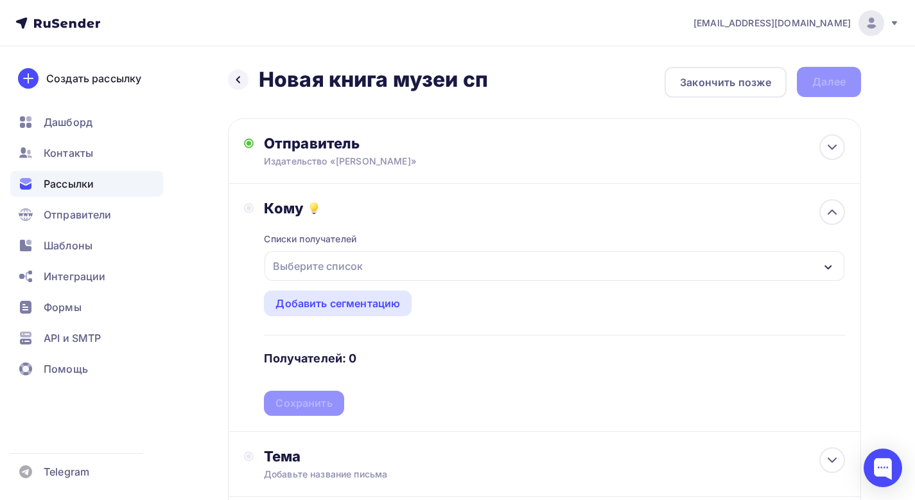
click at [388, 268] on div "Выберите список" at bounding box center [555, 266] width 580 height 30
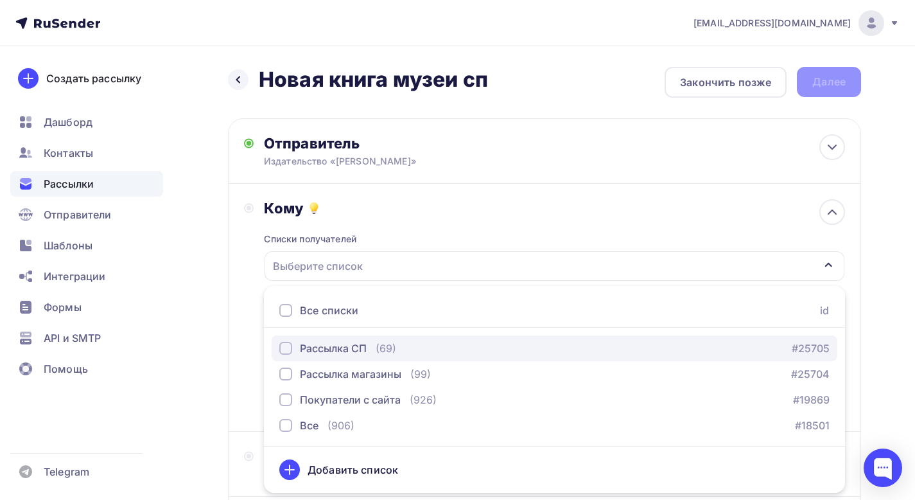
click at [354, 350] on div "Рассылка СП" at bounding box center [333, 347] width 67 height 15
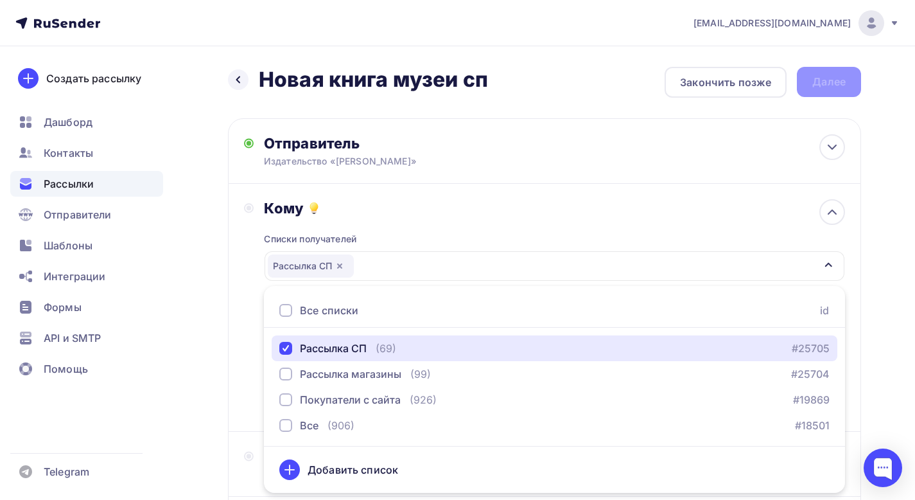
scroll to position [40, 0]
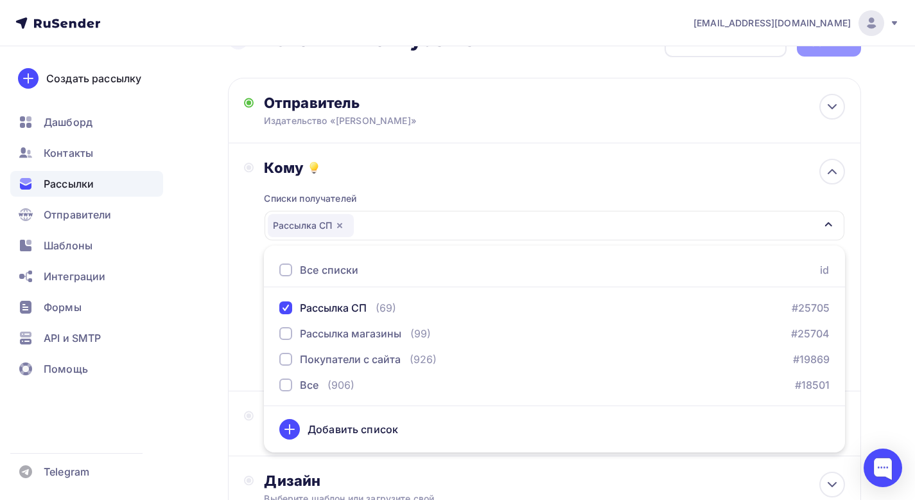
click at [448, 188] on div "Списки получателей Рассылка СП Все списки id Рассылка СП (69) #25705 Рассылка м…" at bounding box center [554, 276] width 581 height 198
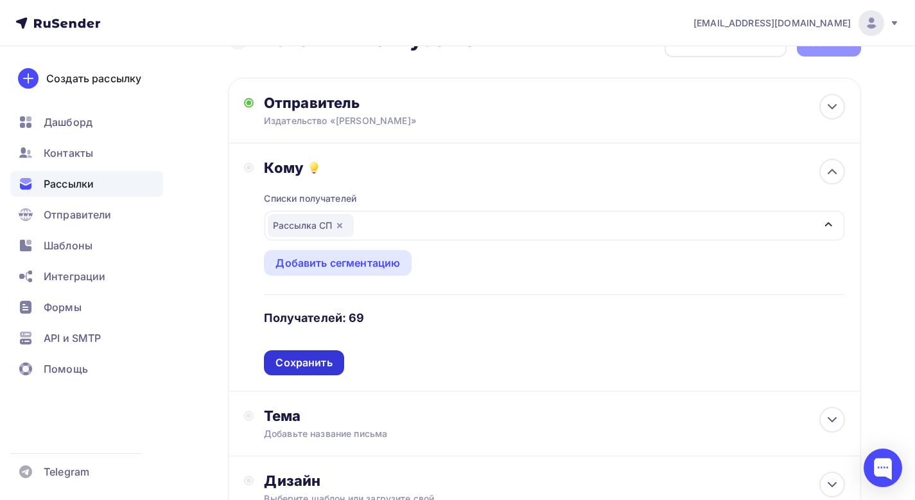
click at [317, 360] on div "Сохранить" at bounding box center [304, 362] width 57 height 15
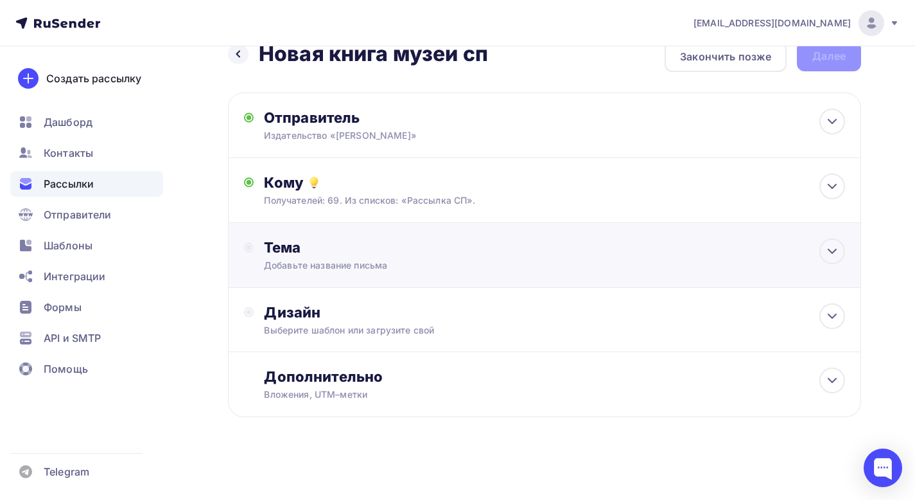
click at [328, 261] on div "Добавьте название письма" at bounding box center [378, 265] width 229 height 13
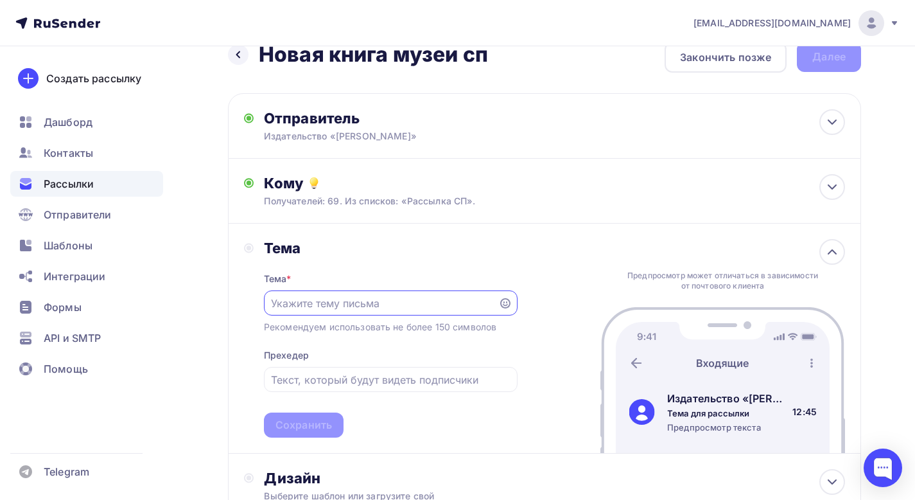
scroll to position [0, 0]
type input "Новинка «Большая книга музеев»"
click at [282, 378] on input "text" at bounding box center [390, 379] width 239 height 15
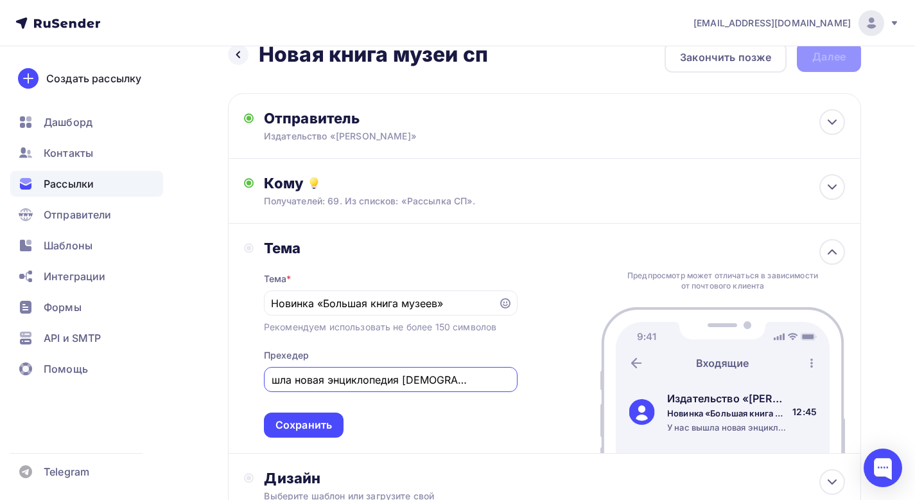
scroll to position [0, 46]
type input "У нас вышла новая энциклопедия [DEMOGRAPHIC_DATA] авторов!"
click at [300, 427] on div "Сохранить" at bounding box center [304, 424] width 57 height 15
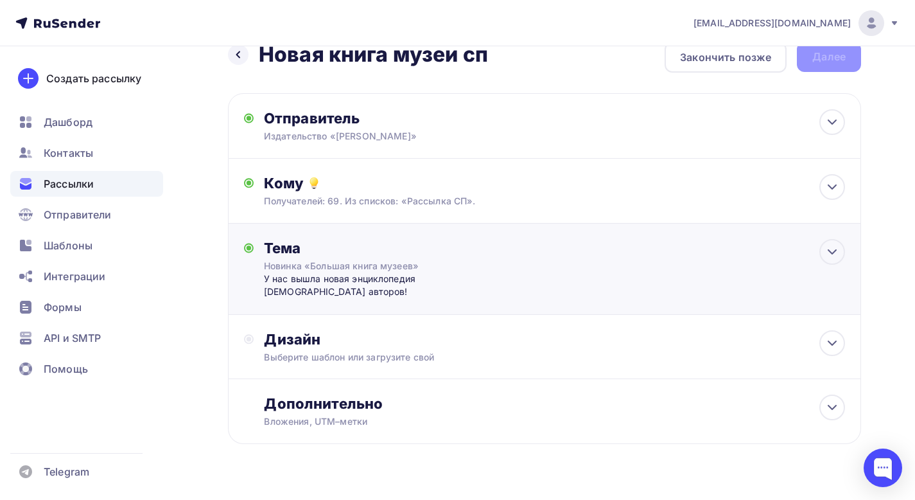
scroll to position [52, 0]
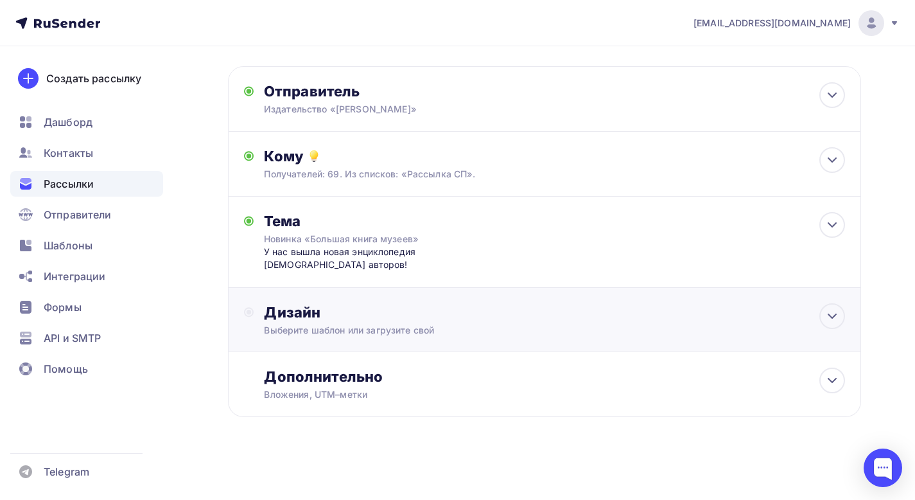
click at [376, 293] on div "Дизайн Выберите шаблон или загрузите свой" at bounding box center [544, 320] width 633 height 64
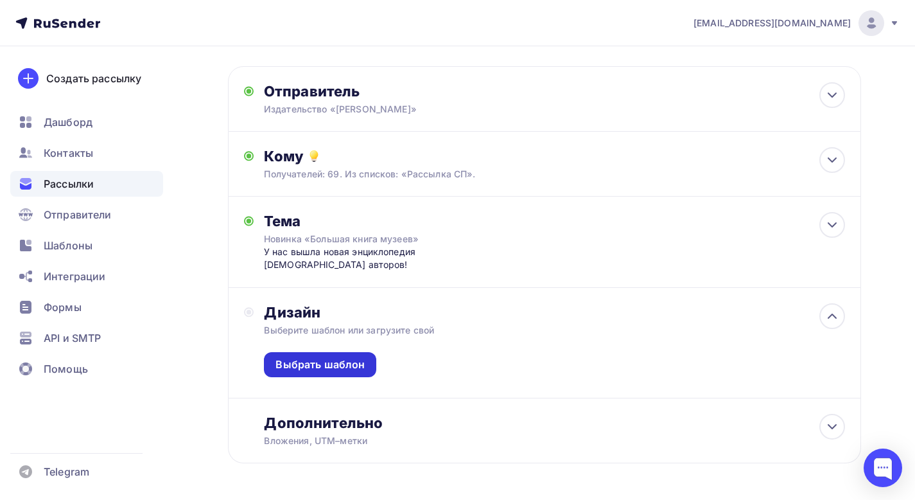
click at [354, 356] on div "Выбрать шаблон" at bounding box center [320, 364] width 112 height 25
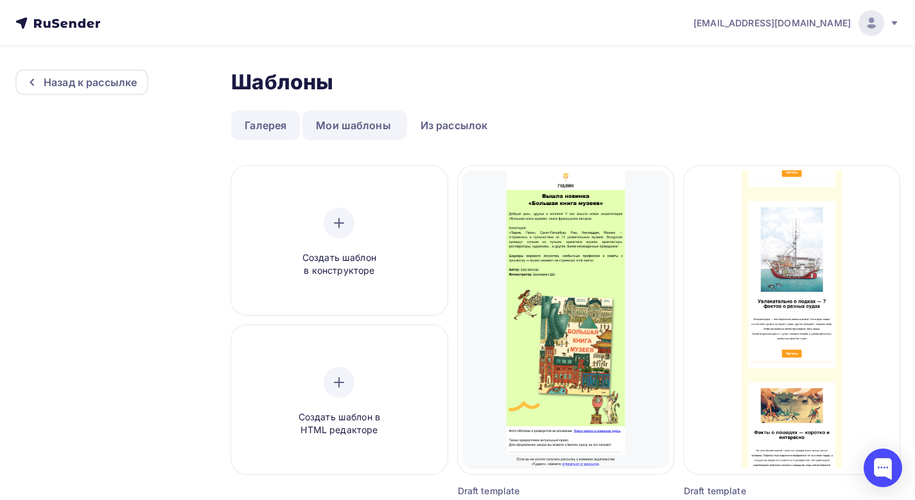
click at [266, 132] on link "Галерея" at bounding box center [265, 125] width 69 height 30
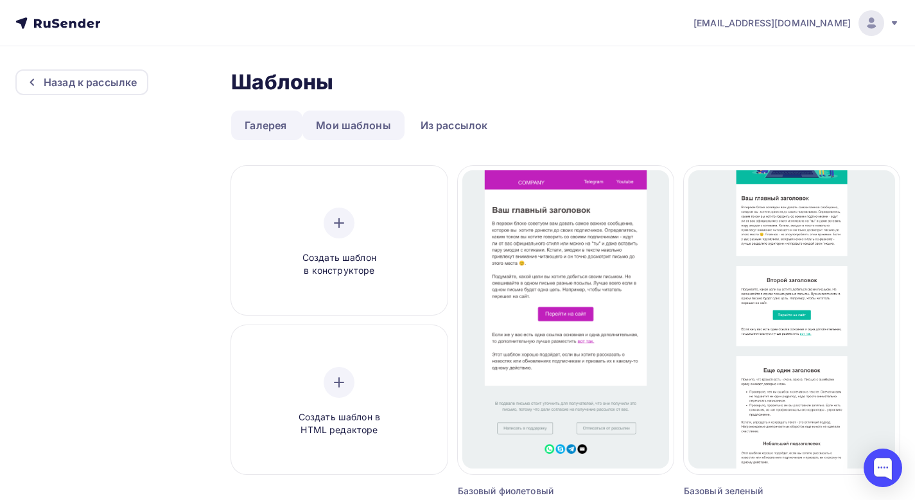
click at [362, 124] on link "Мои шаблоны" at bounding box center [354, 125] width 102 height 30
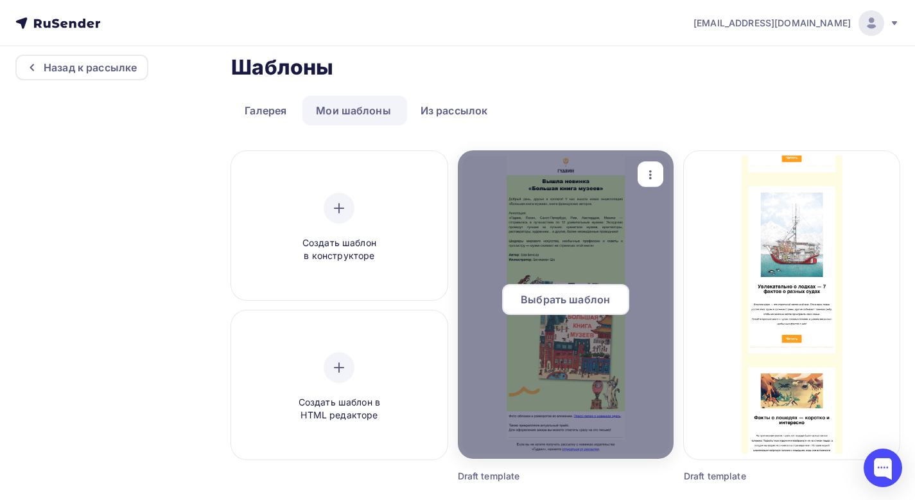
scroll to position [16, 0]
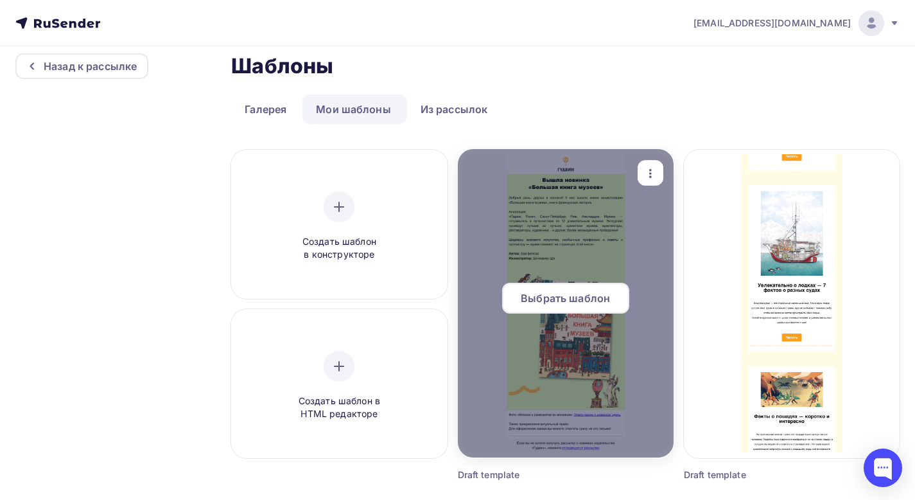
click at [573, 298] on span "Выбрать шаблон" at bounding box center [565, 297] width 89 height 15
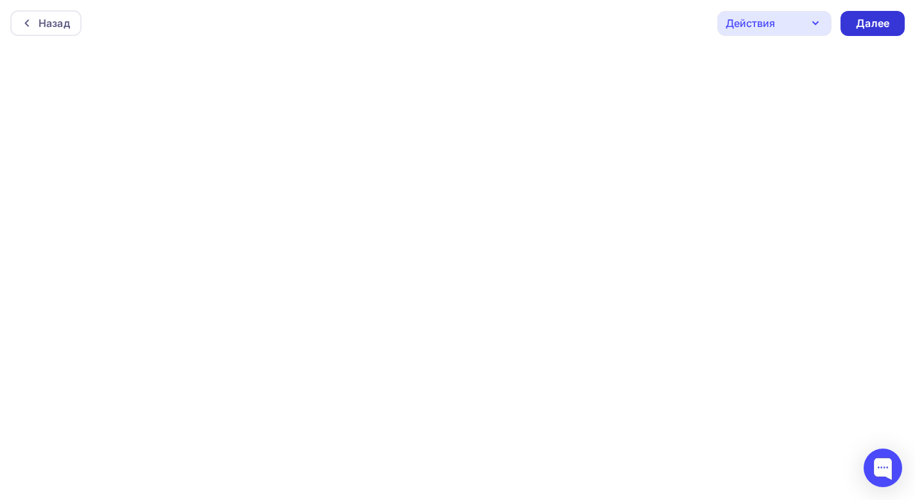
click at [861, 24] on div "Далее" at bounding box center [872, 23] width 33 height 15
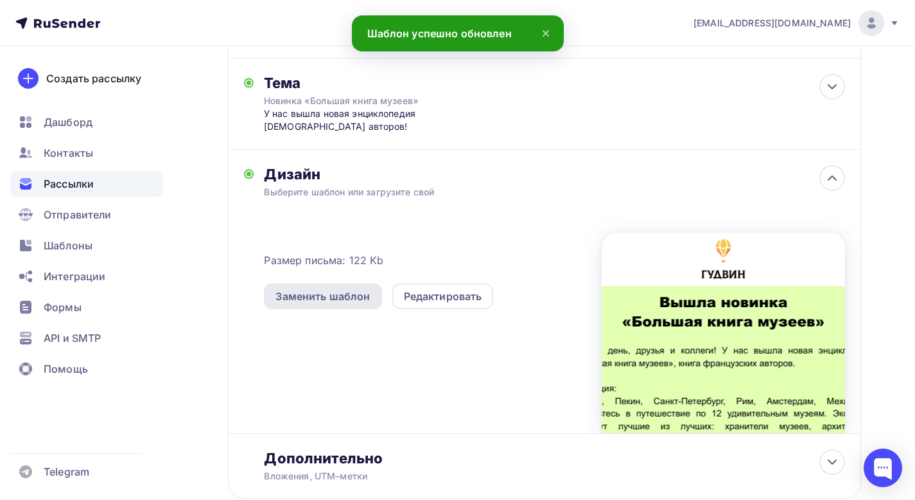
scroll to position [272, 0]
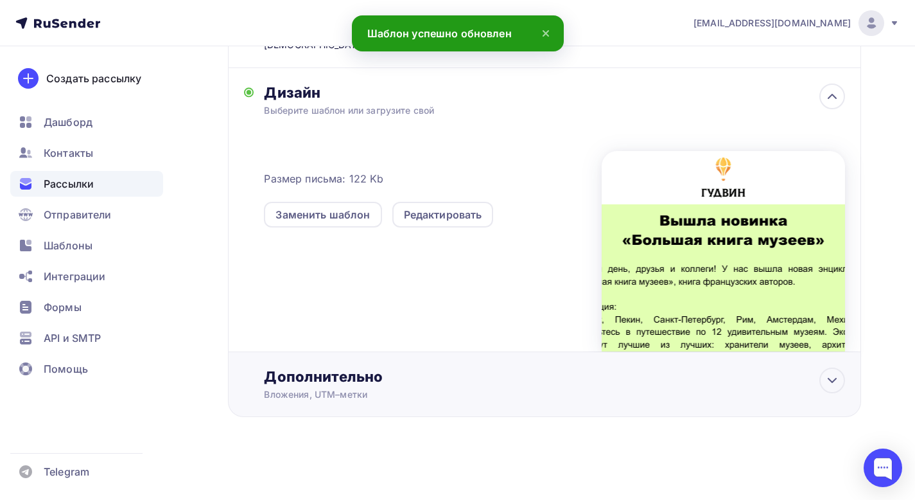
click at [344, 369] on div "Дополнительно" at bounding box center [554, 376] width 581 height 18
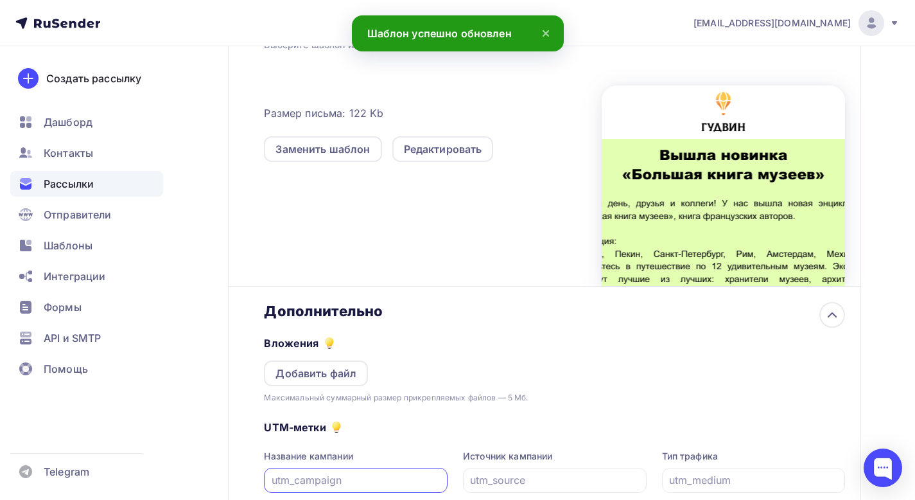
scroll to position [475, 0]
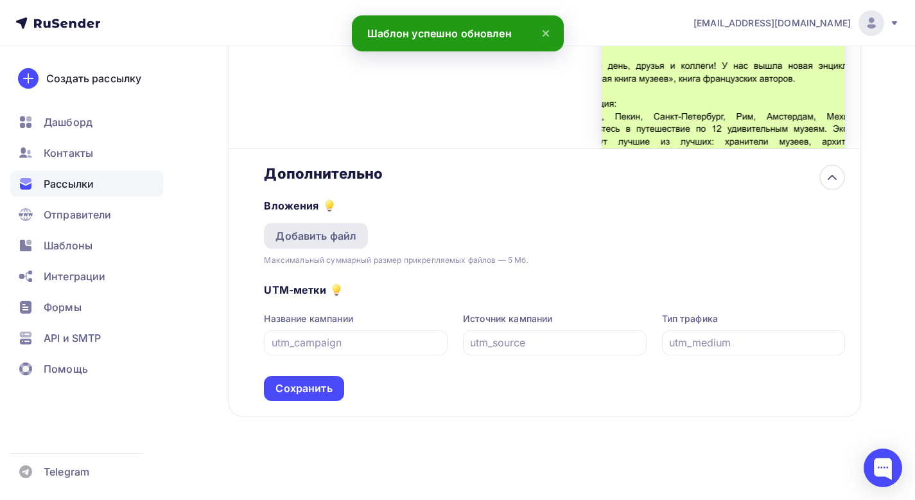
click at [318, 238] on div "Добавить файл" at bounding box center [316, 235] width 81 height 15
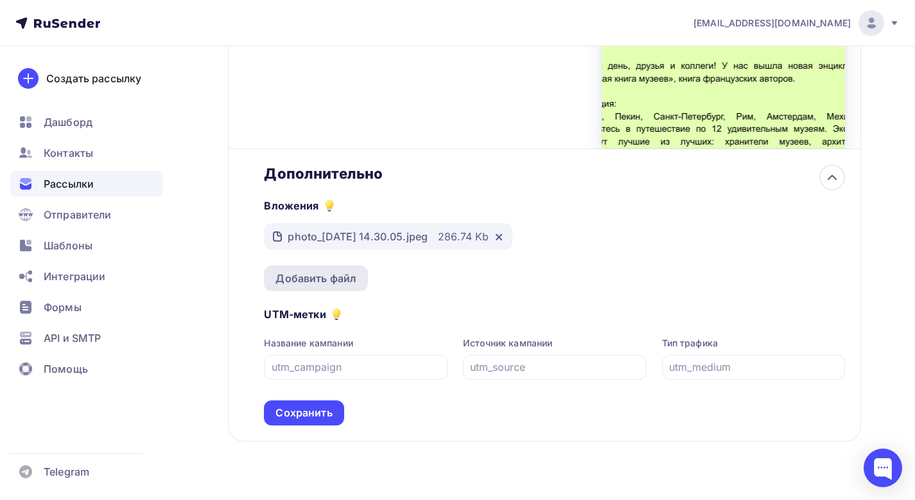
click at [318, 280] on div "Добавить файл" at bounding box center [316, 277] width 81 height 15
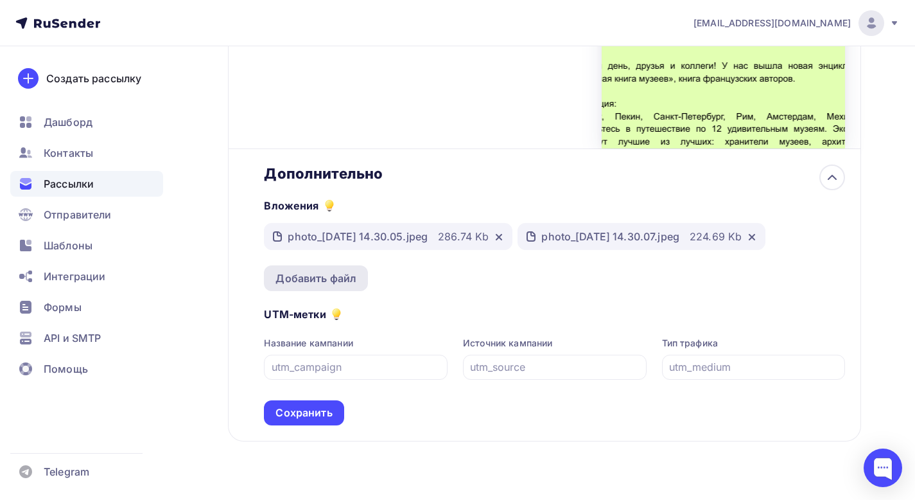
click at [333, 279] on div "Добавить файл" at bounding box center [316, 277] width 81 height 15
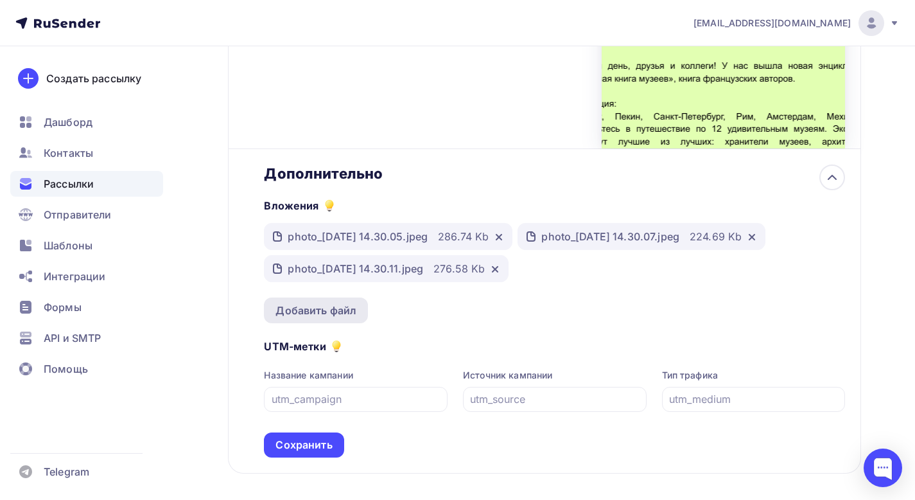
click at [319, 306] on div "Добавить файл" at bounding box center [316, 310] width 81 height 15
click at [340, 305] on div "Добавить файл" at bounding box center [316, 310] width 81 height 15
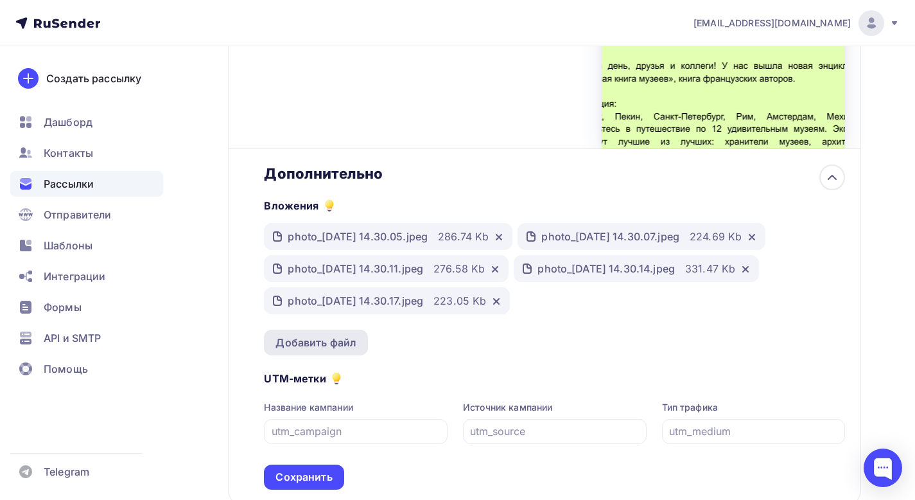
click at [305, 343] on div "Добавить файл" at bounding box center [316, 342] width 81 height 15
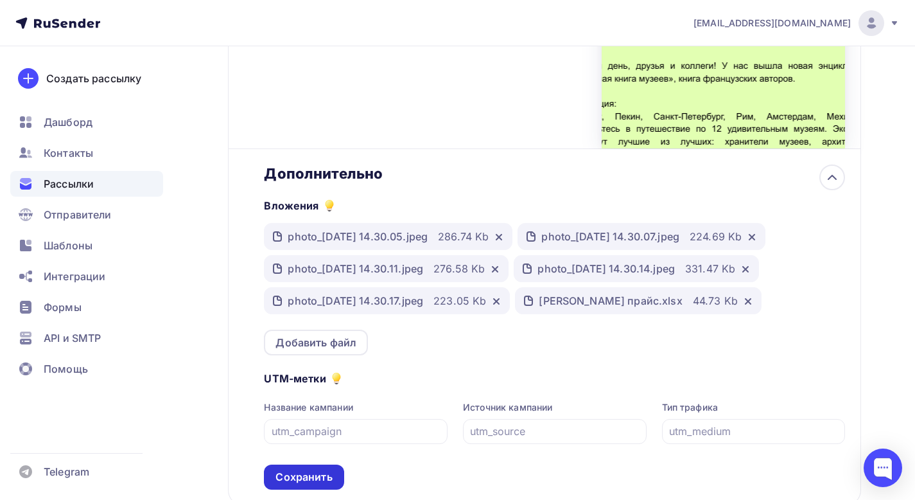
click at [315, 474] on div "Сохранить" at bounding box center [304, 476] width 57 height 15
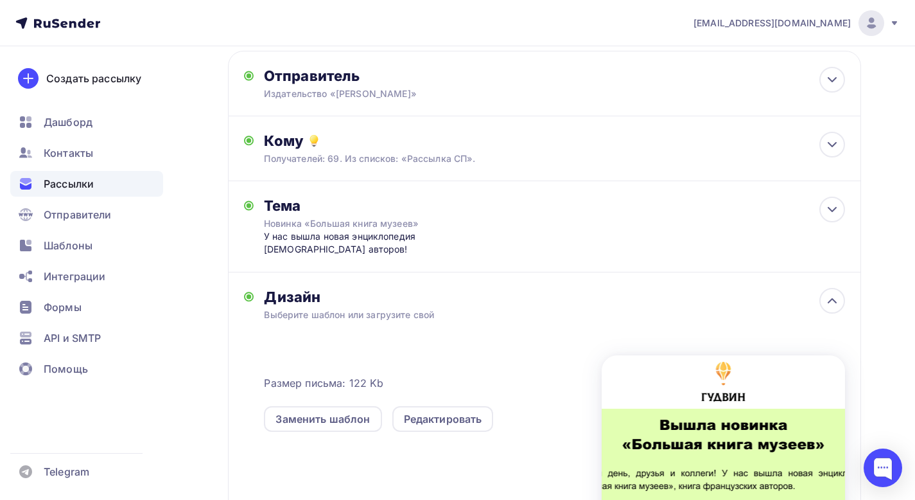
scroll to position [0, 0]
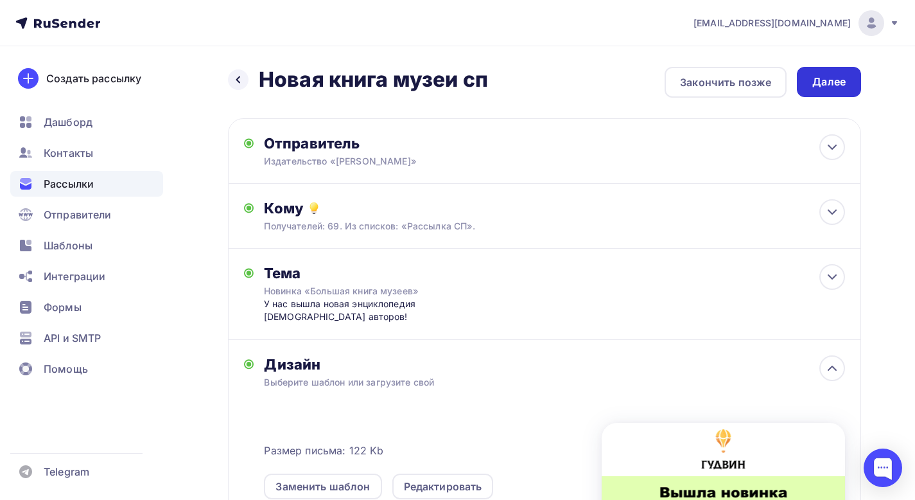
click at [834, 73] on div "Далее" at bounding box center [829, 82] width 64 height 30
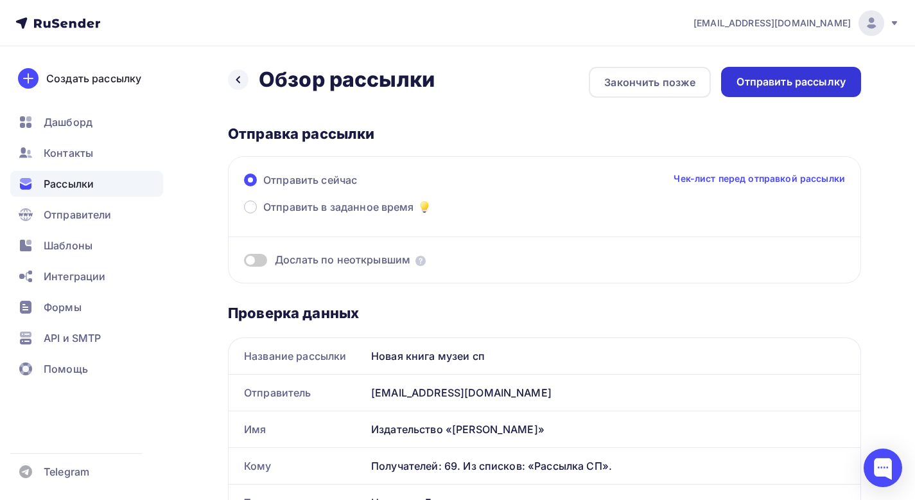
click at [800, 86] on div "Отправить рассылку" at bounding box center [791, 82] width 109 height 15
